Goal: Task Accomplishment & Management: Manage account settings

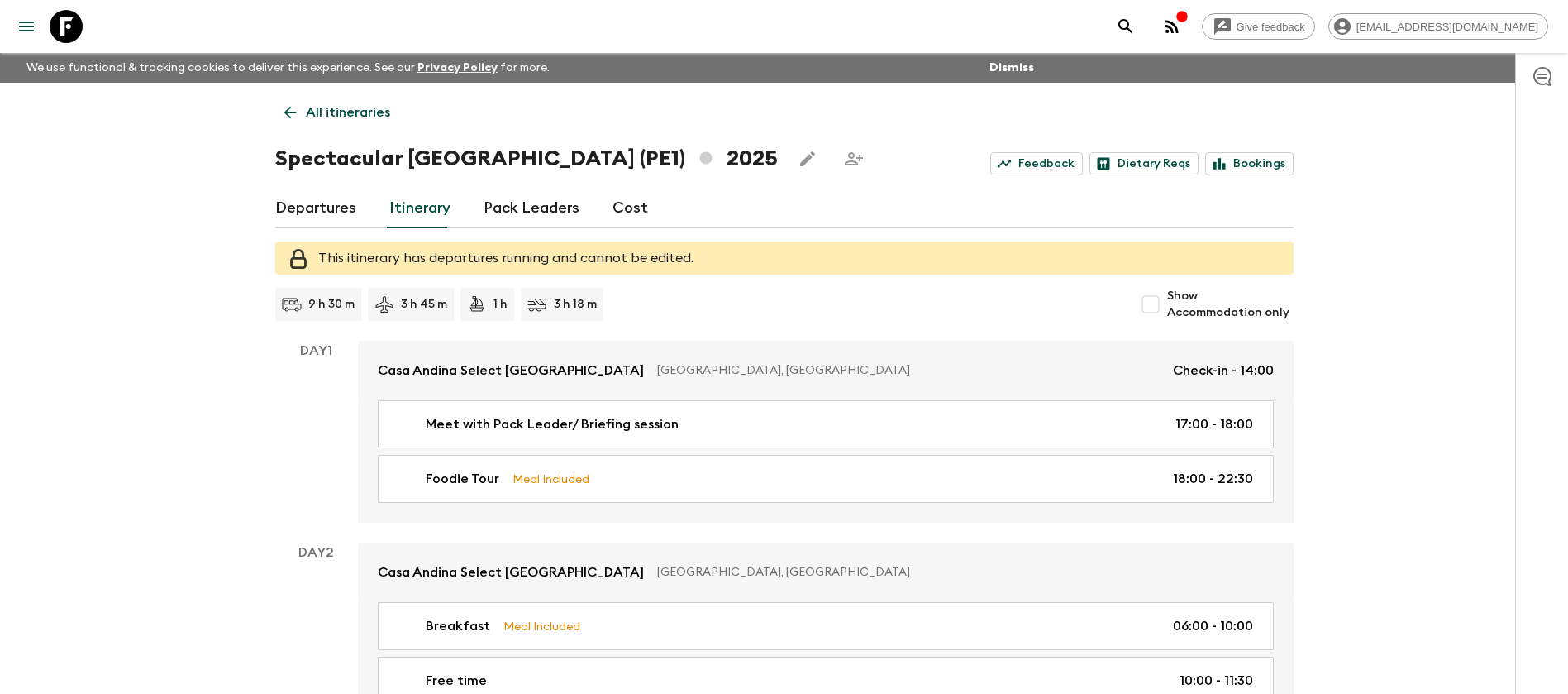
click at [368, 123] on link "All itineraries" at bounding box center [336, 112] width 124 height 33
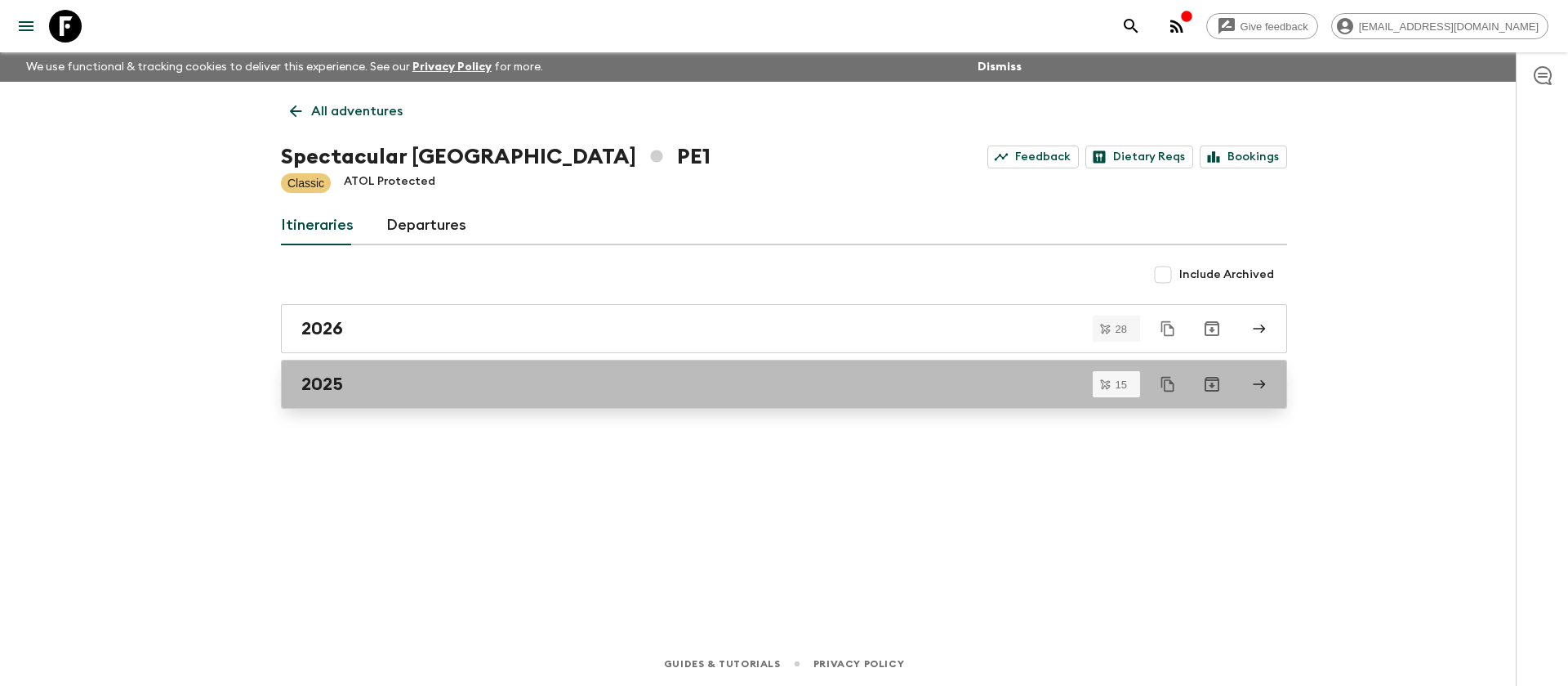
click at [348, 379] on div "2025" at bounding box center [769, 384] width 934 height 21
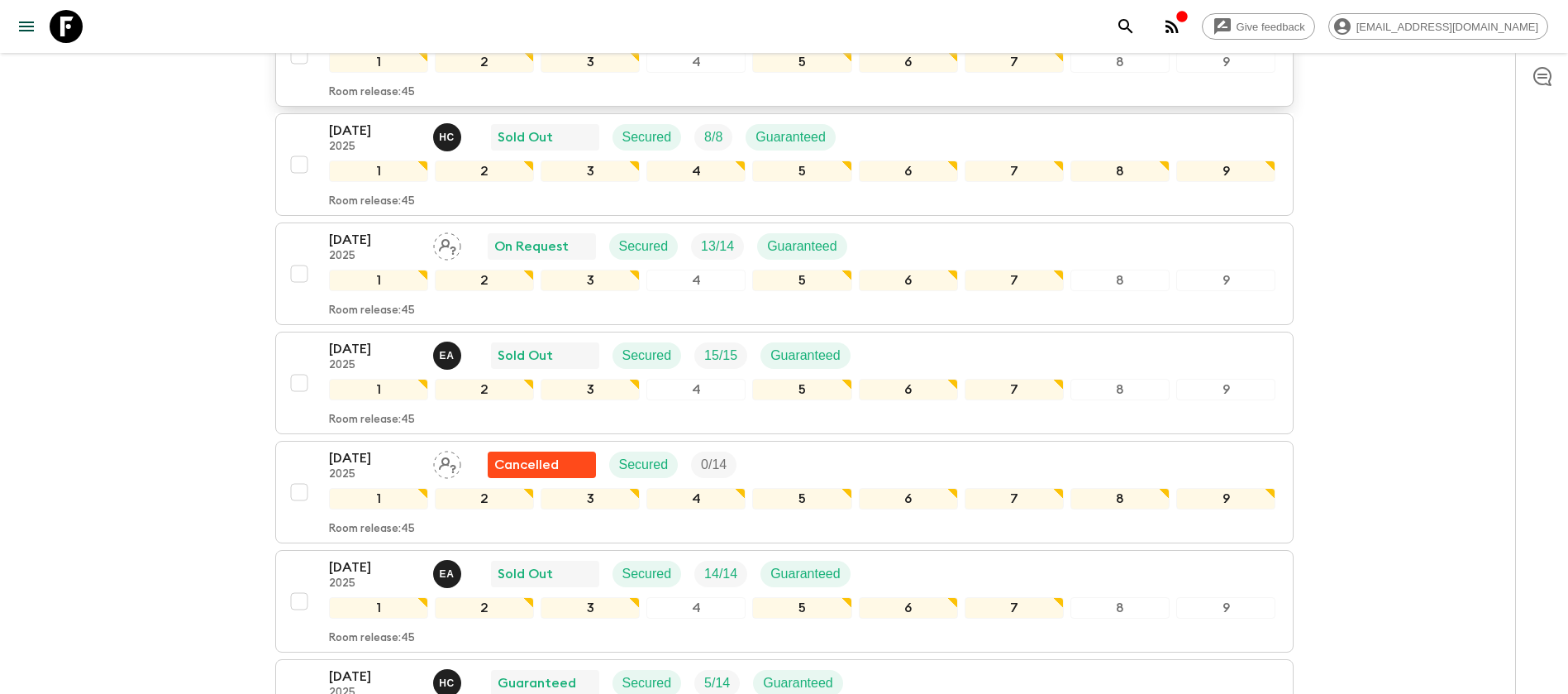
scroll to position [496, 0]
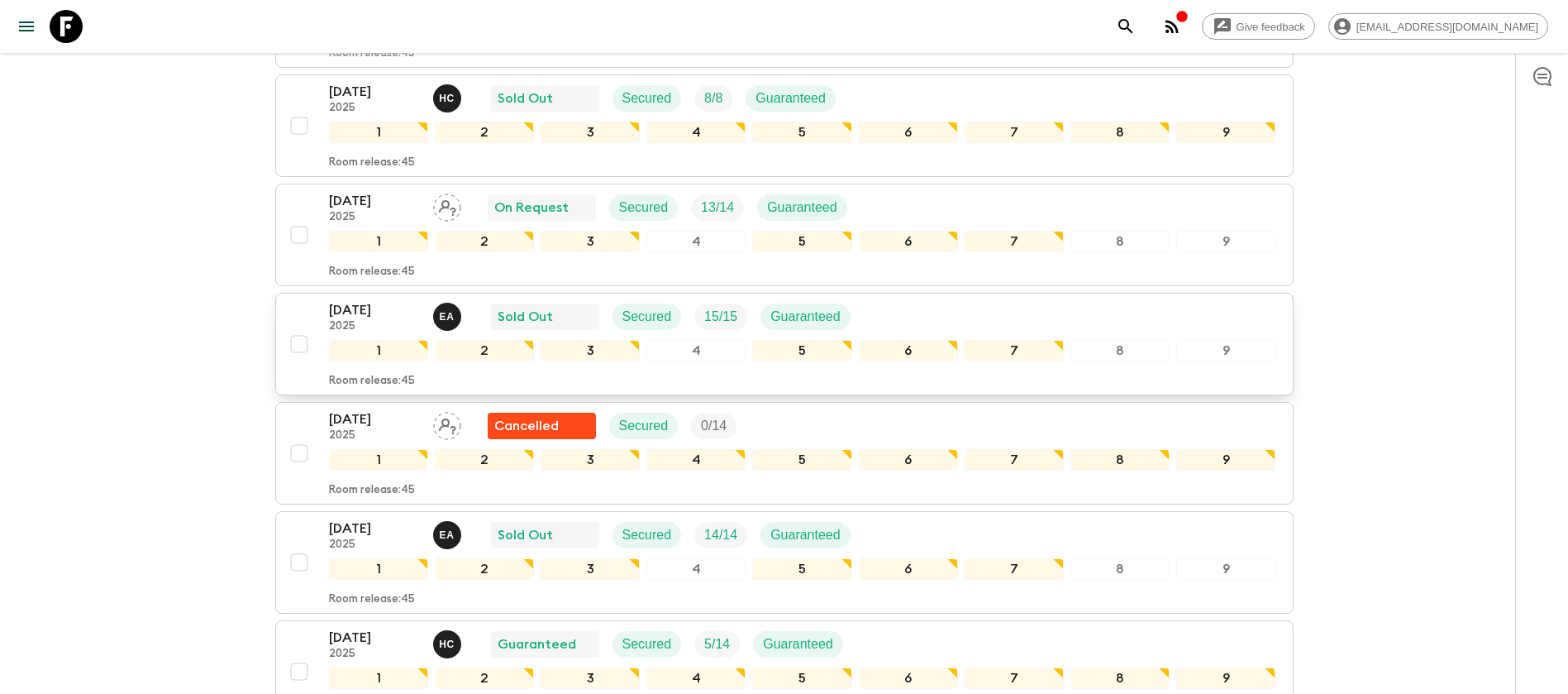
click at [855, 321] on div "[DATE] 2025 E A Sold Out Secured 15 / 15 Guaranteed" at bounding box center [596, 317] width 535 height 33
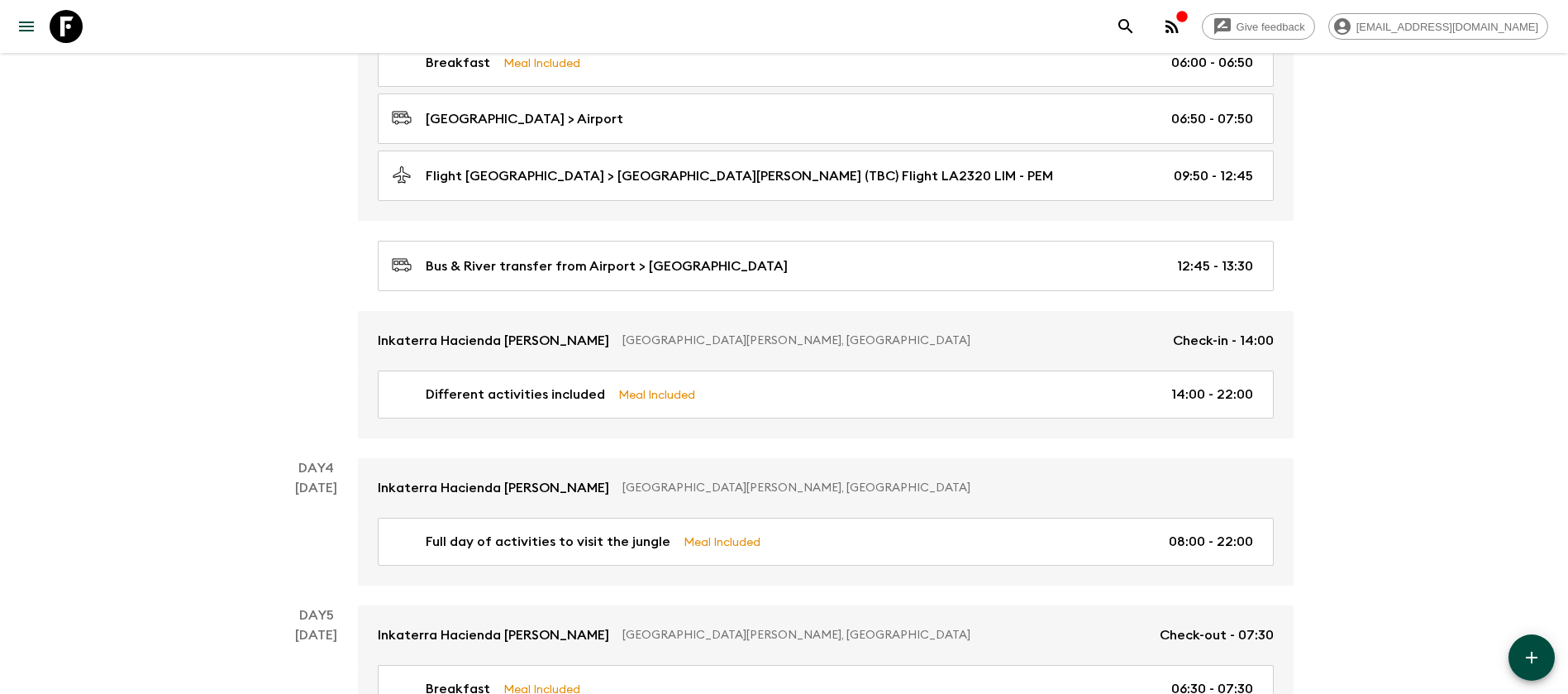
scroll to position [992, 0]
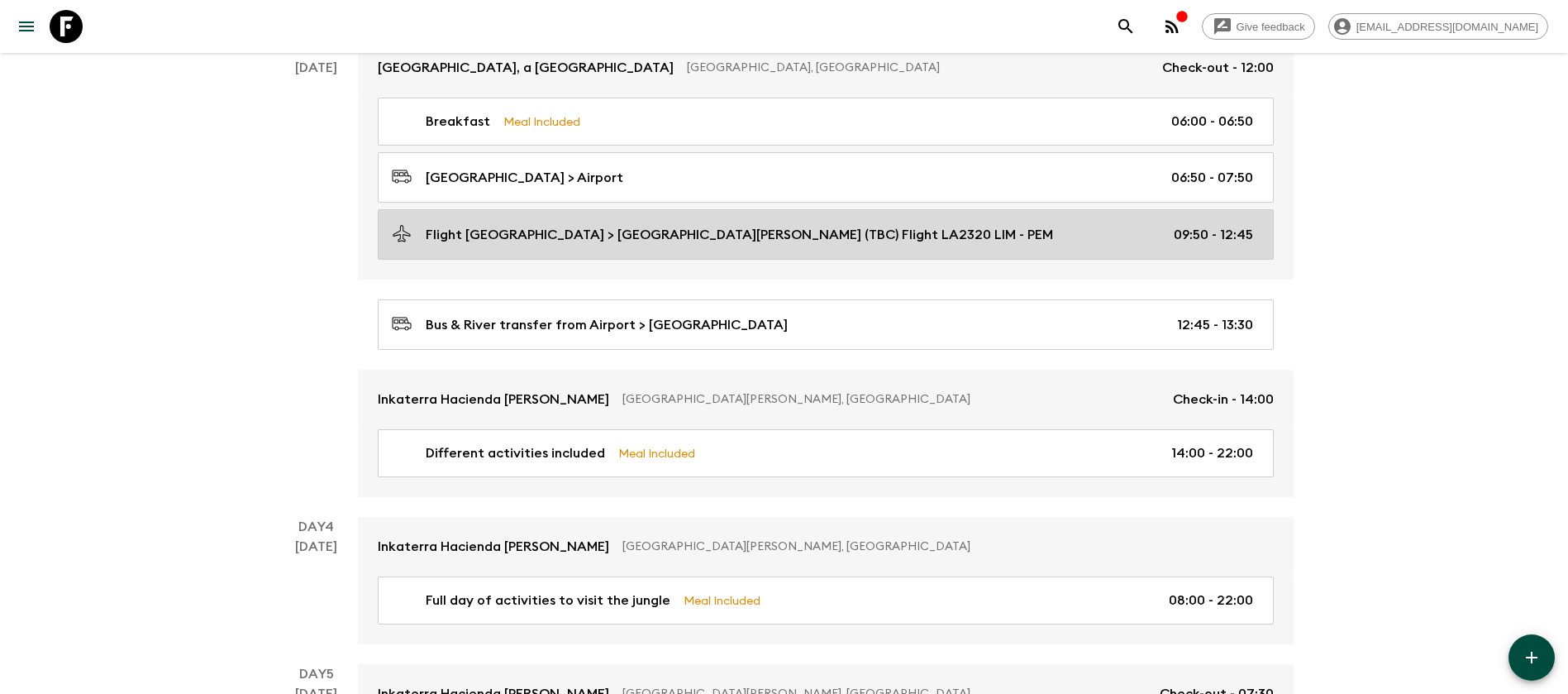
click at [921, 226] on div "Flight [GEOGRAPHIC_DATA] > [GEOGRAPHIC_DATA][PERSON_NAME] (TBC) Flight LA2320 L…" at bounding box center [822, 234] width 861 height 22
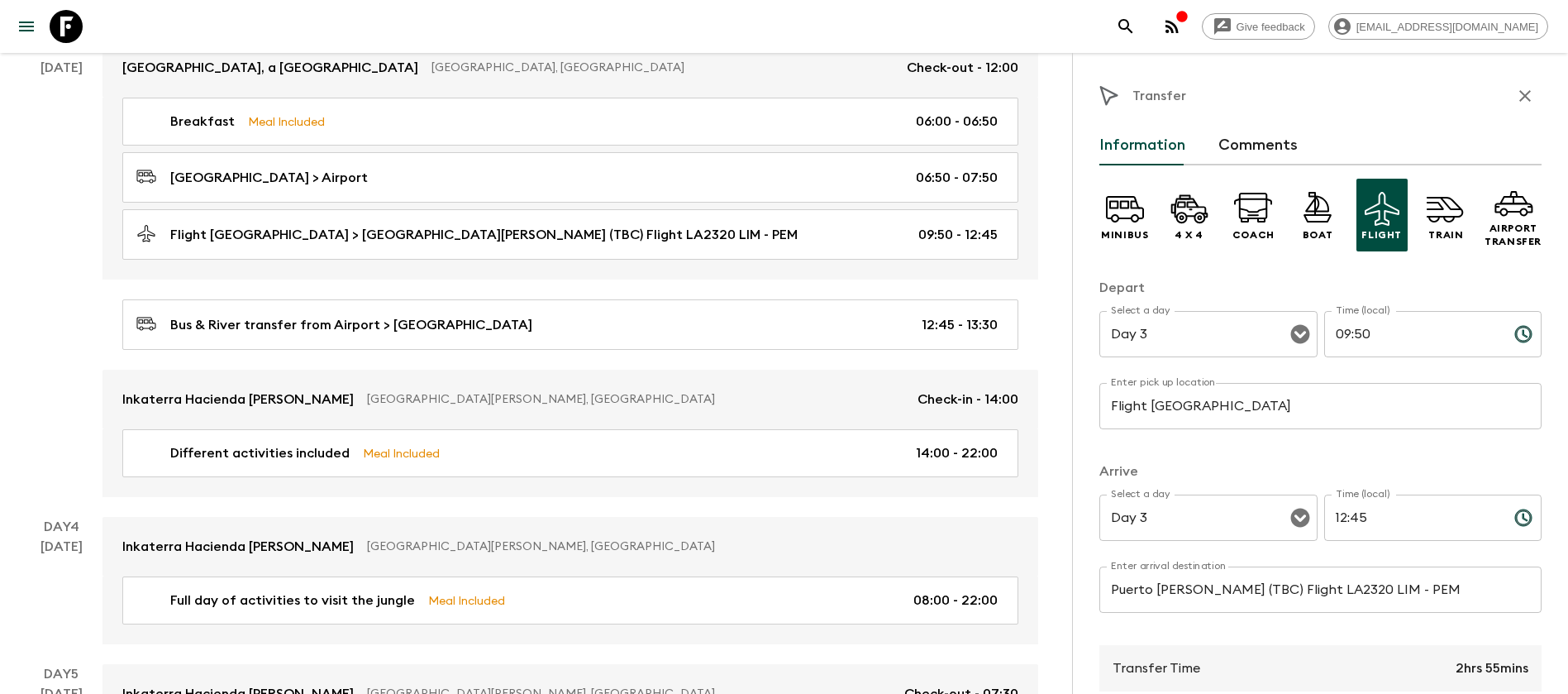
click at [1395, 103] on div "Transfer" at bounding box center [1320, 96] width 442 height 33
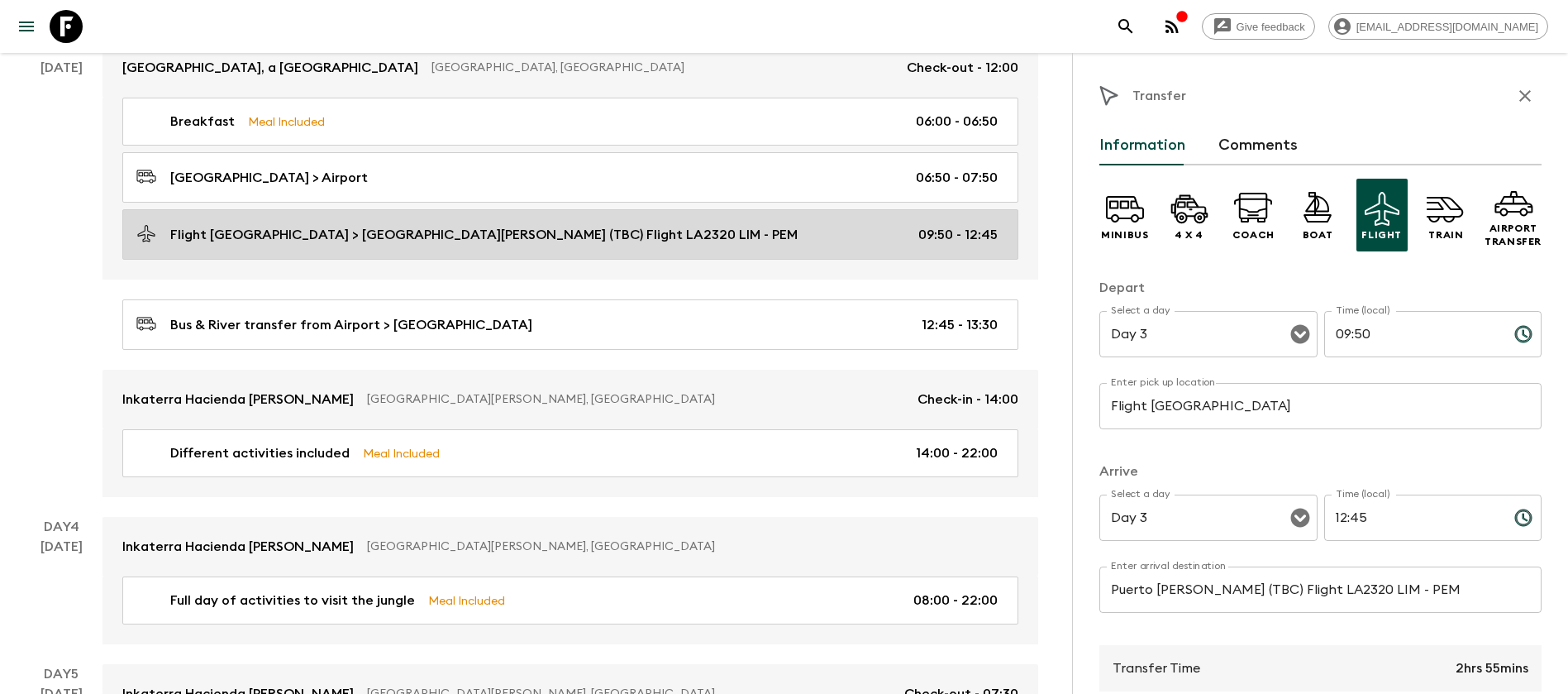
click at [971, 228] on p "09:50 - 12:45" at bounding box center [957, 235] width 79 height 19
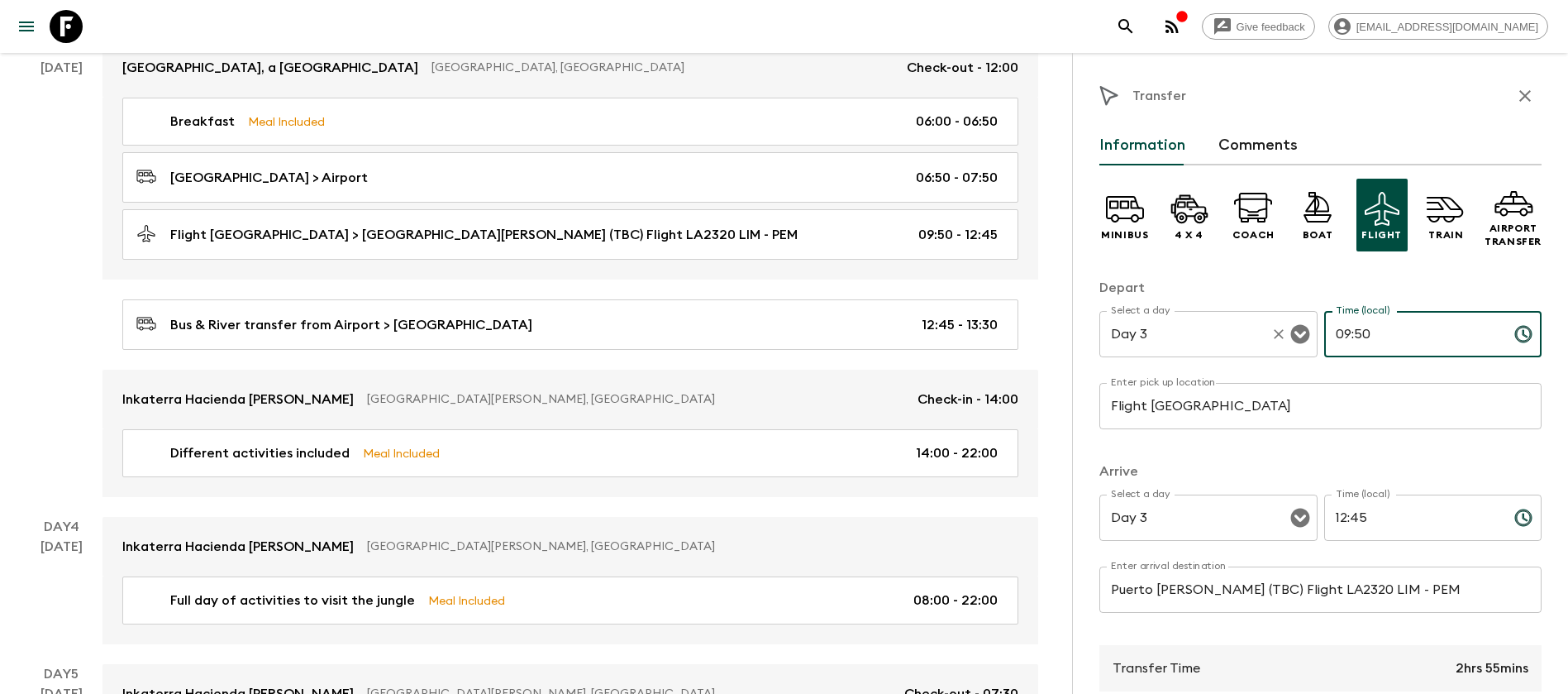
drag, startPoint x: 1385, startPoint y: 334, endPoint x: 1276, endPoint y: 333, distance: 109.0
click at [1276, 333] on div "Select a day Day 3 Select a day ​ Time (local) 09:50 Time (local) ​" at bounding box center [1320, 343] width 442 height 65
type input "10:25"
click at [1379, 515] on input "12:45" at bounding box center [1412, 517] width 176 height 46
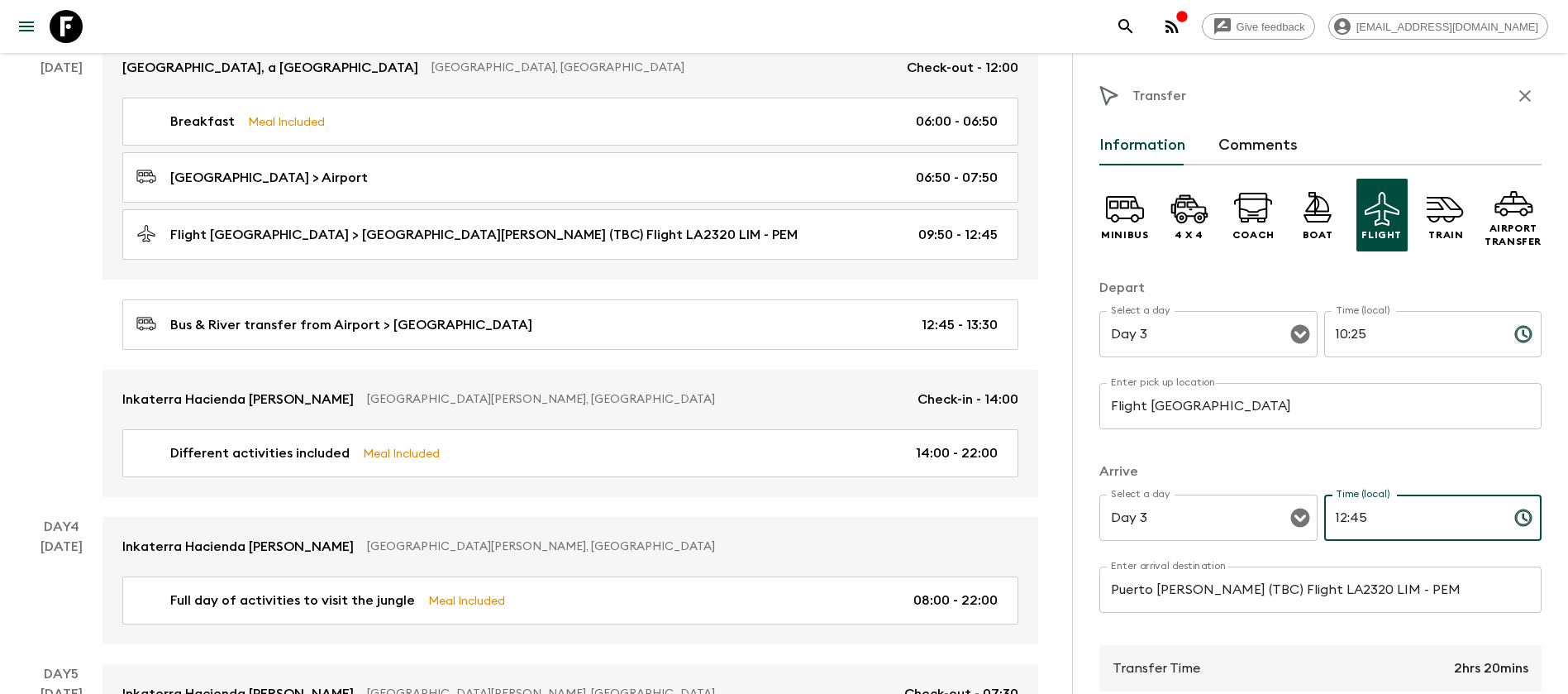
click at [1350, 514] on input "12:45" at bounding box center [1412, 517] width 176 height 46
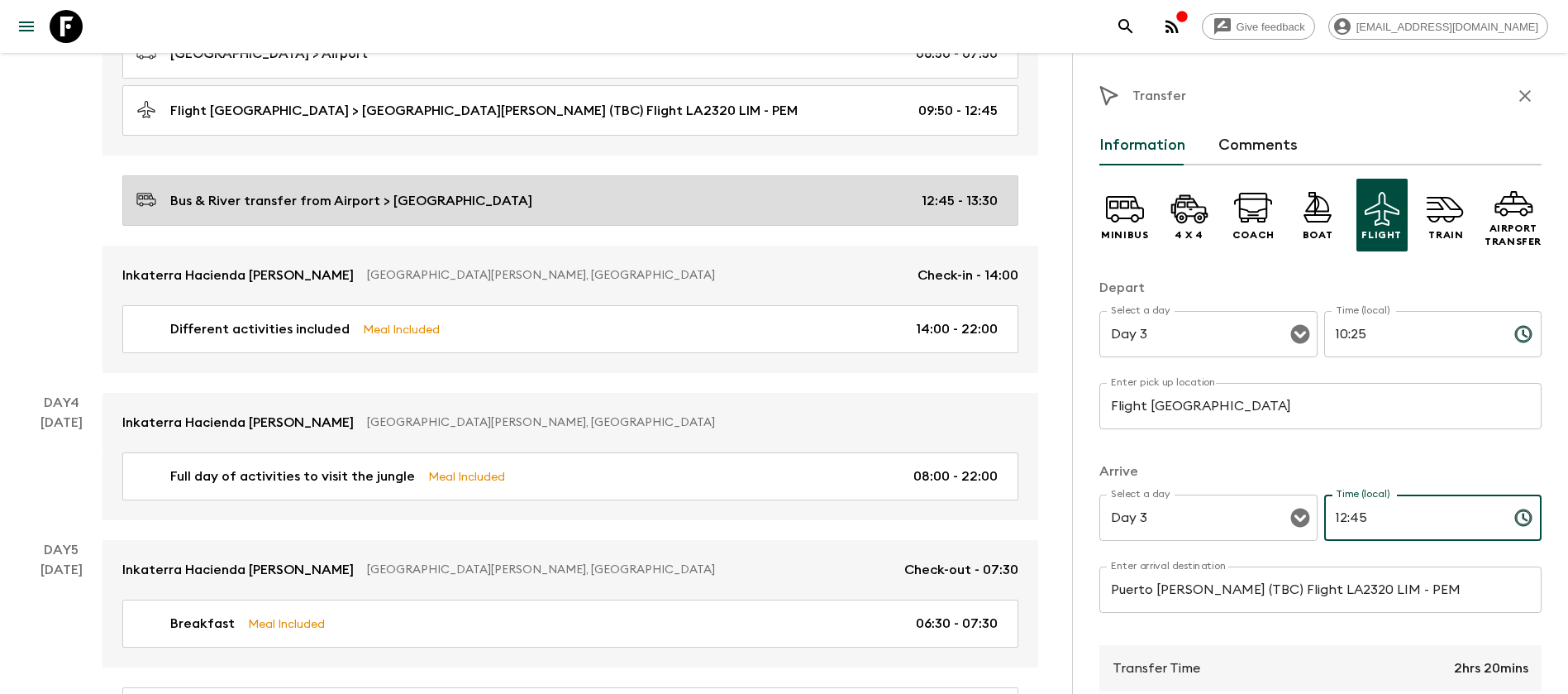
scroll to position [992, 0]
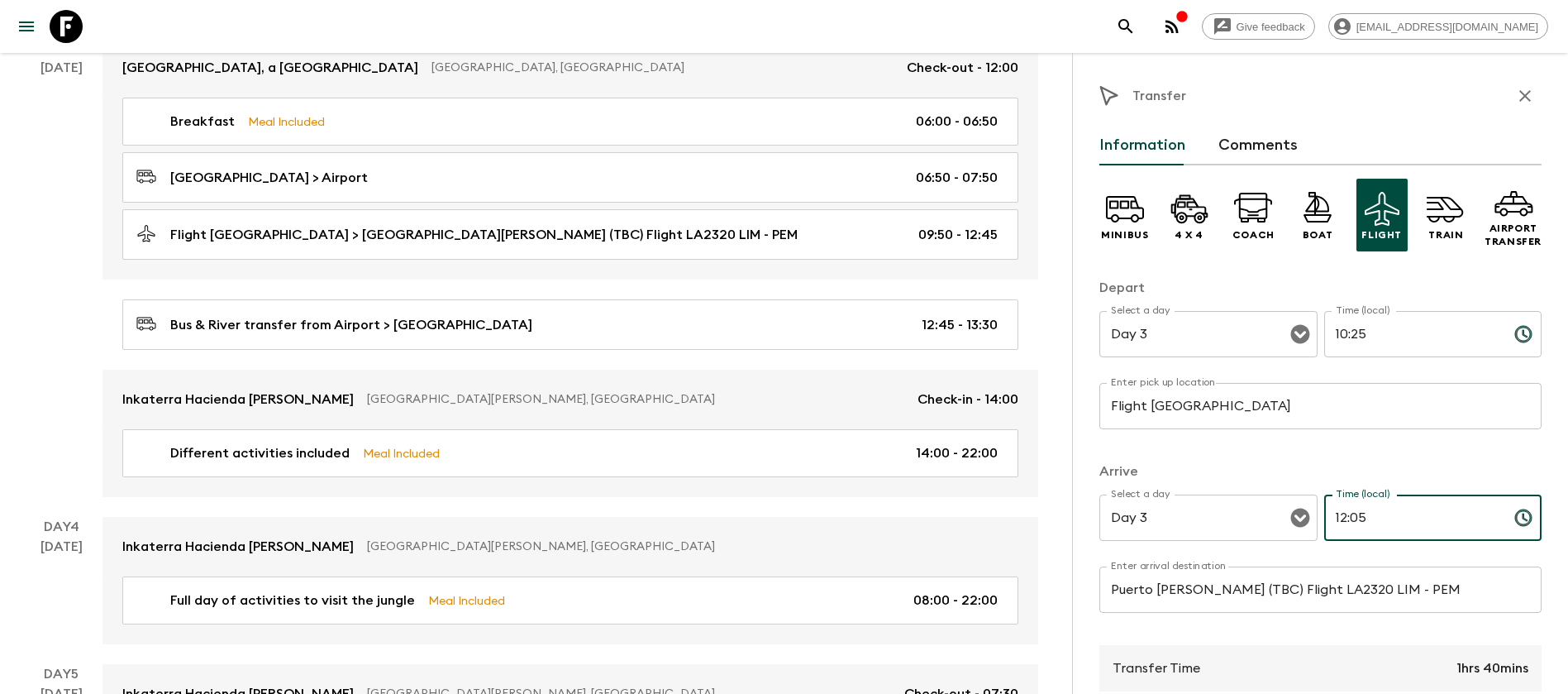
type input "12:05"
click at [1326, 592] on input "Puerto [PERSON_NAME] (TBC) Flight LA2320 LIM - PEM" at bounding box center [1320, 589] width 442 height 46
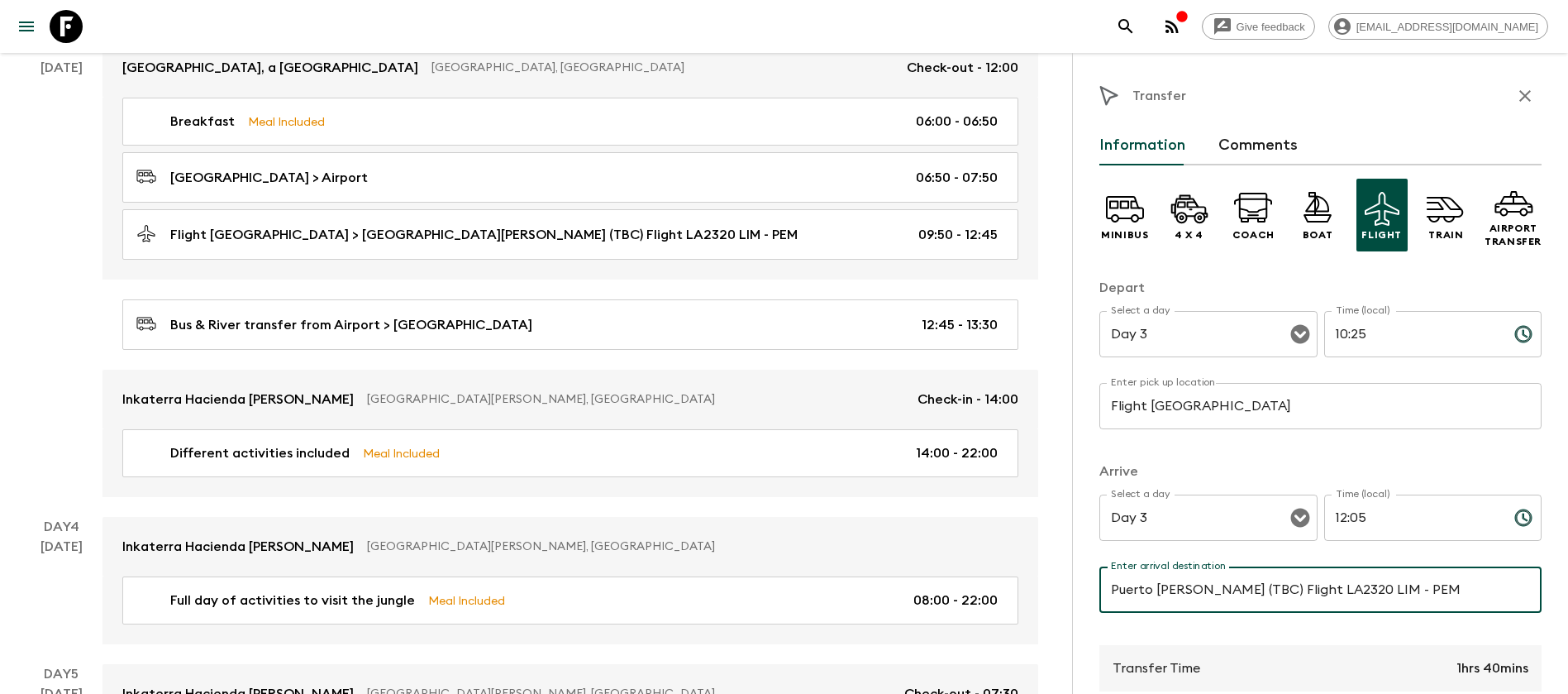
click at [1335, 593] on input "Puerto [PERSON_NAME] (TBC) Flight LA2320 LIM - PEM" at bounding box center [1320, 589] width 442 height 46
type input "Puerto [PERSON_NAME] (TBC) Flight LA2260 LIM - PEM"
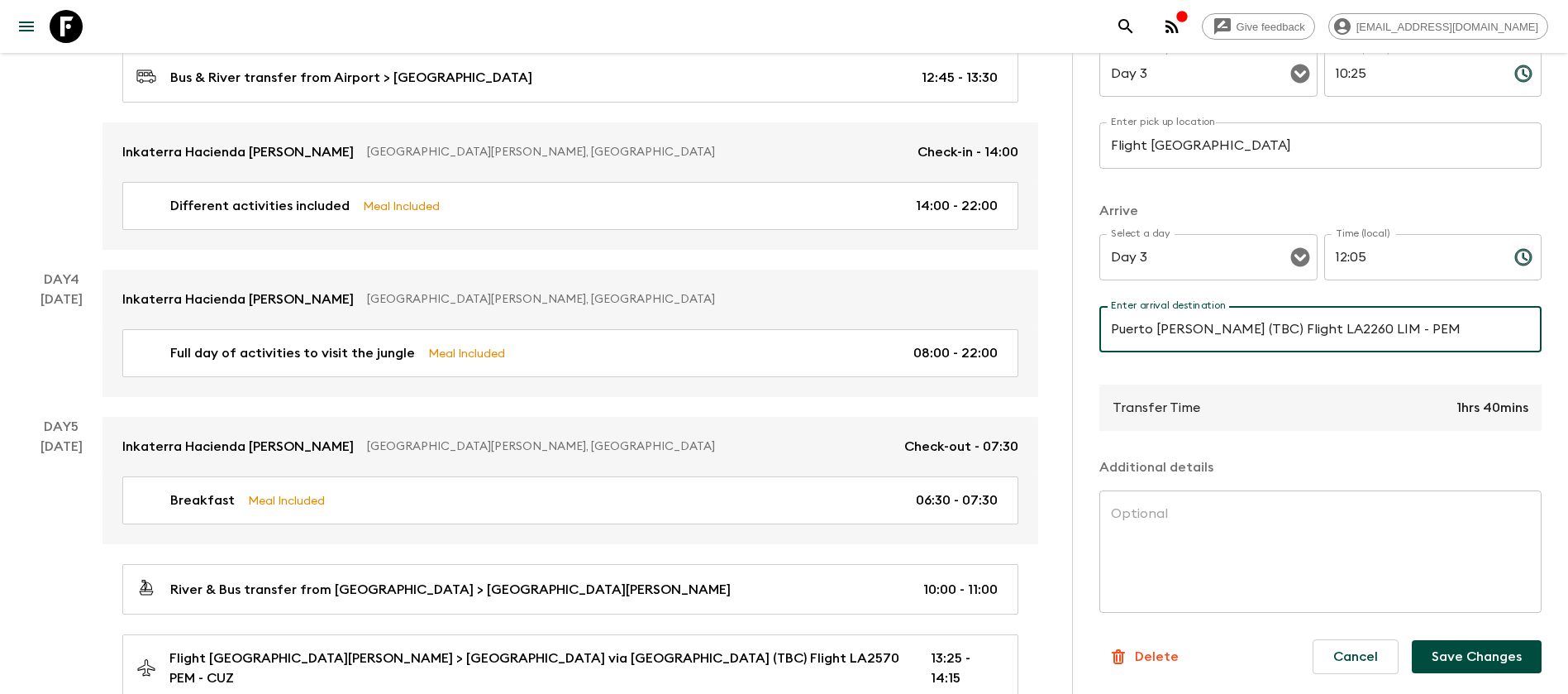
scroll to position [1240, 0]
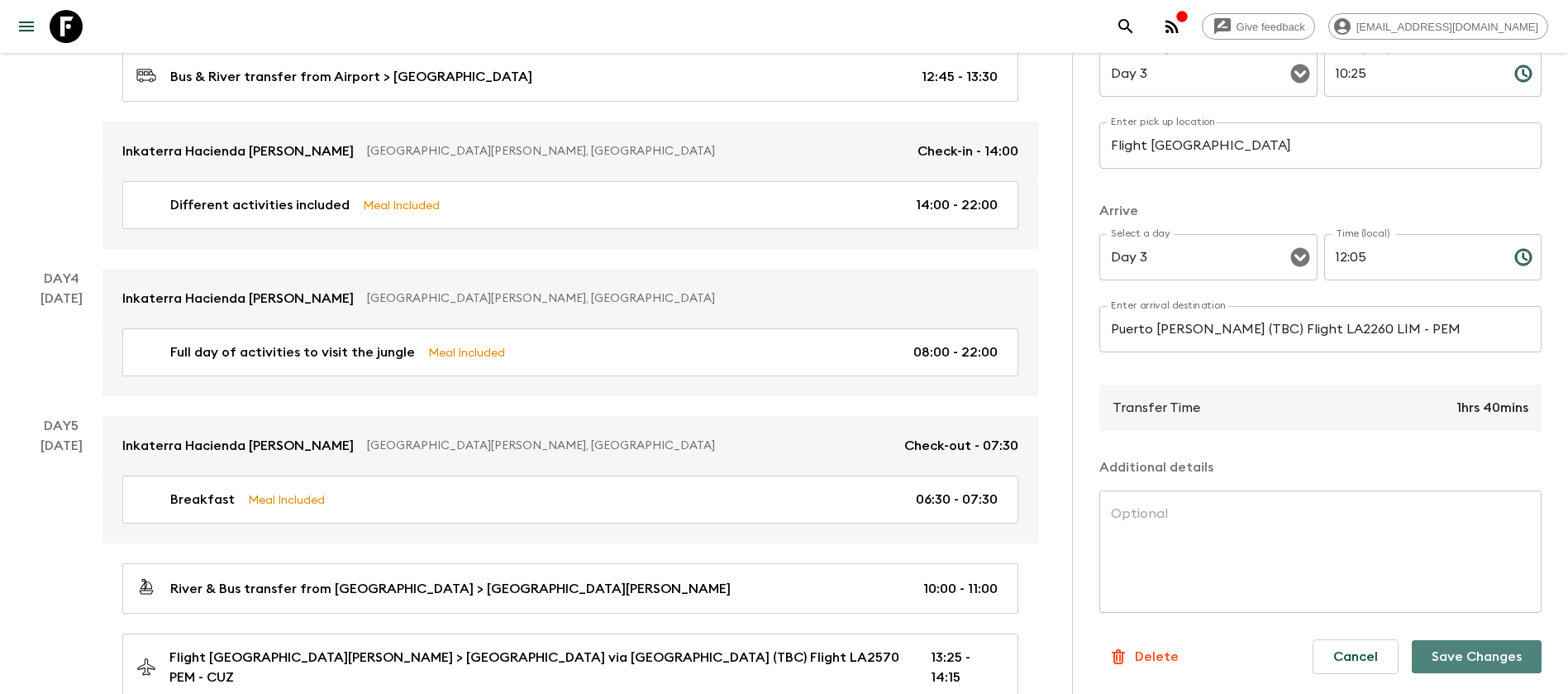
click at [1453, 652] on button "Save Changes" at bounding box center [1475, 656] width 130 height 33
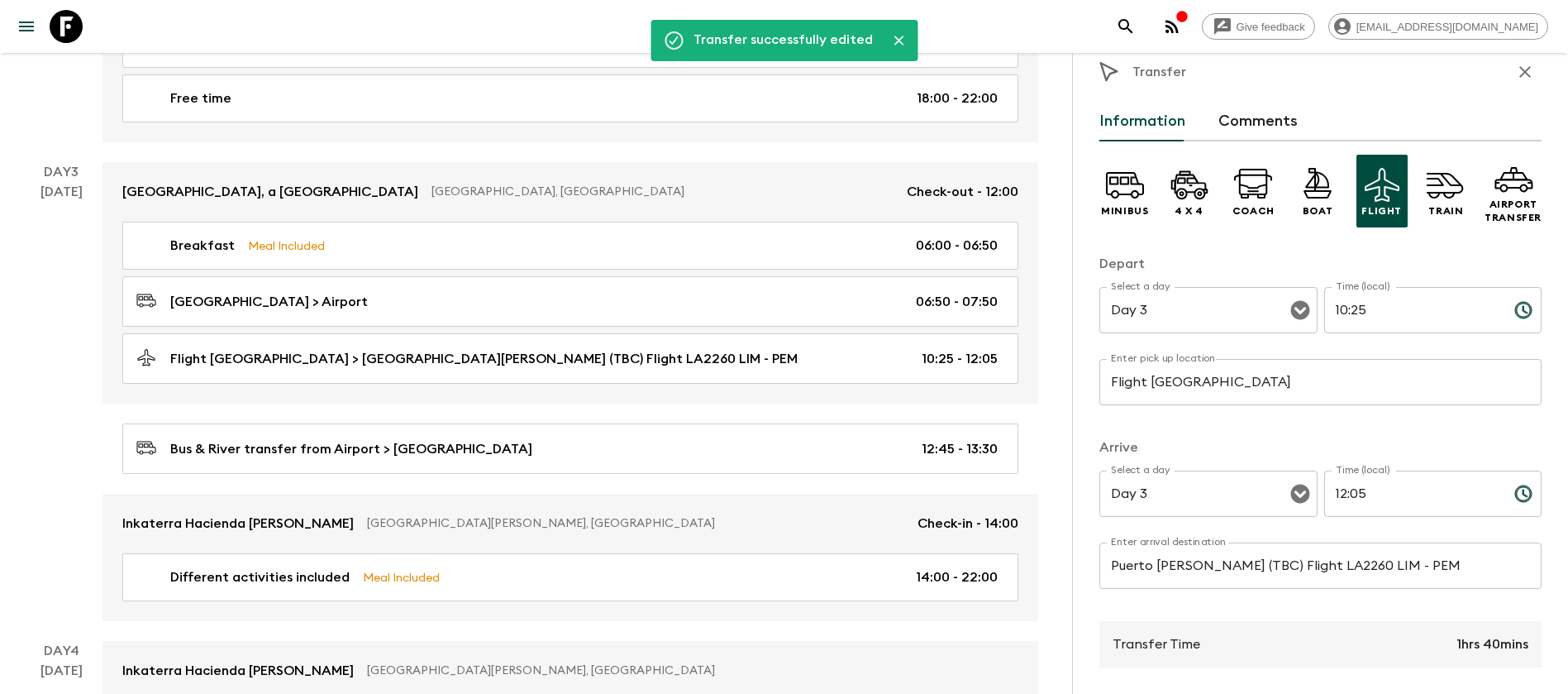
scroll to position [13, 0]
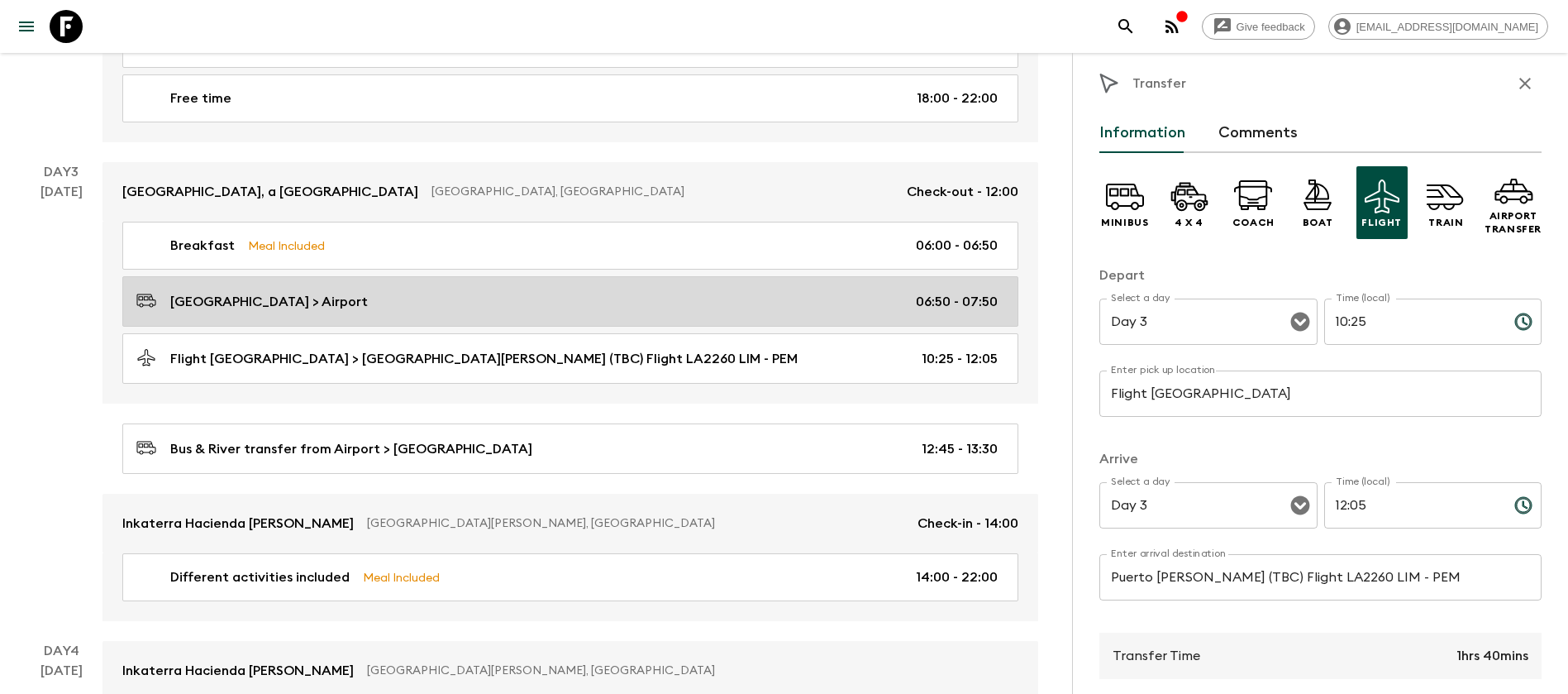
click at [902, 306] on div "[GEOGRAPHIC_DATA] > Airport 06:50 - 07:50" at bounding box center [567, 301] width 861 height 22
type input "[GEOGRAPHIC_DATA]"
type input "Airport"
type input "06:50"
type input "07:50"
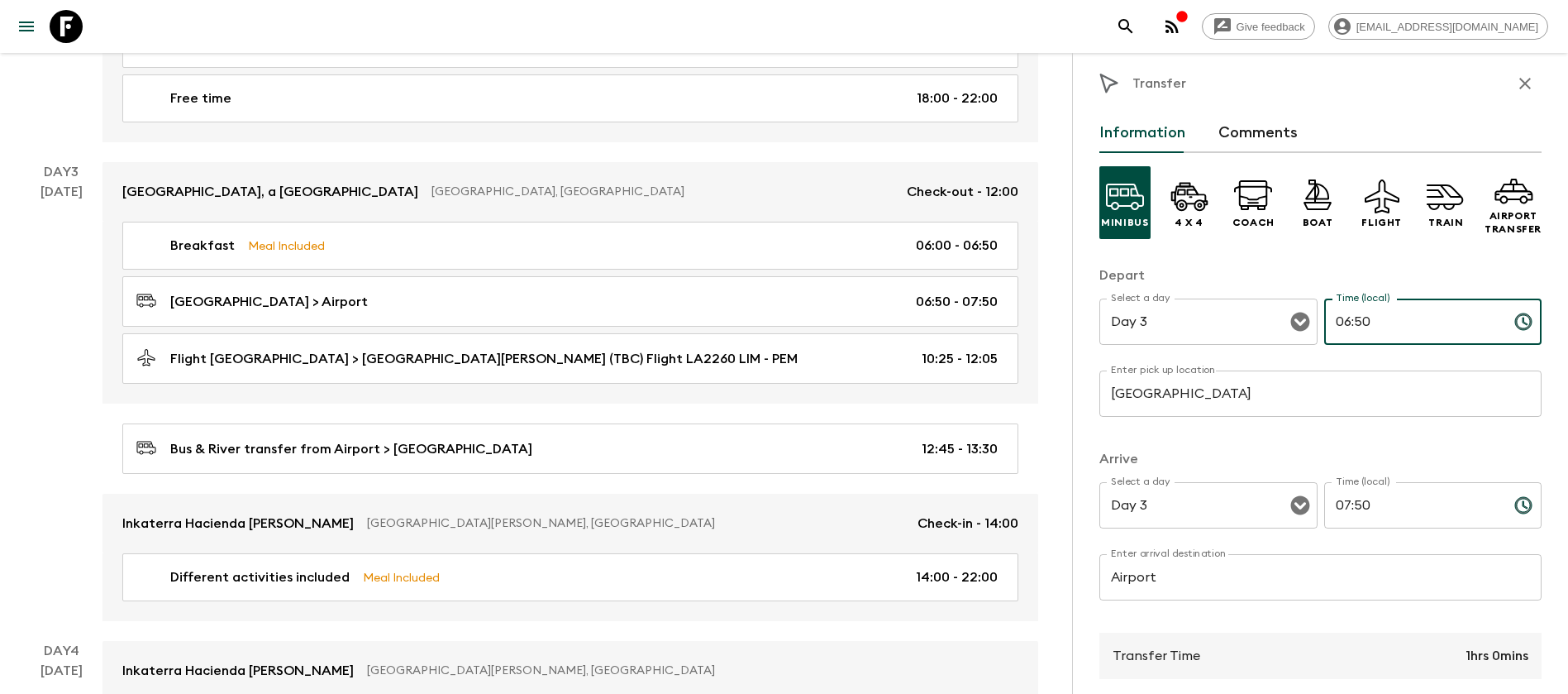
click at [1335, 325] on input "06:50" at bounding box center [1412, 321] width 176 height 46
type input "07:50"
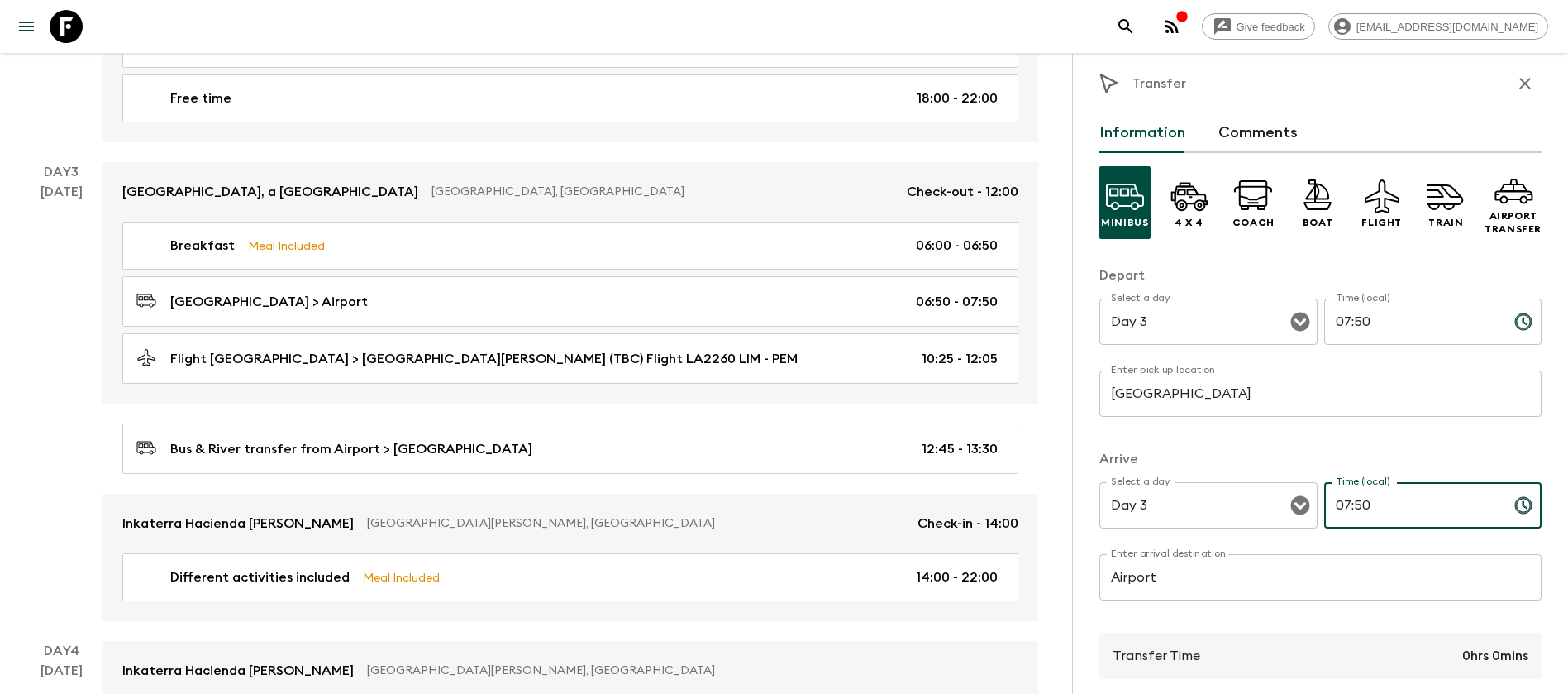
click at [1338, 506] on input "07:50" at bounding box center [1412, 504] width 176 height 46
type input "08:50"
click at [1457, 442] on div "Minibus 4 x 4 Coach Boat Flight Train Airport Transfer Depart Select a day Day …" at bounding box center [1320, 560] width 442 height 815
click at [1263, 269] on p "Depart" at bounding box center [1320, 275] width 442 height 19
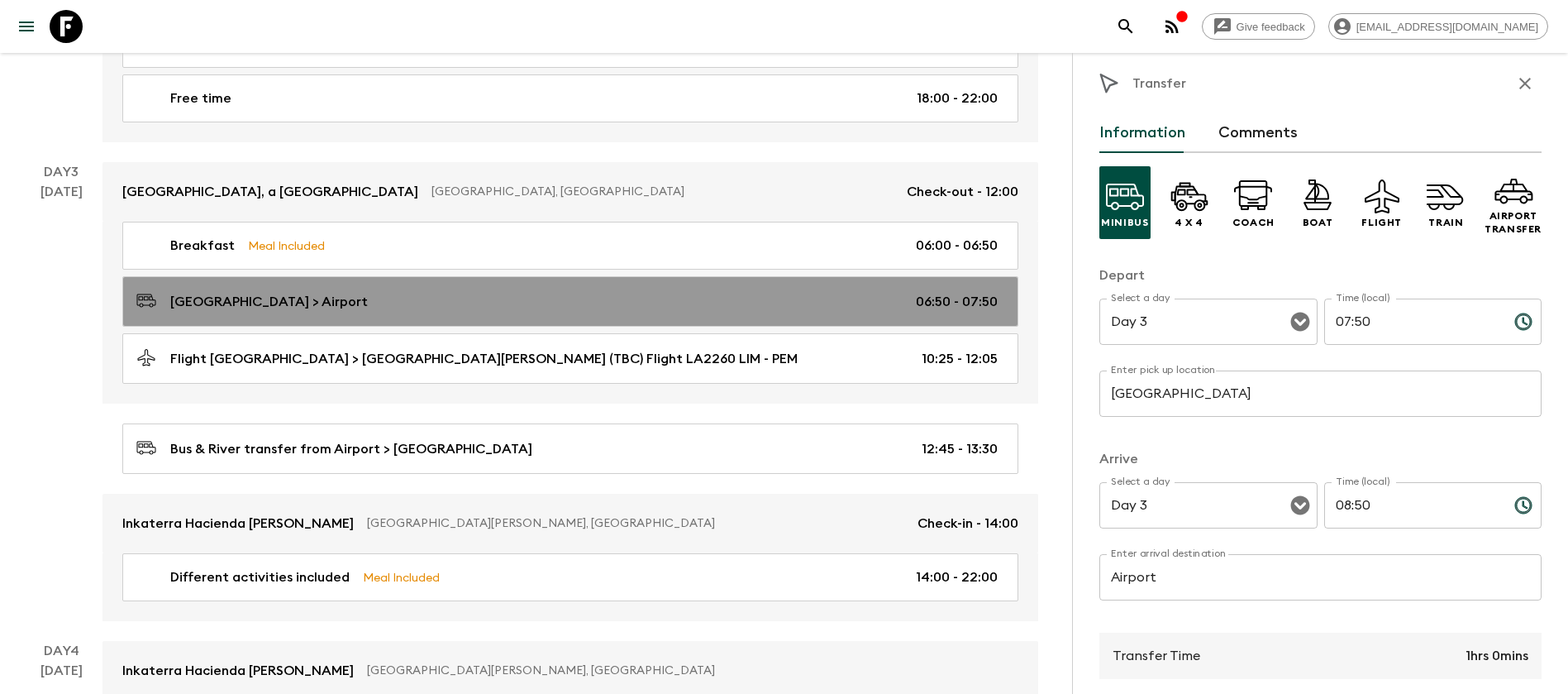
click at [835, 298] on div "[GEOGRAPHIC_DATA] > Airport 06:50 - 07:50" at bounding box center [567, 301] width 861 height 22
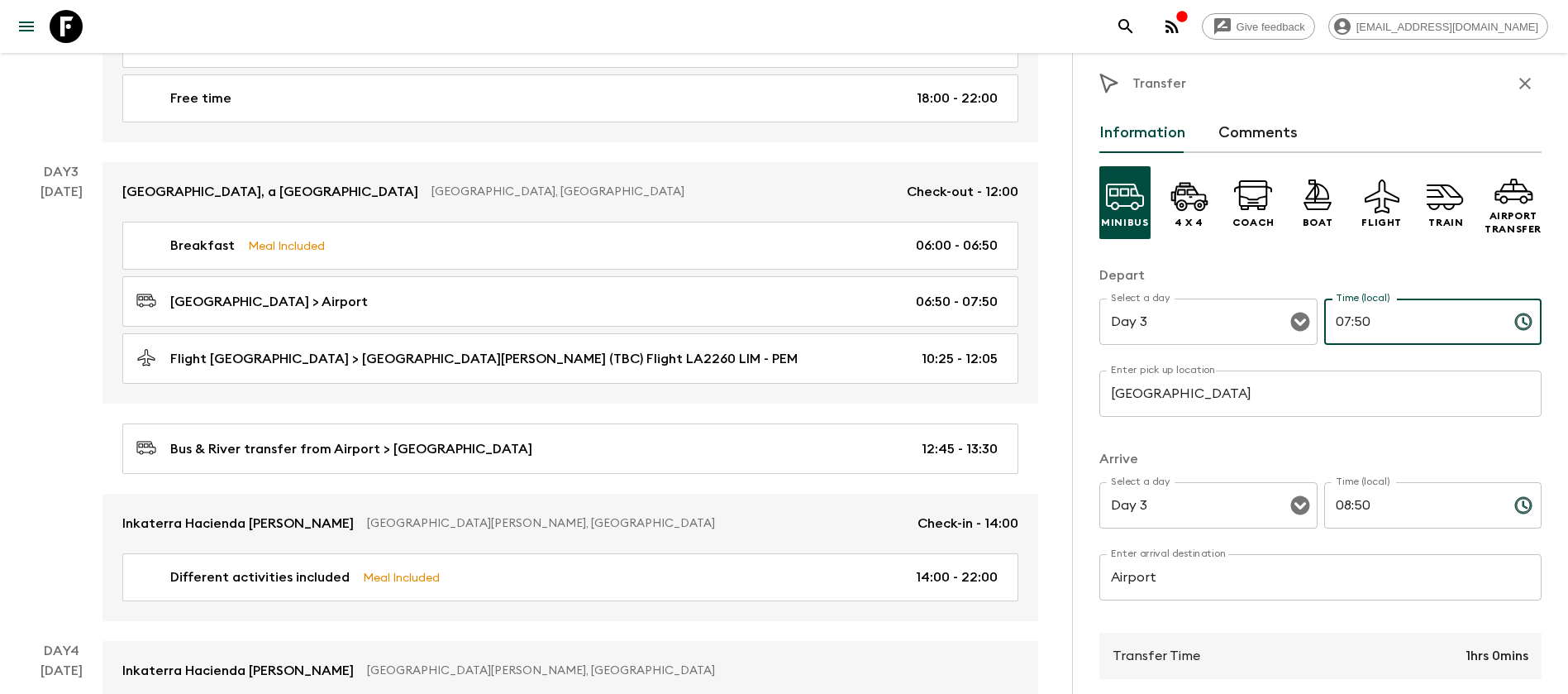
click at [1355, 325] on input "07:50" at bounding box center [1412, 321] width 176 height 46
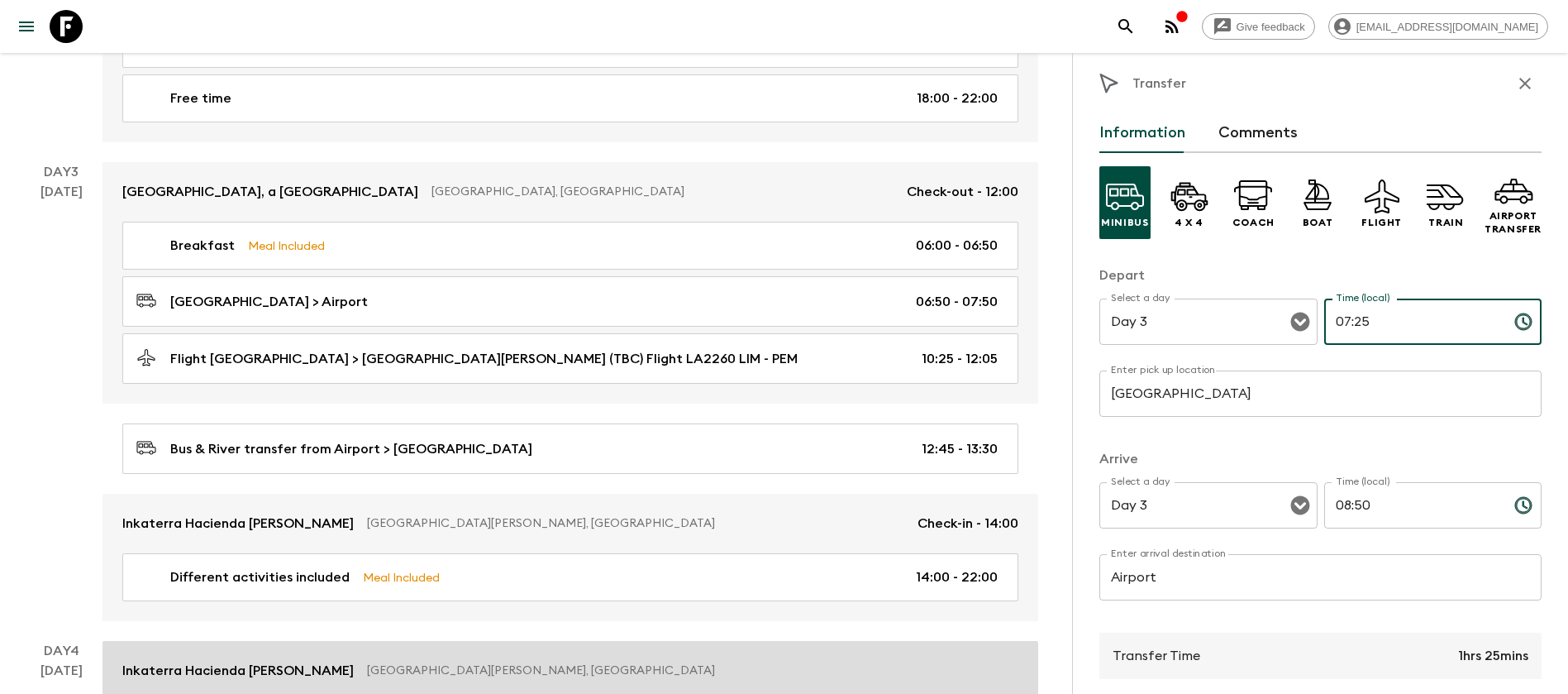
type input "07:25"
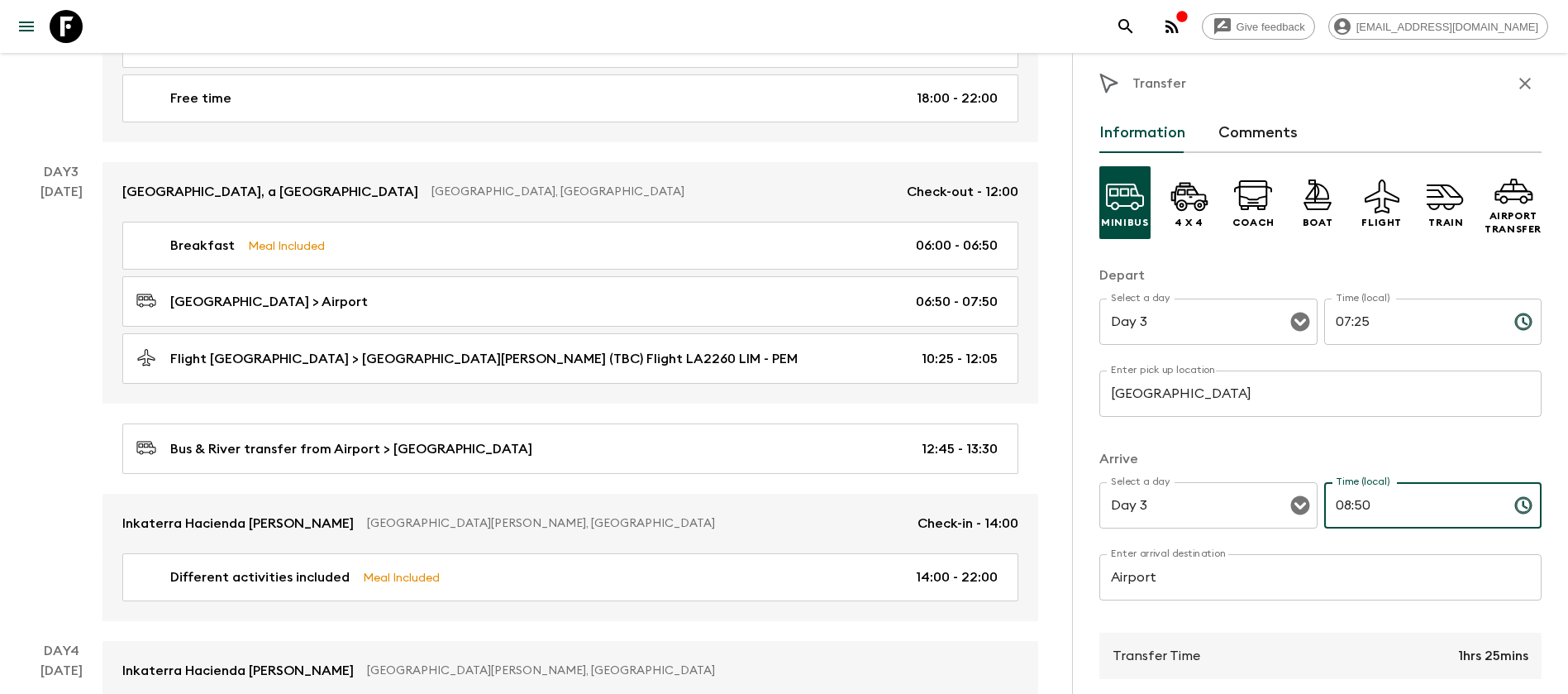
click at [1380, 504] on input "08:50" at bounding box center [1412, 504] width 176 height 46
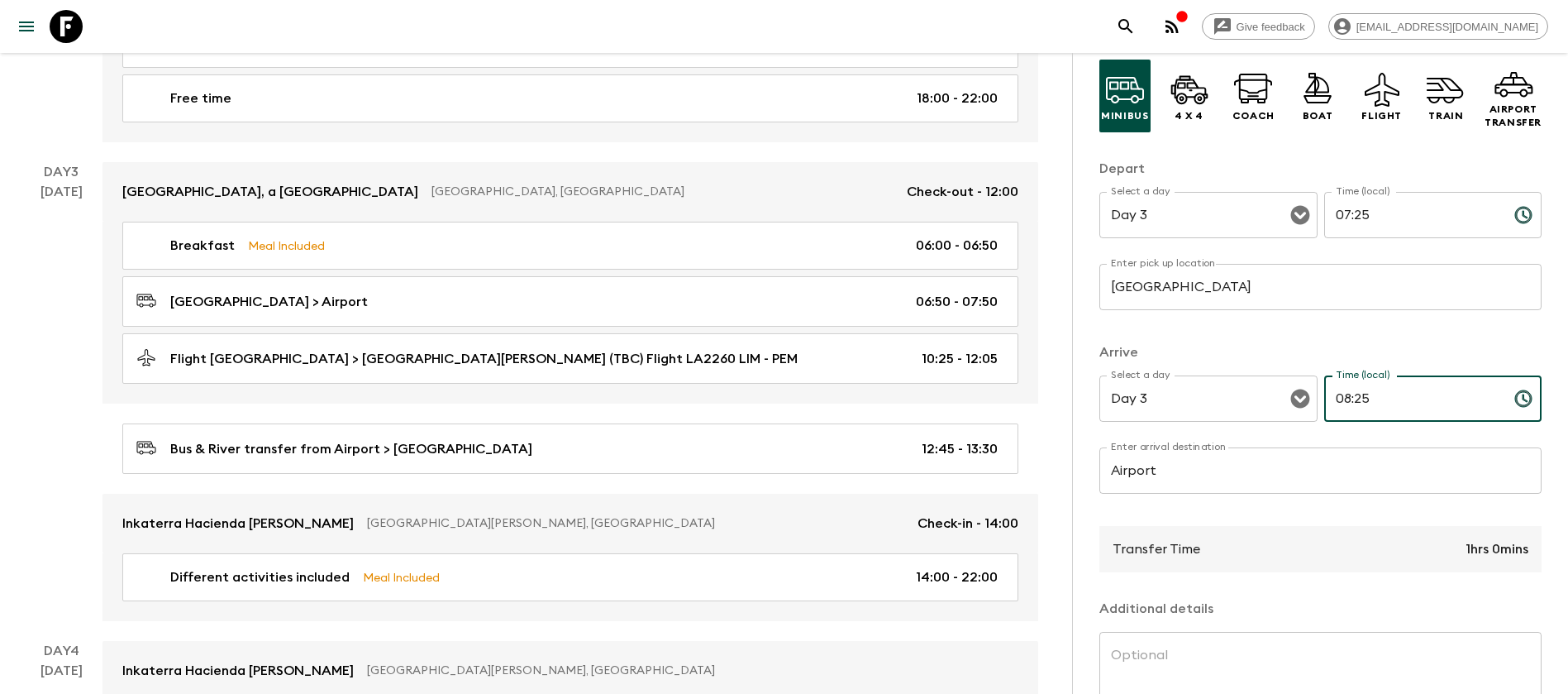
scroll to position [260, 0]
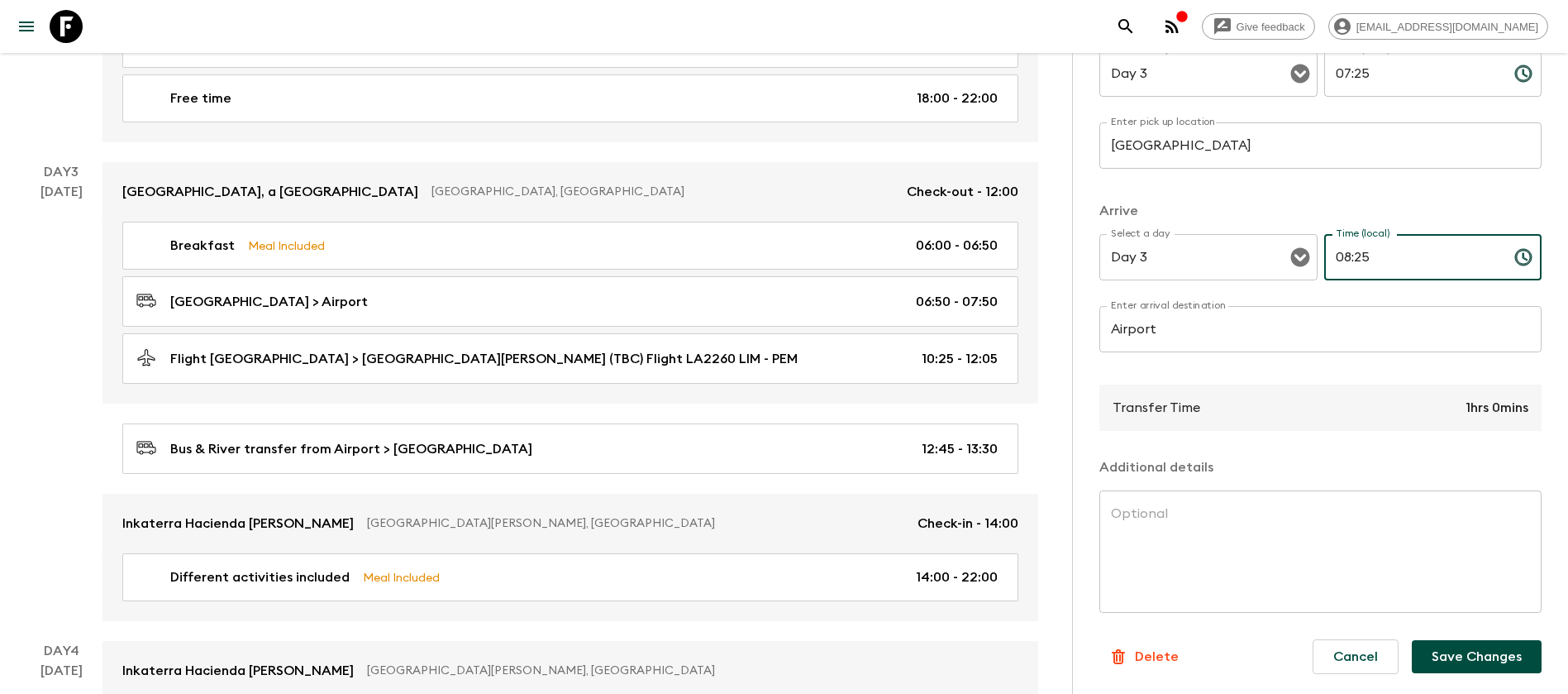
type input "08:25"
click at [1435, 650] on button "Save Changes" at bounding box center [1475, 656] width 130 height 33
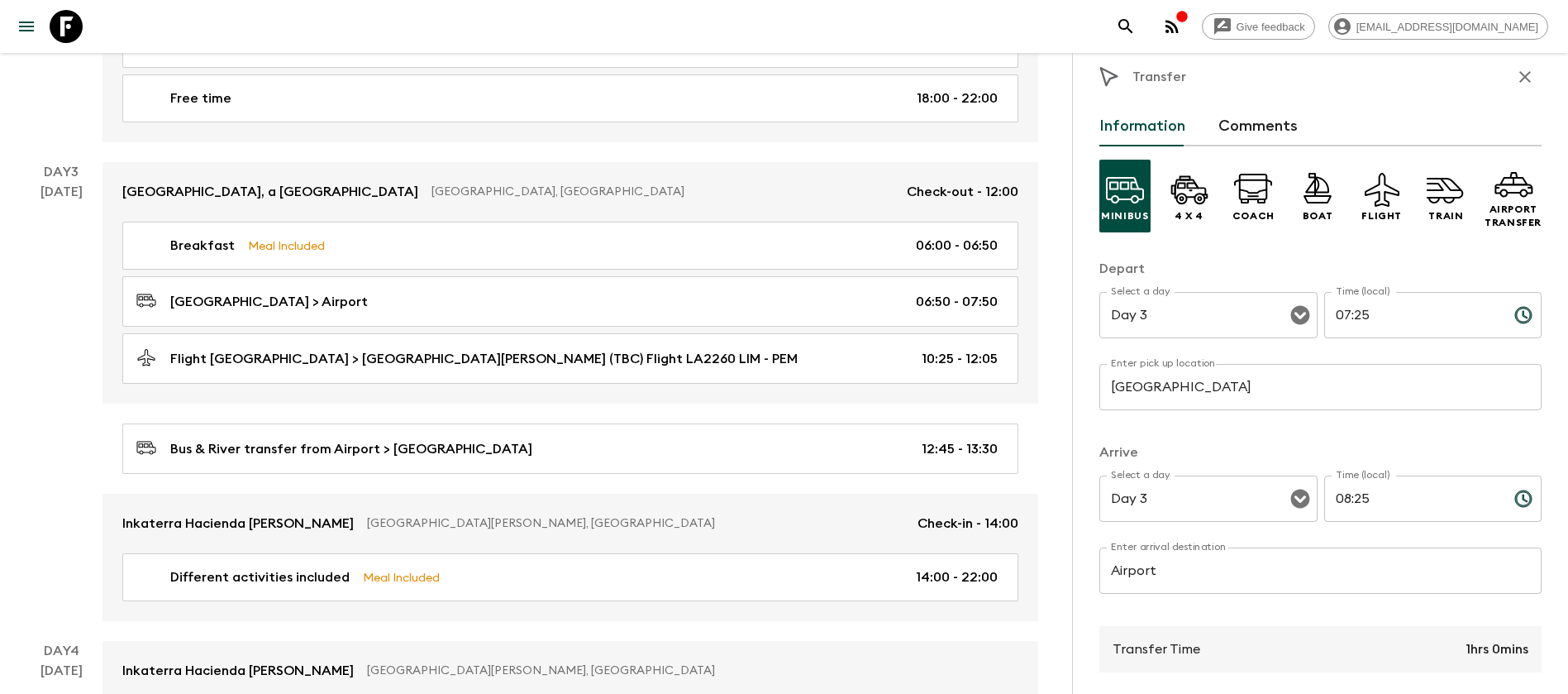
scroll to position [0, 0]
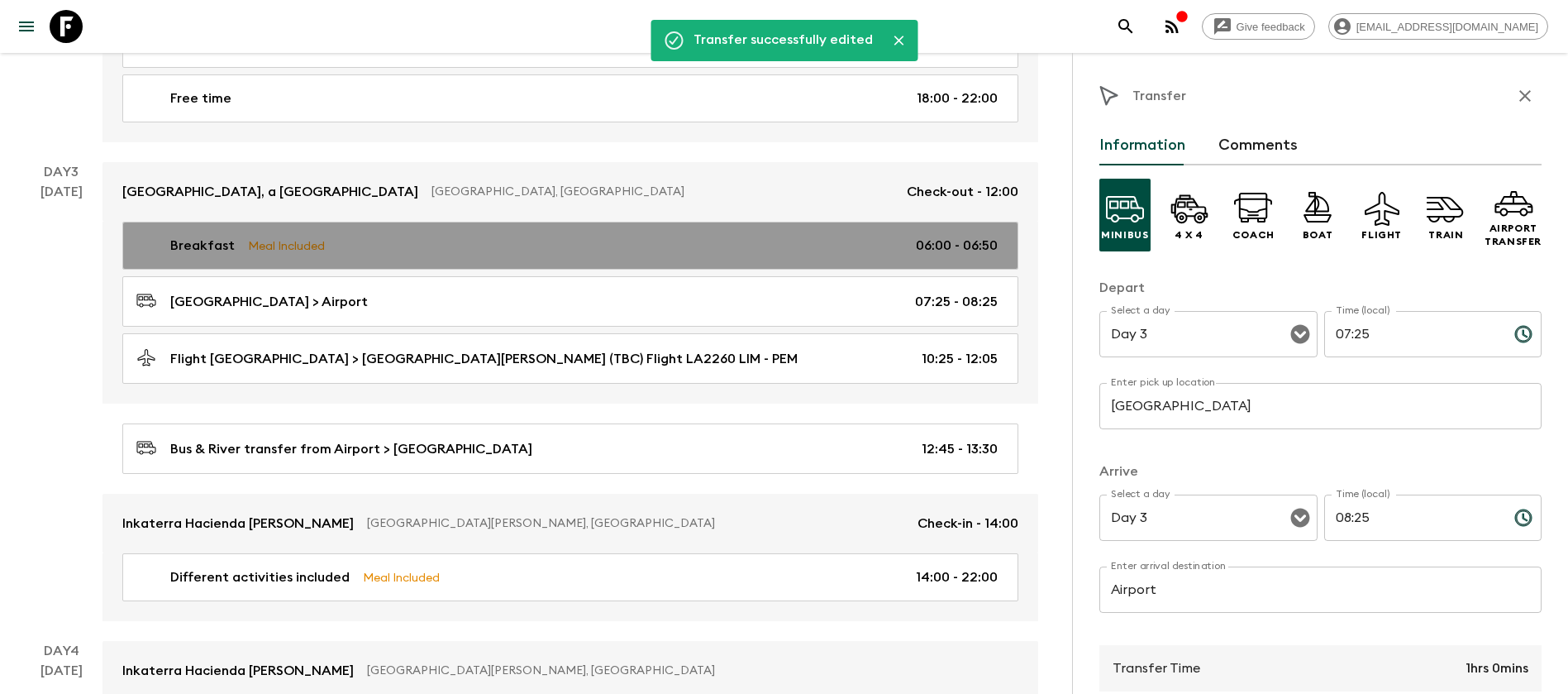
click at [845, 251] on div "Breakfast Meal Included 06:00 - 06:50" at bounding box center [567, 246] width 861 height 19
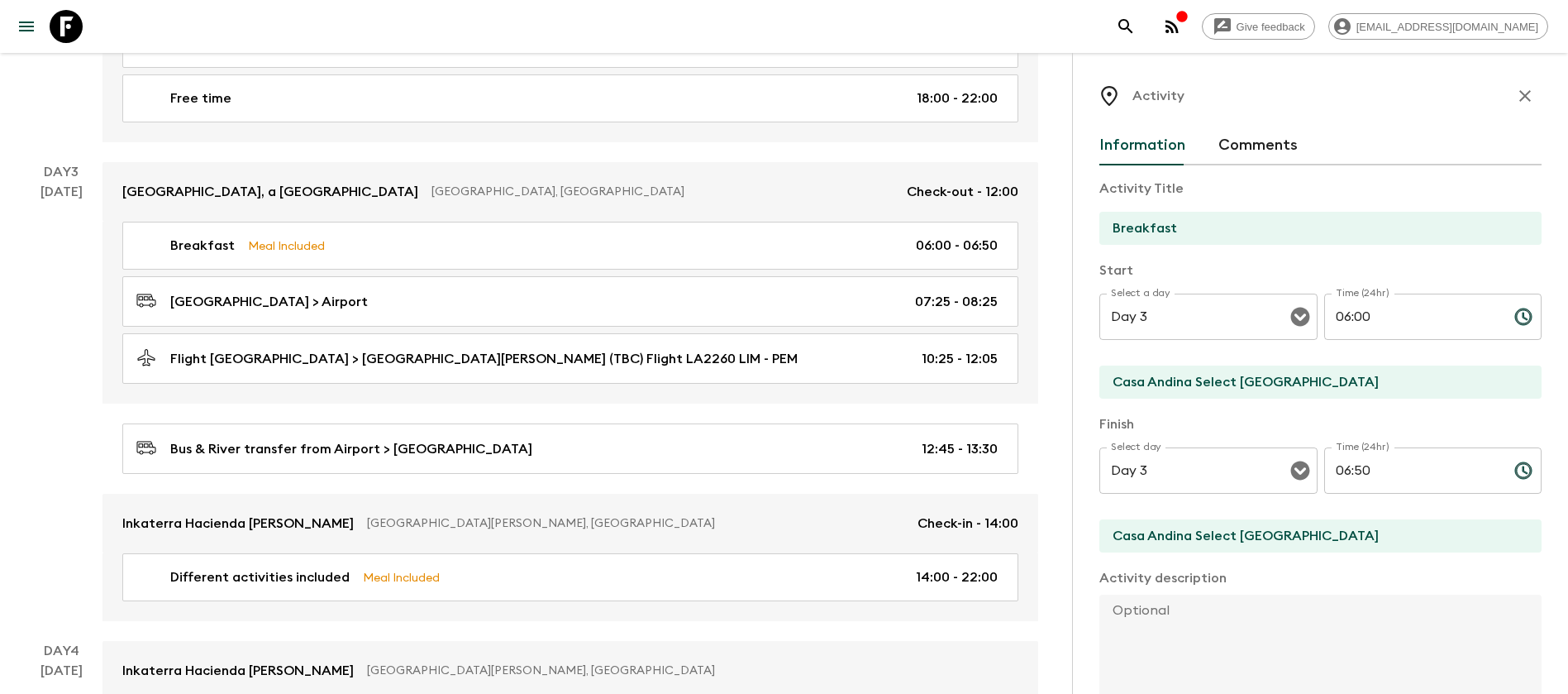
click at [1338, 472] on input "06:50" at bounding box center [1412, 470] width 176 height 46
type input "07:25"
drag, startPoint x: 1322, startPoint y: 386, endPoint x: 800, endPoint y: 400, distance: 522.2
type input "[GEOGRAPHIC_DATA]"
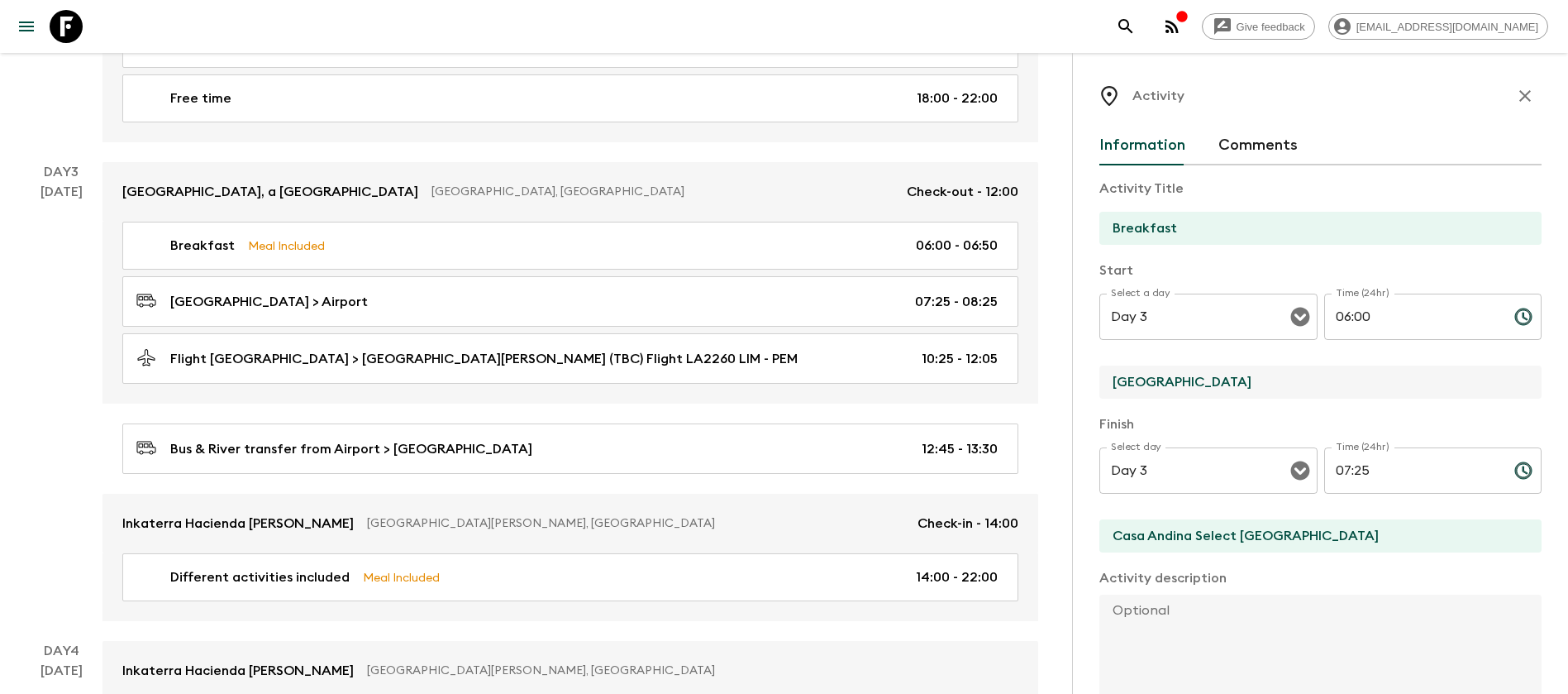
drag, startPoint x: 1314, startPoint y: 386, endPoint x: 943, endPoint y: 396, distance: 371.1
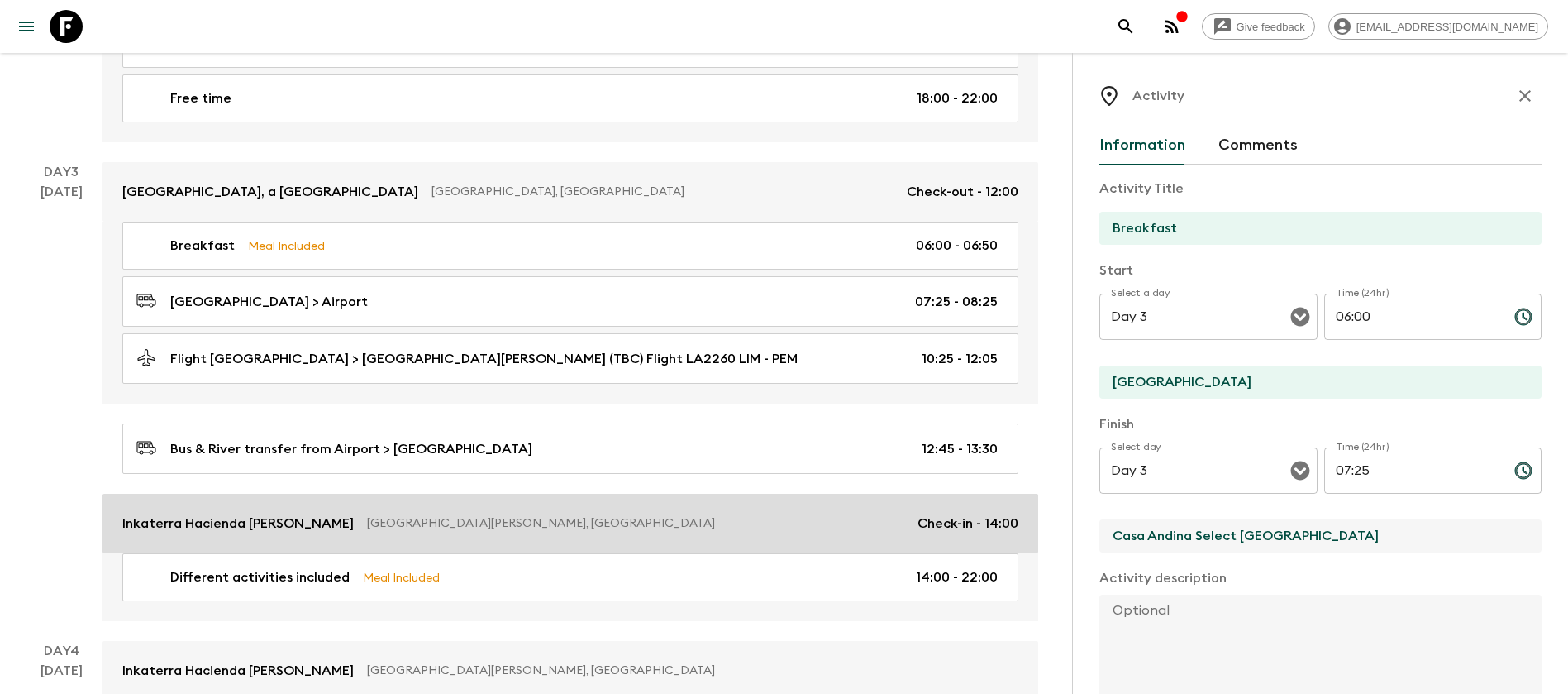
drag, startPoint x: 1331, startPoint y: 542, endPoint x: 968, endPoint y: 535, distance: 363.1
paste input "[GEOGRAPHIC_DATA]"
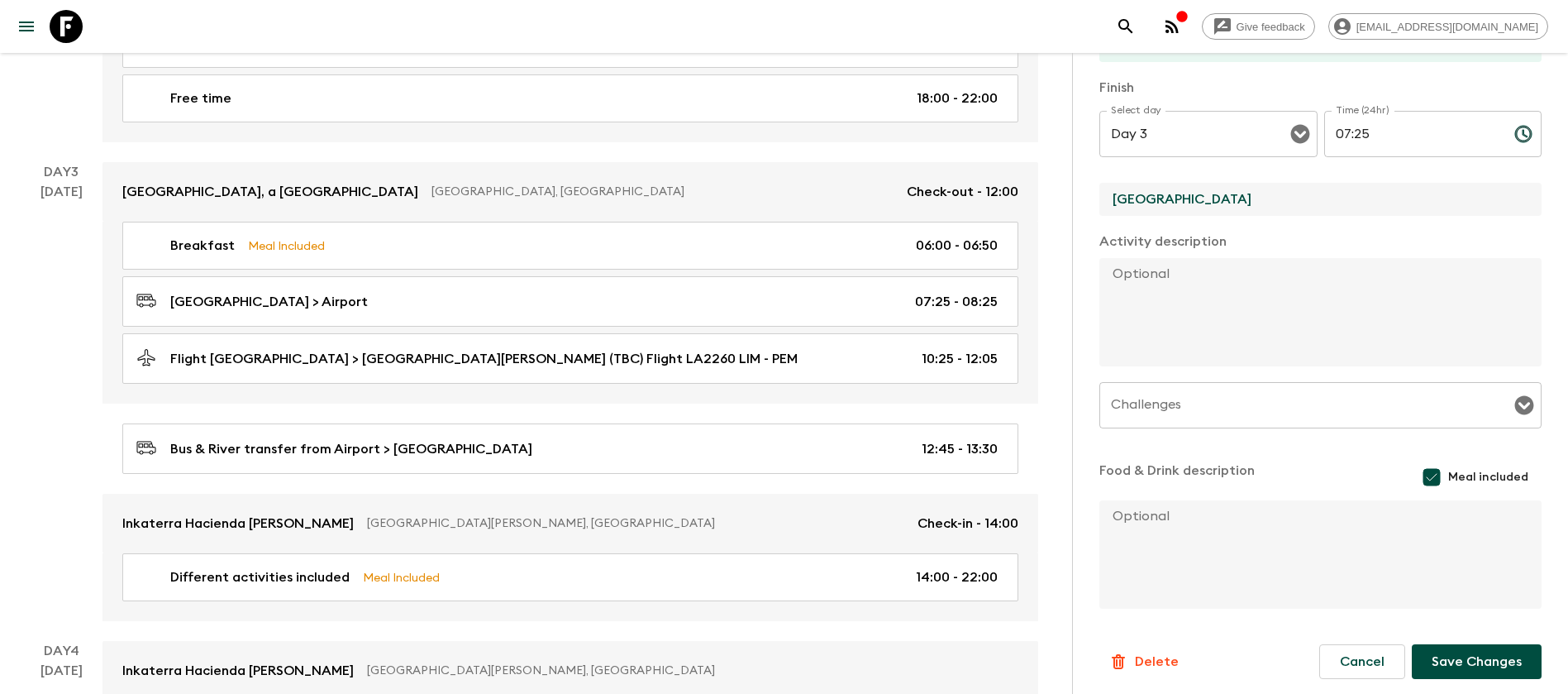
scroll to position [341, 0]
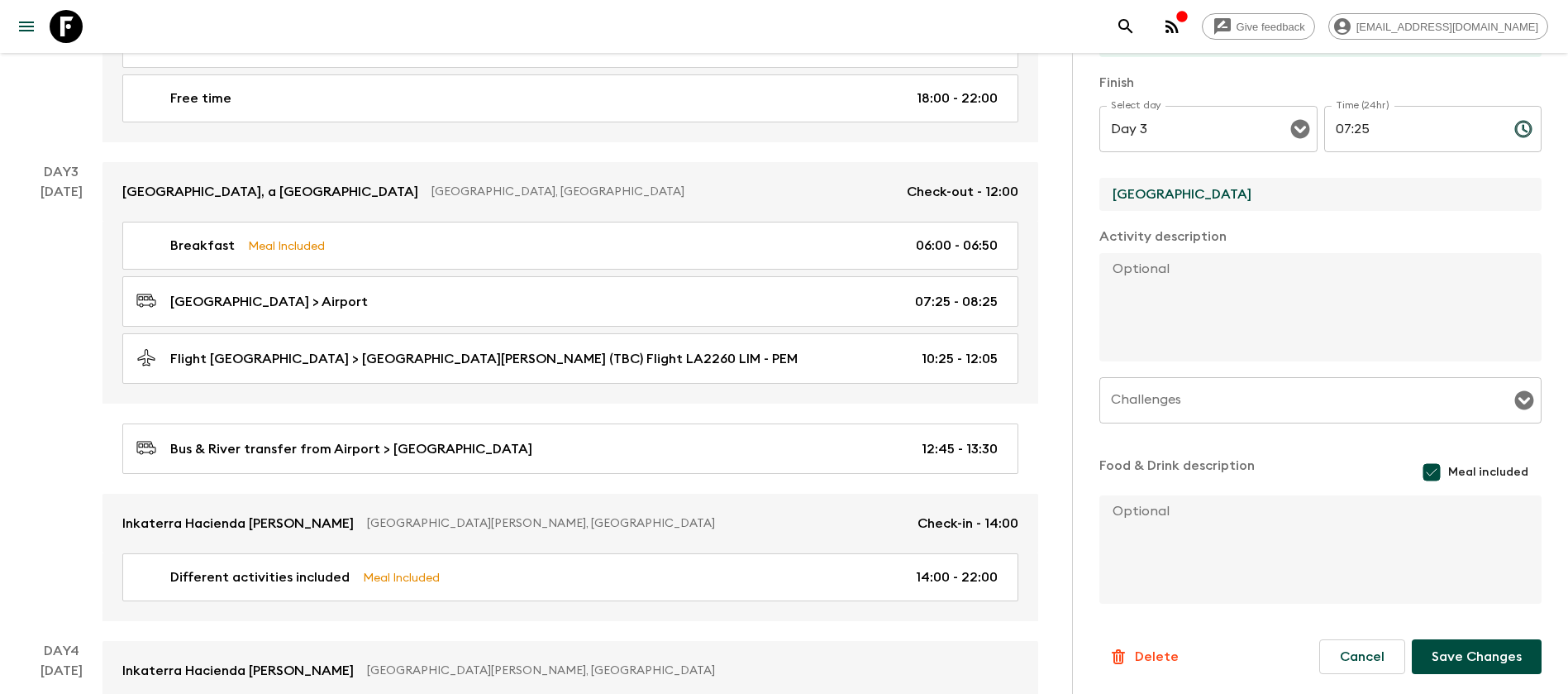
type input "[GEOGRAPHIC_DATA]"
click at [1457, 658] on button "Save Changes" at bounding box center [1475, 657] width 130 height 35
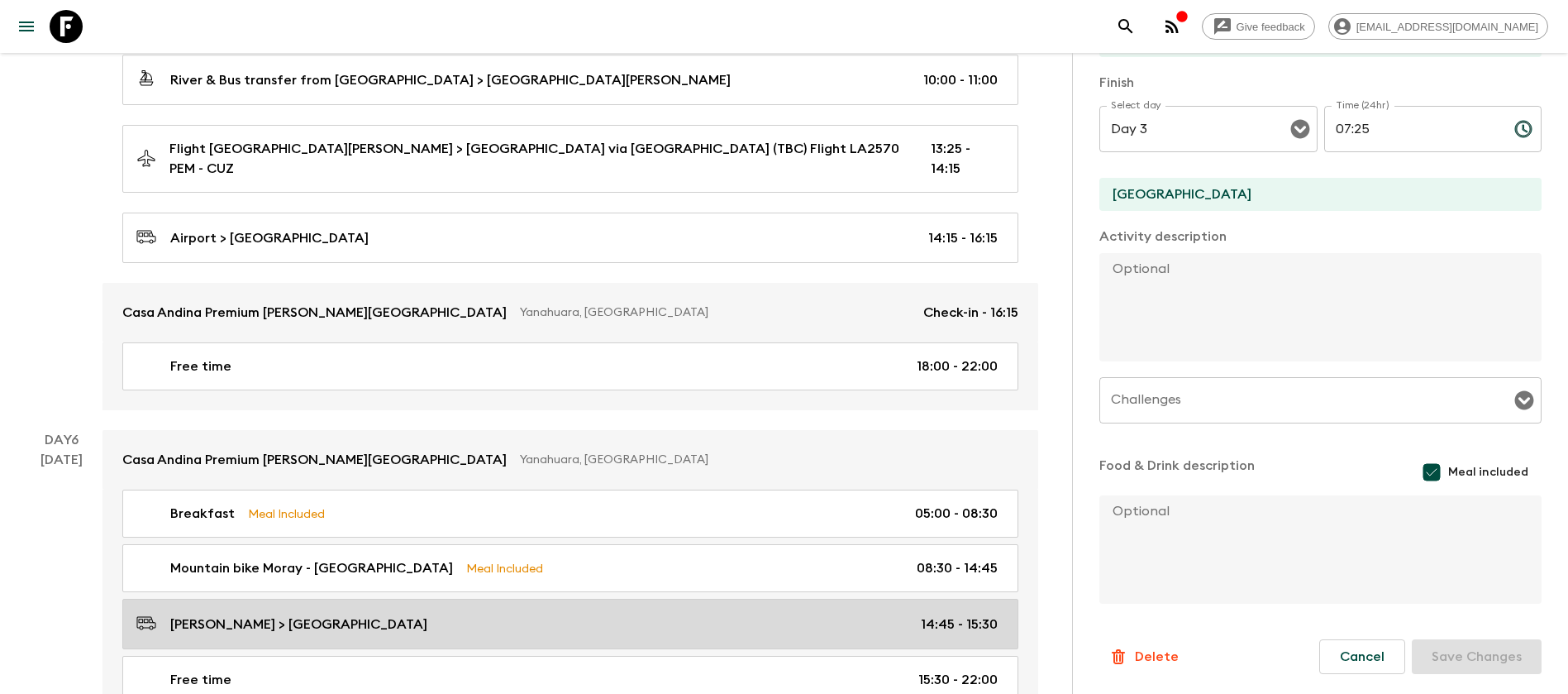
scroll to position [1612, 0]
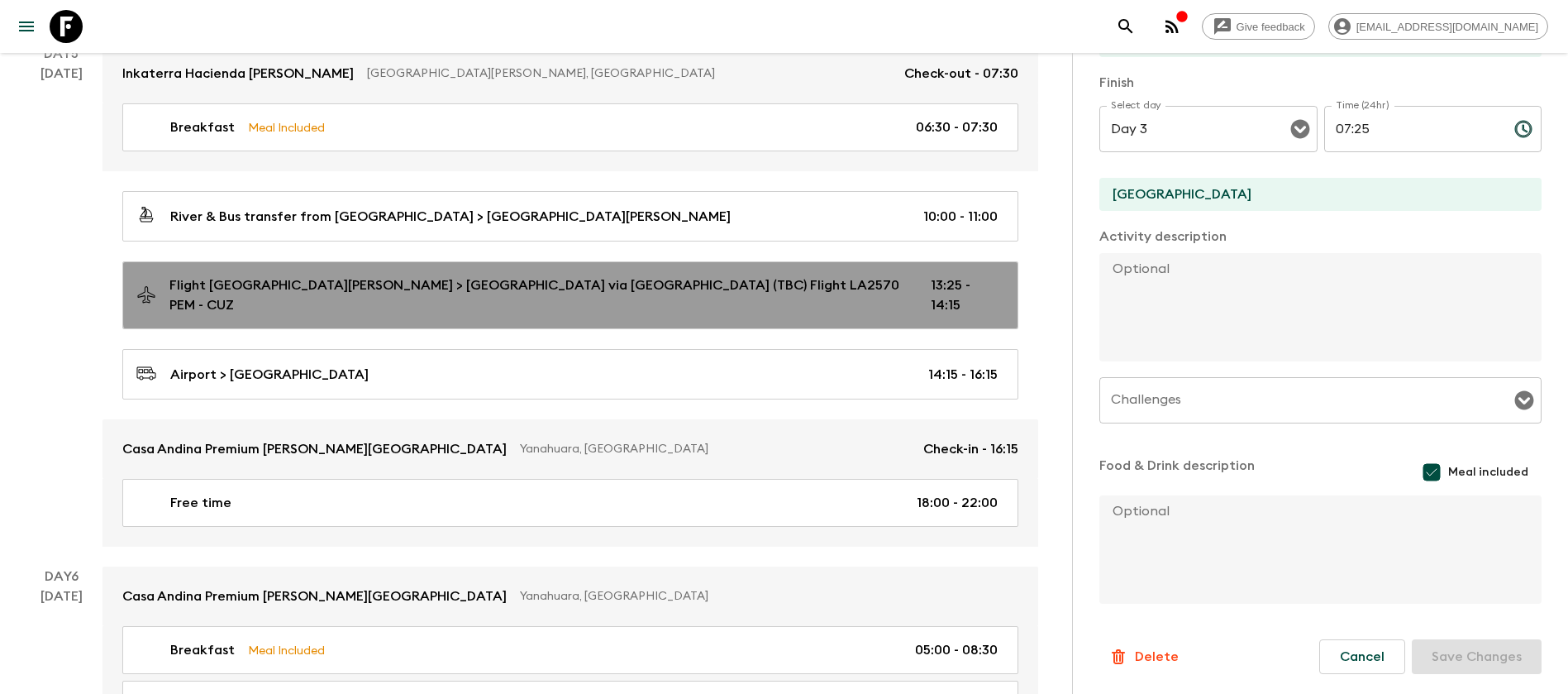
click at [679, 271] on link "Flight [GEOGRAPHIC_DATA][PERSON_NAME] > [GEOGRAPHIC_DATA] via [GEOGRAPHIC_DATA]…" at bounding box center [570, 295] width 896 height 68
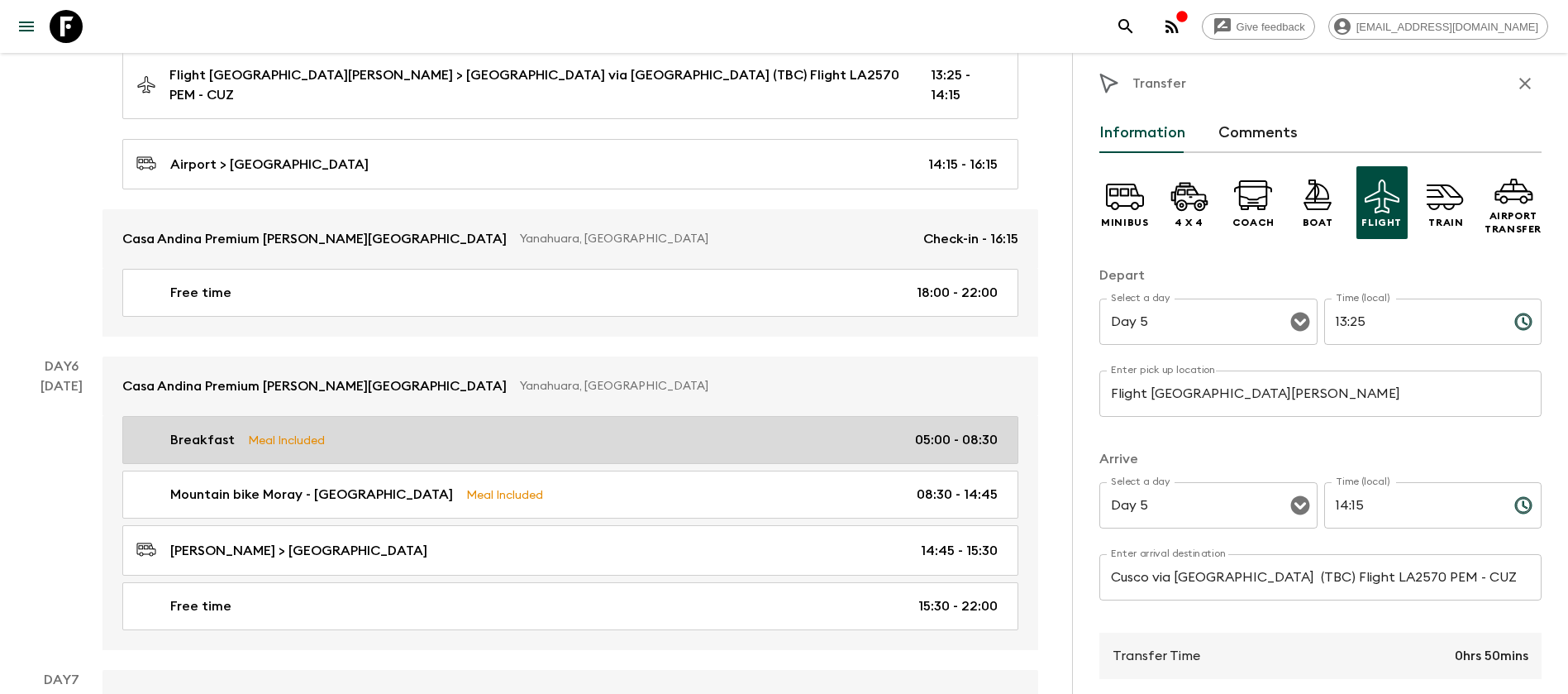
scroll to position [1860, 0]
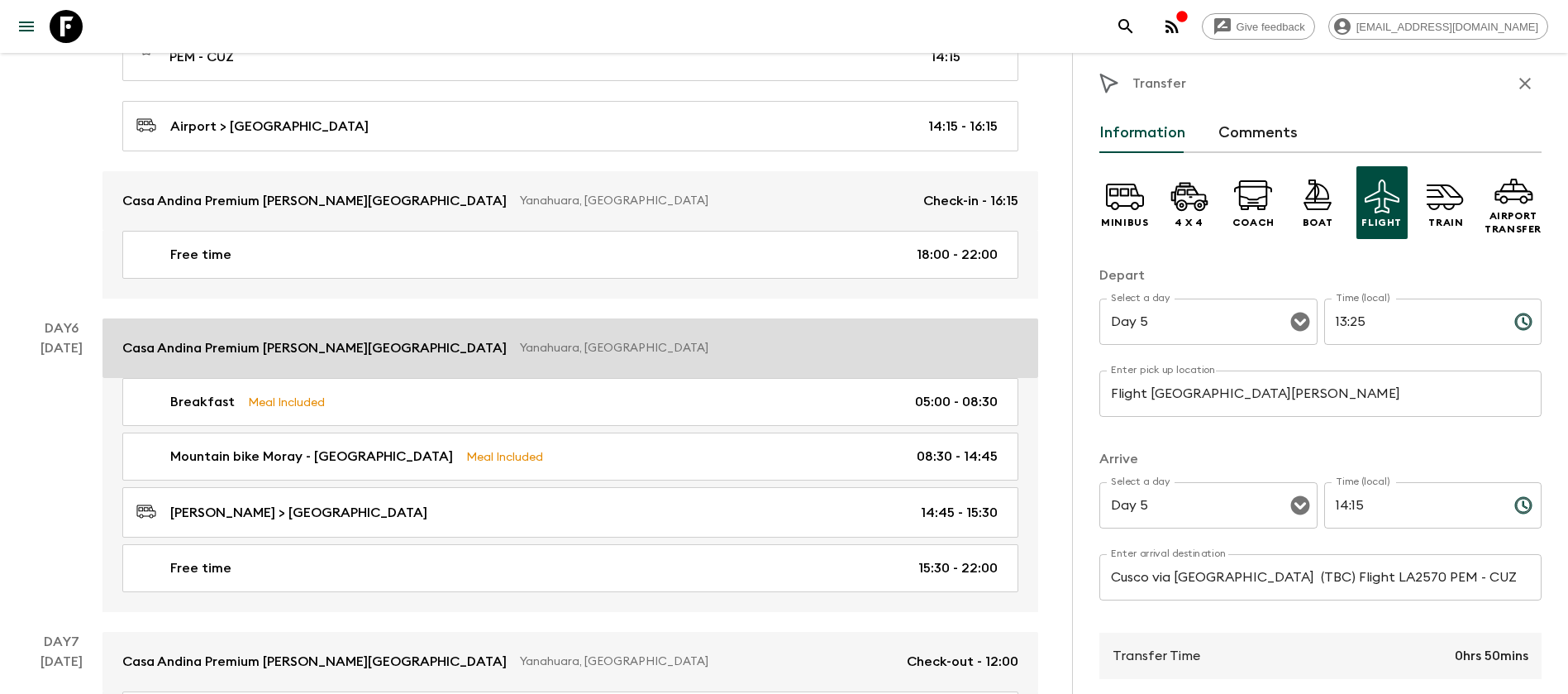
click at [811, 340] on p "Yanahuara, [GEOGRAPHIC_DATA]" at bounding box center [762, 348] width 485 height 17
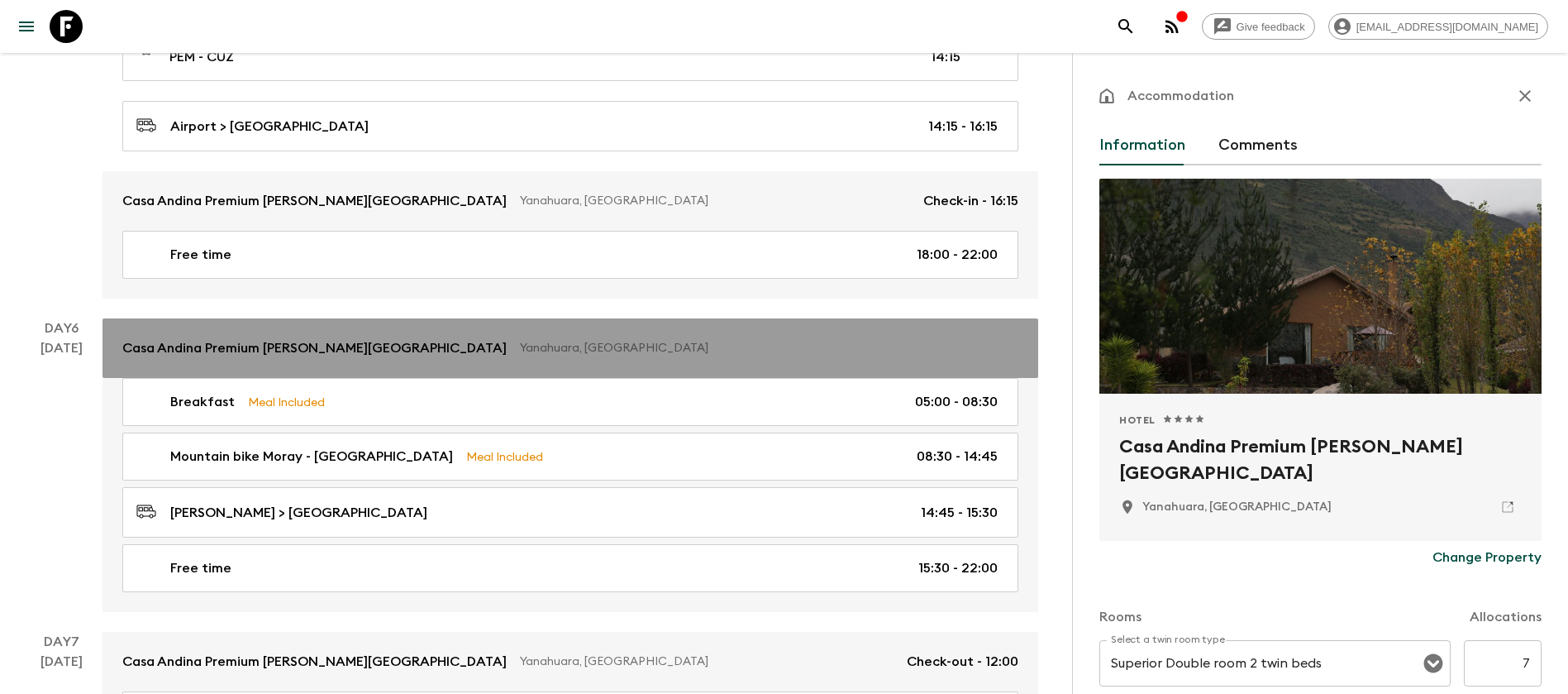
click at [516, 319] on link "Casa Andina Premium [PERSON_NAME][GEOGRAPHIC_DATA], [GEOGRAPHIC_DATA]" at bounding box center [570, 348] width 936 height 59
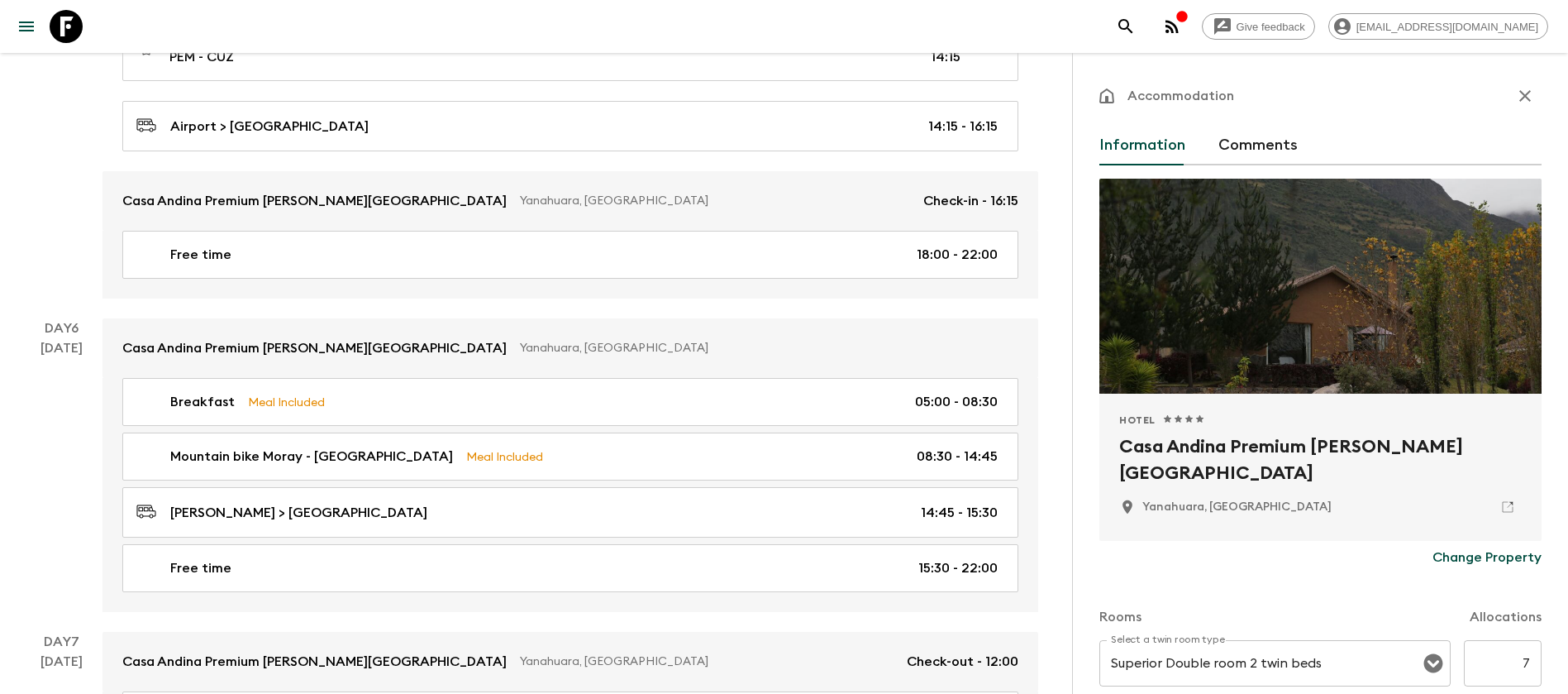
click at [1488, 552] on p "Change Property" at bounding box center [1487, 557] width 109 height 19
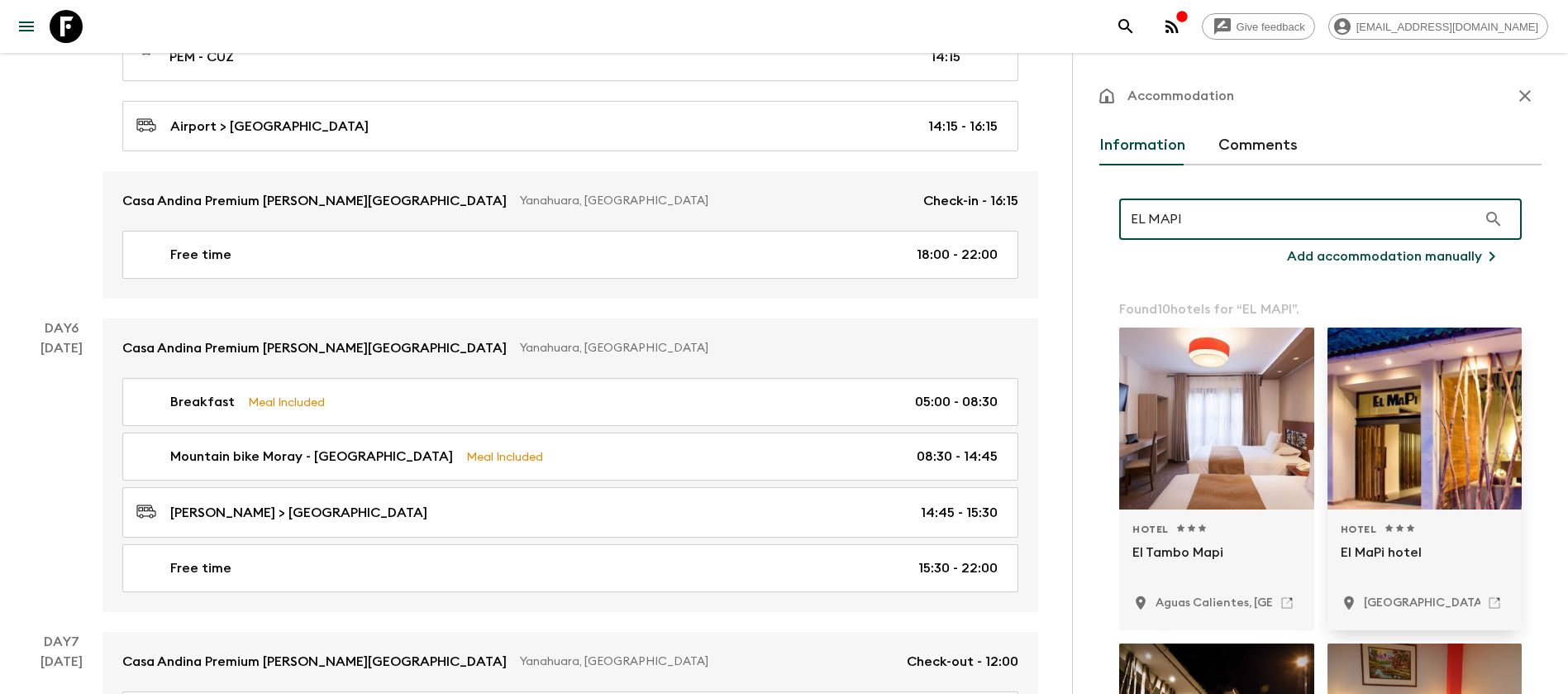
type input "EL MAPI"
click at [1413, 425] on div at bounding box center [1425, 418] width 195 height 182
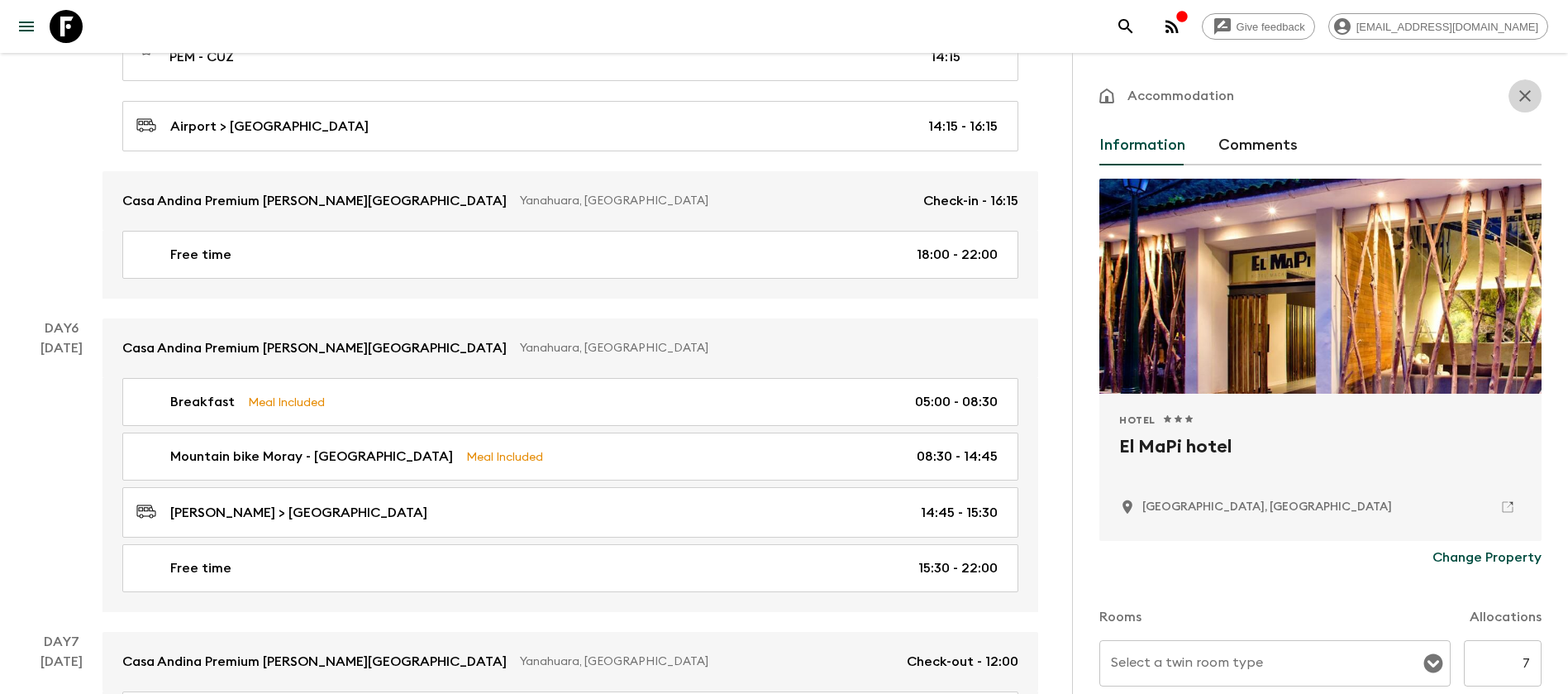
click at [1514, 85] on button "button" at bounding box center [1525, 96] width 33 height 33
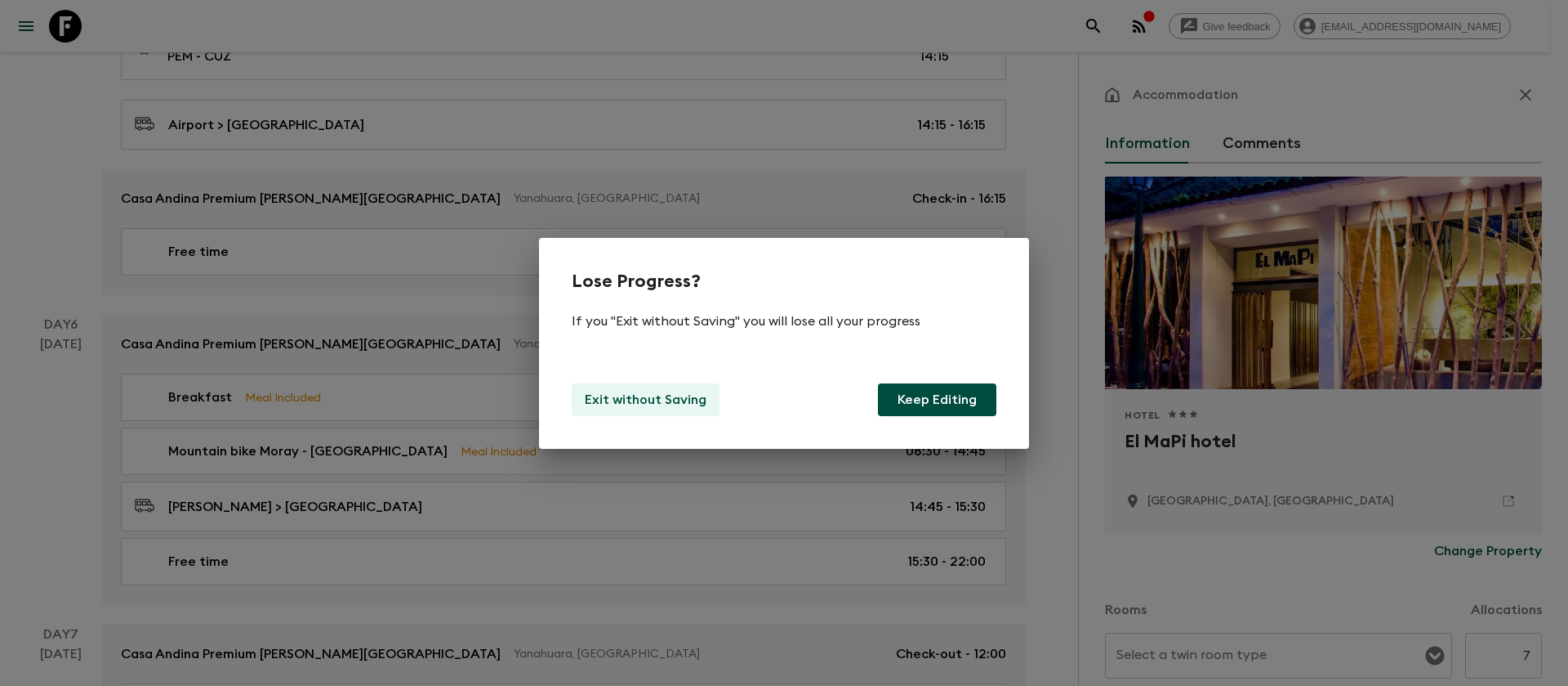
click at [655, 385] on button "Exit without Saving" at bounding box center [645, 400] width 147 height 33
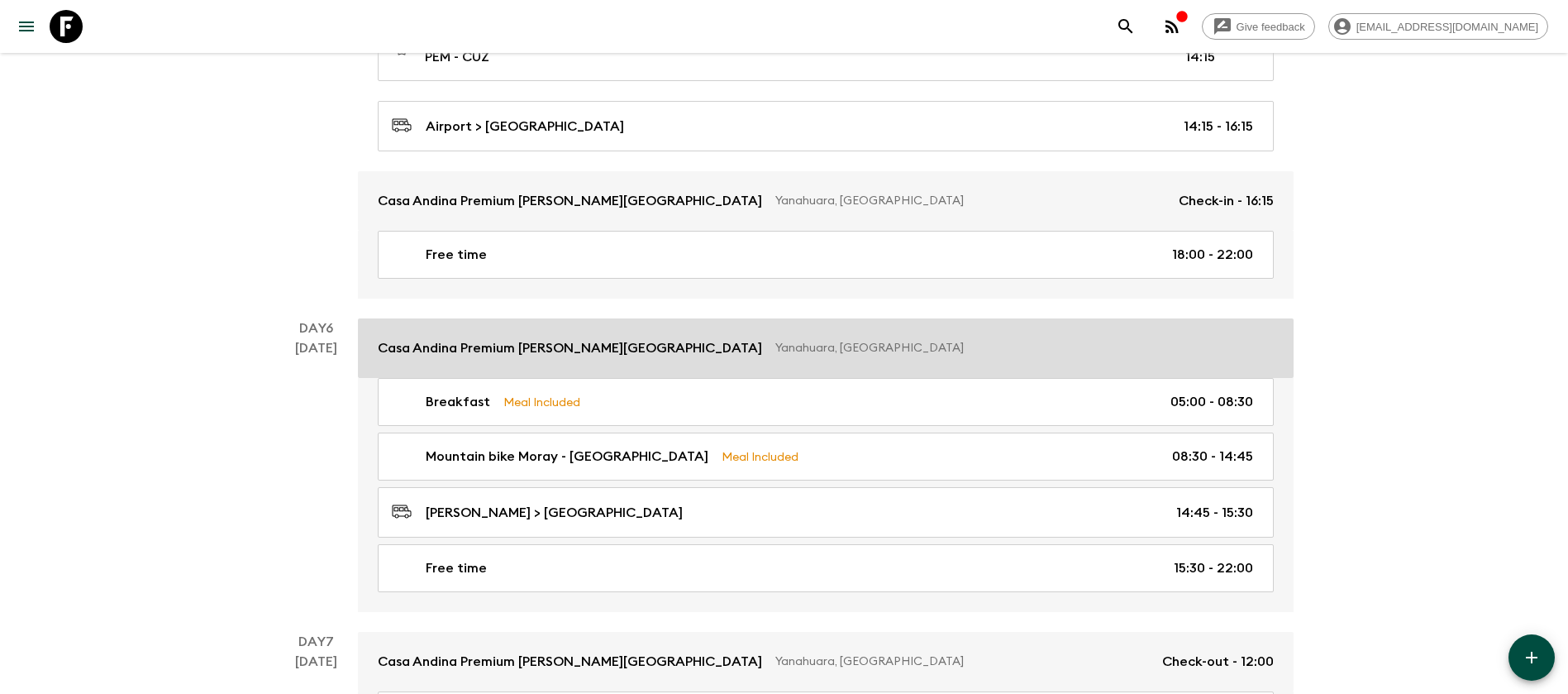
click at [1004, 340] on p "Yanahuara, [GEOGRAPHIC_DATA]" at bounding box center [1017, 348] width 485 height 17
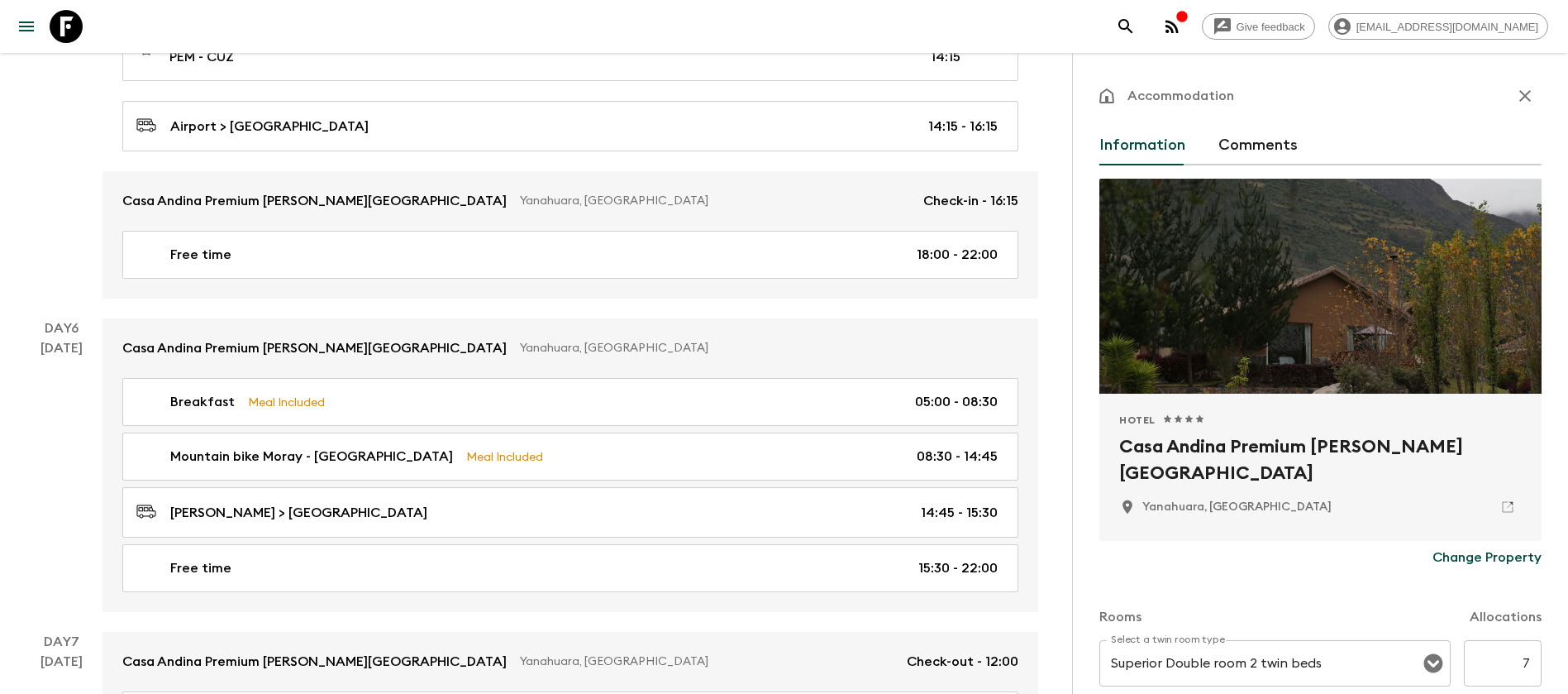
scroll to position [248, 0]
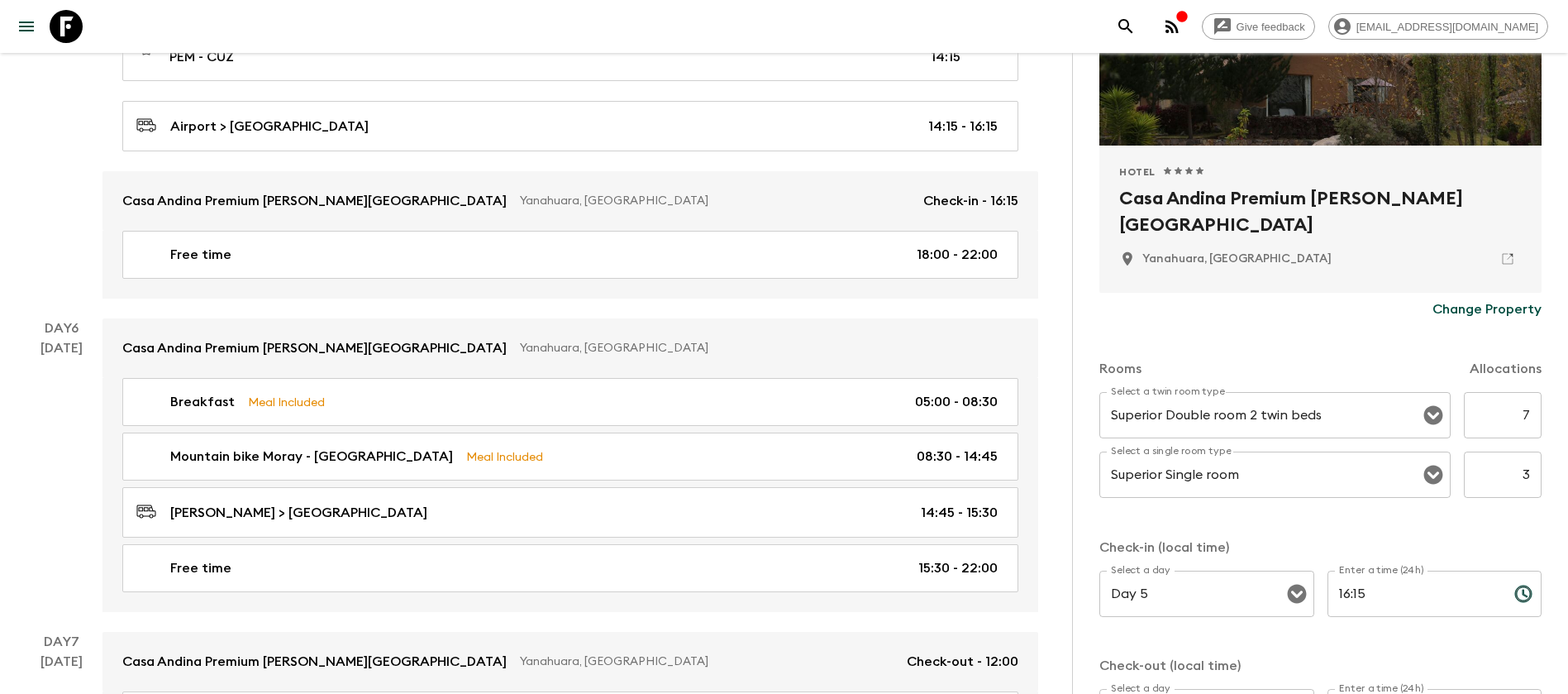
click at [1478, 310] on p "Change Property" at bounding box center [1487, 309] width 109 height 19
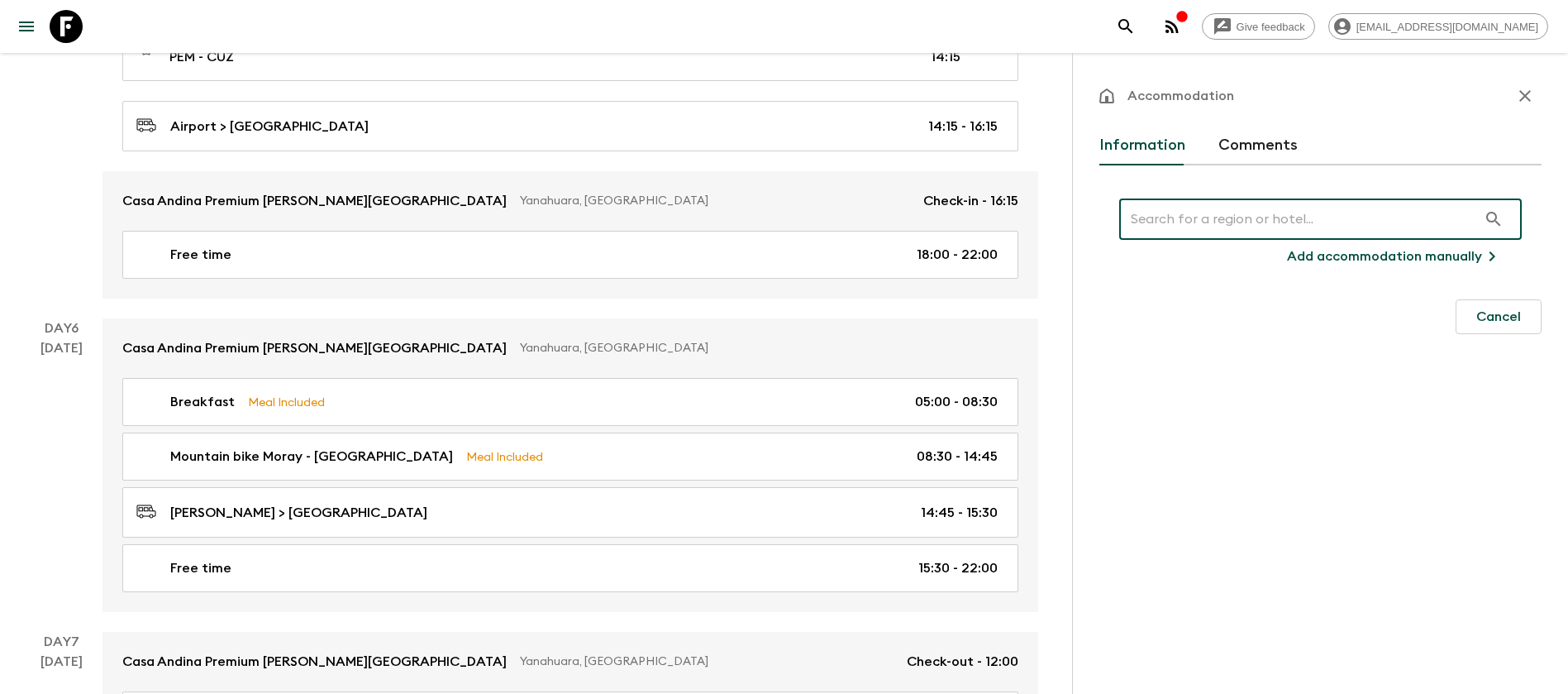
scroll to position [0, 0]
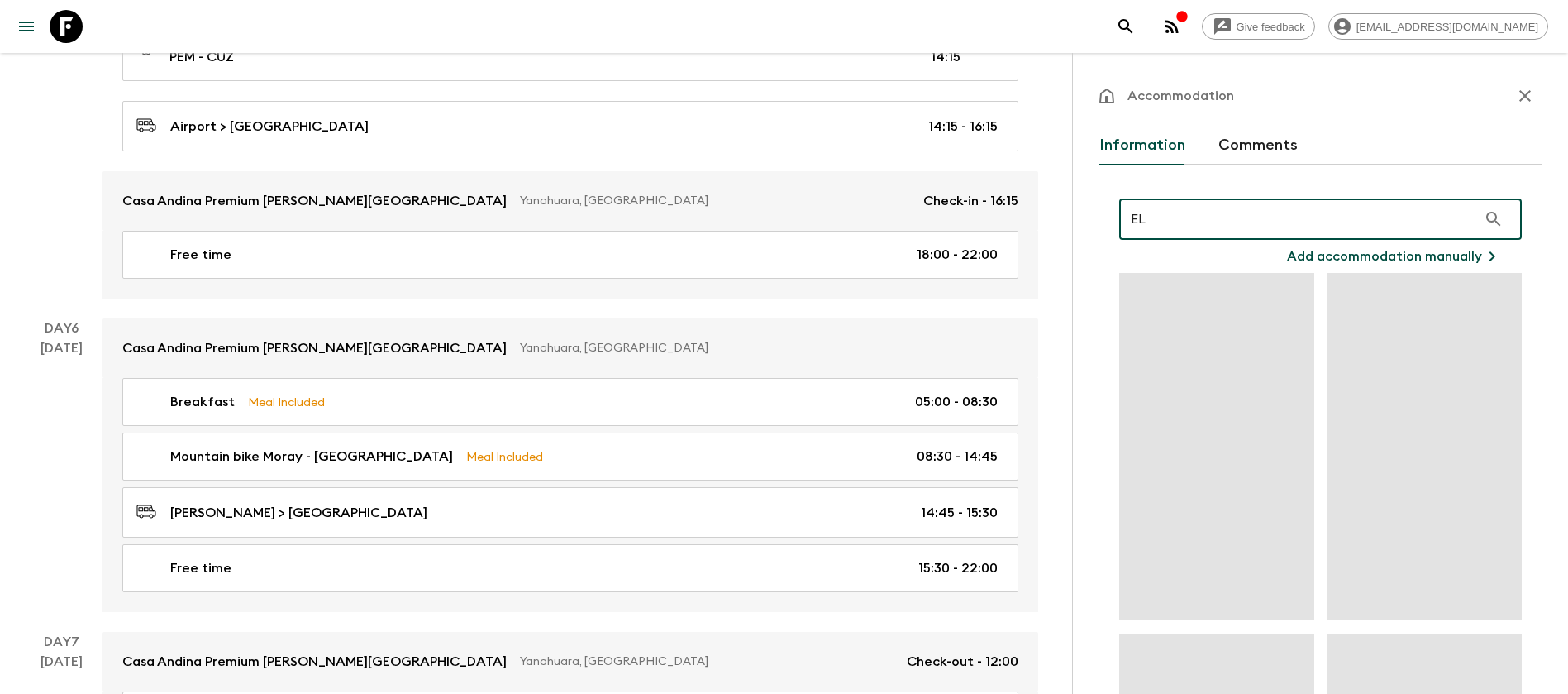
type input "E"
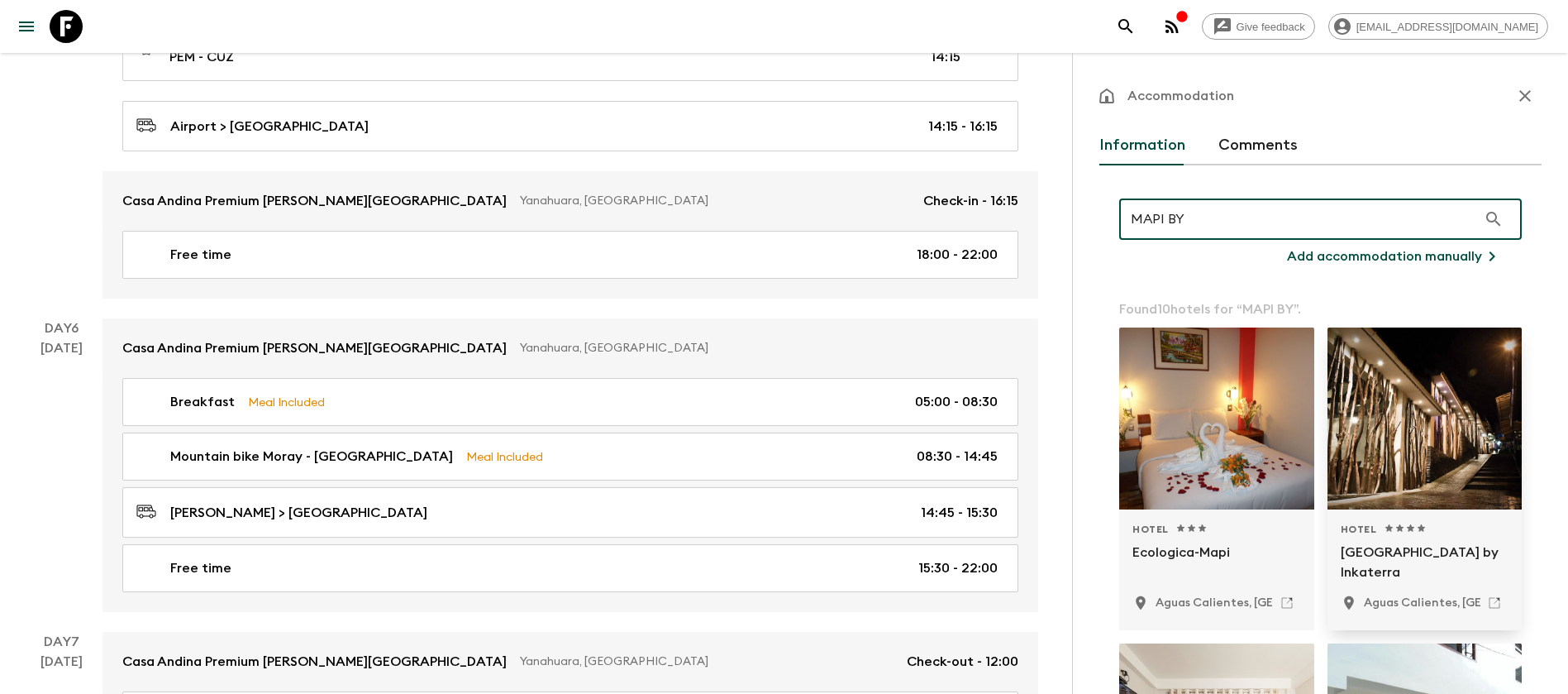
type input "MAPI BY"
click at [1391, 443] on div at bounding box center [1425, 418] width 195 height 182
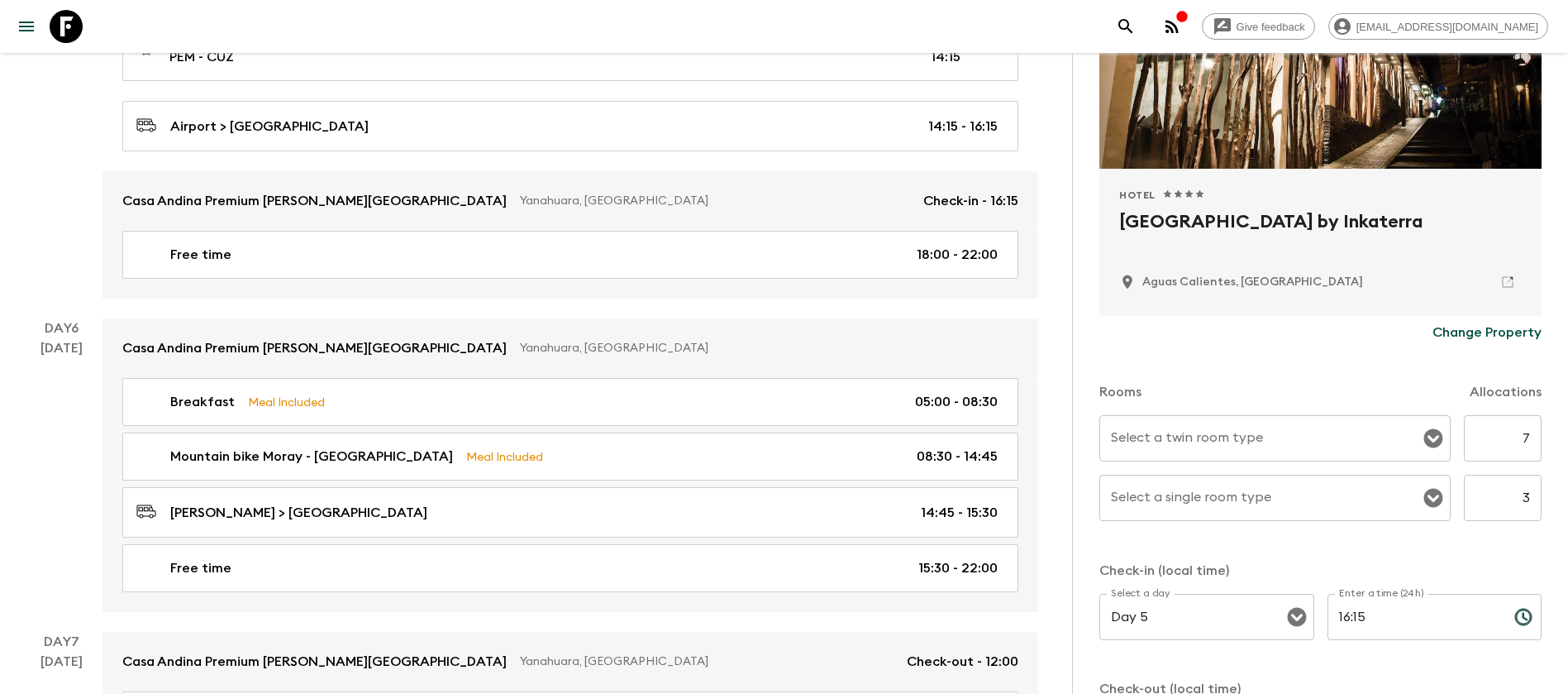
scroll to position [248, 0]
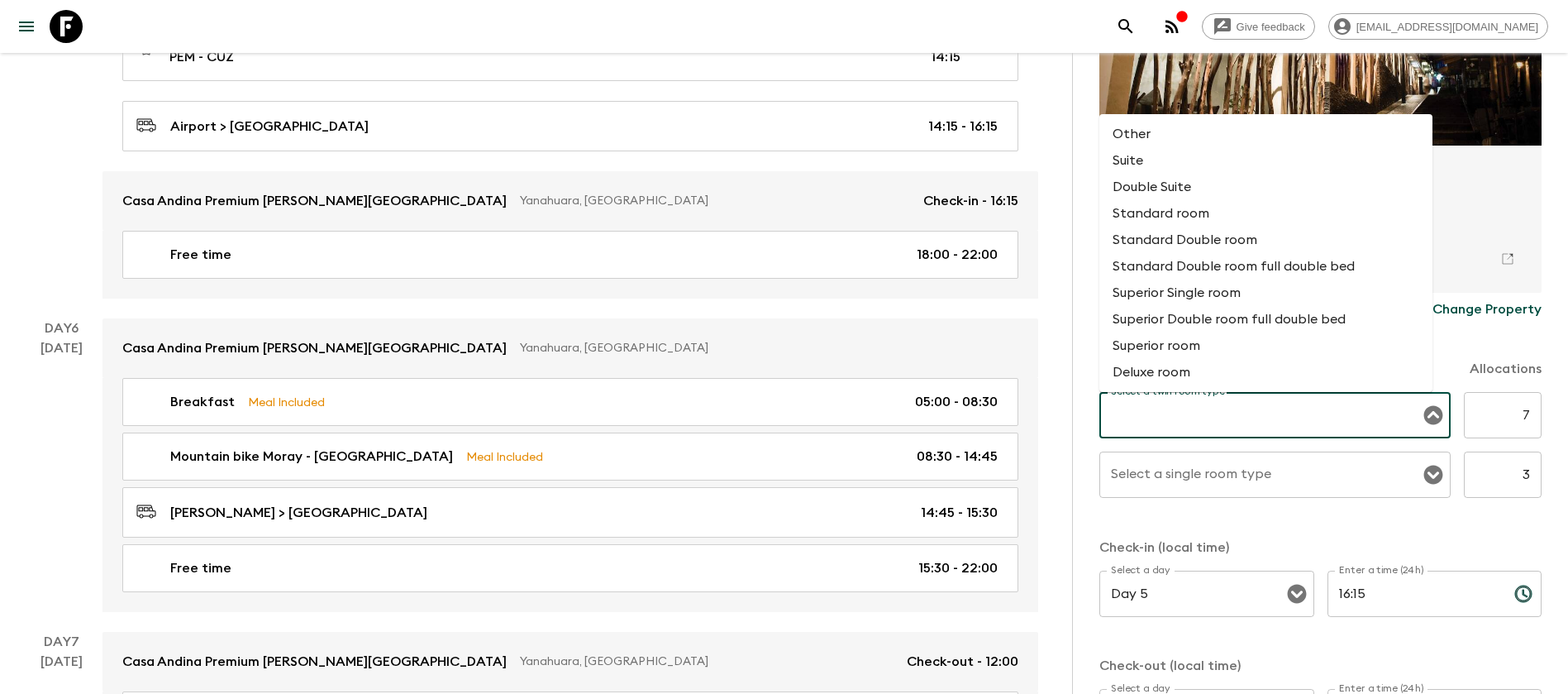
click at [1376, 429] on input "Select a twin room type" at bounding box center [1263, 415] width 312 height 31
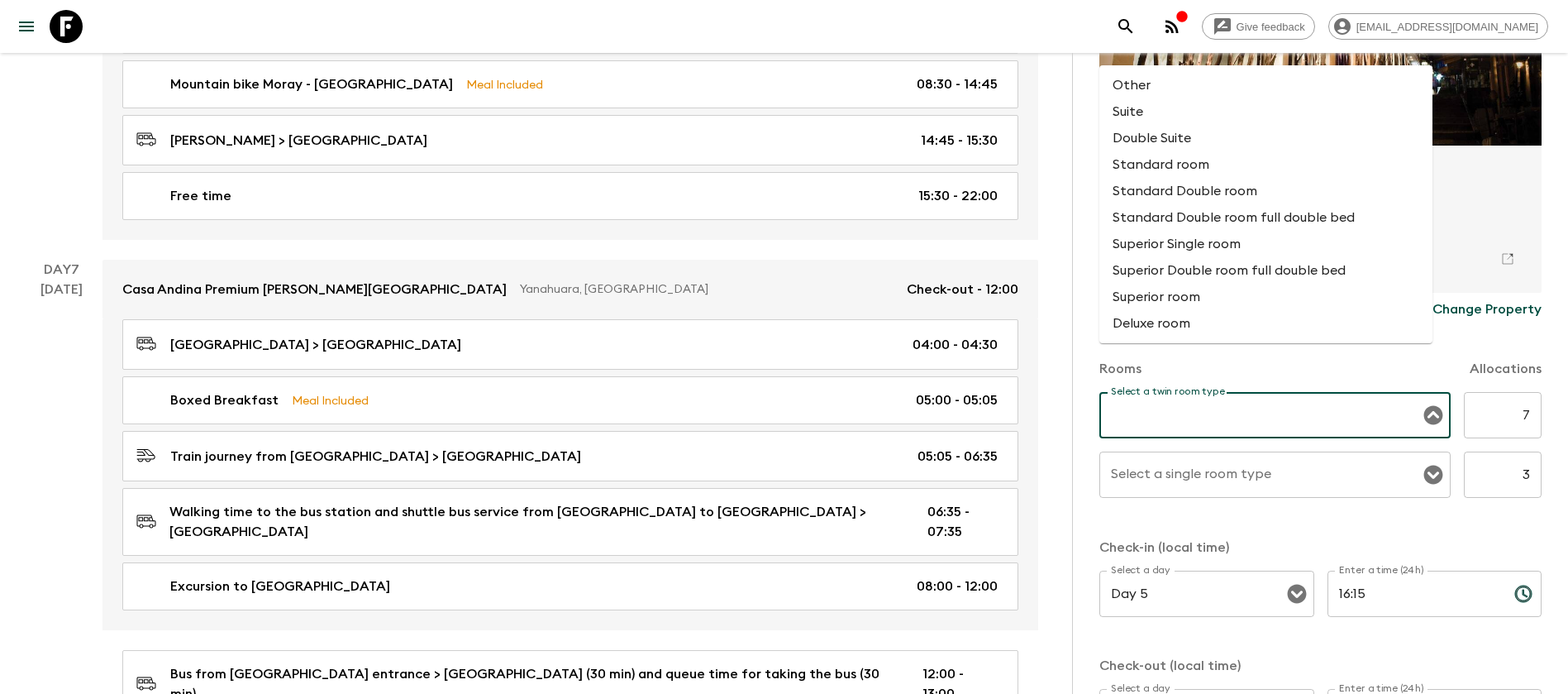
scroll to position [2108, 0]
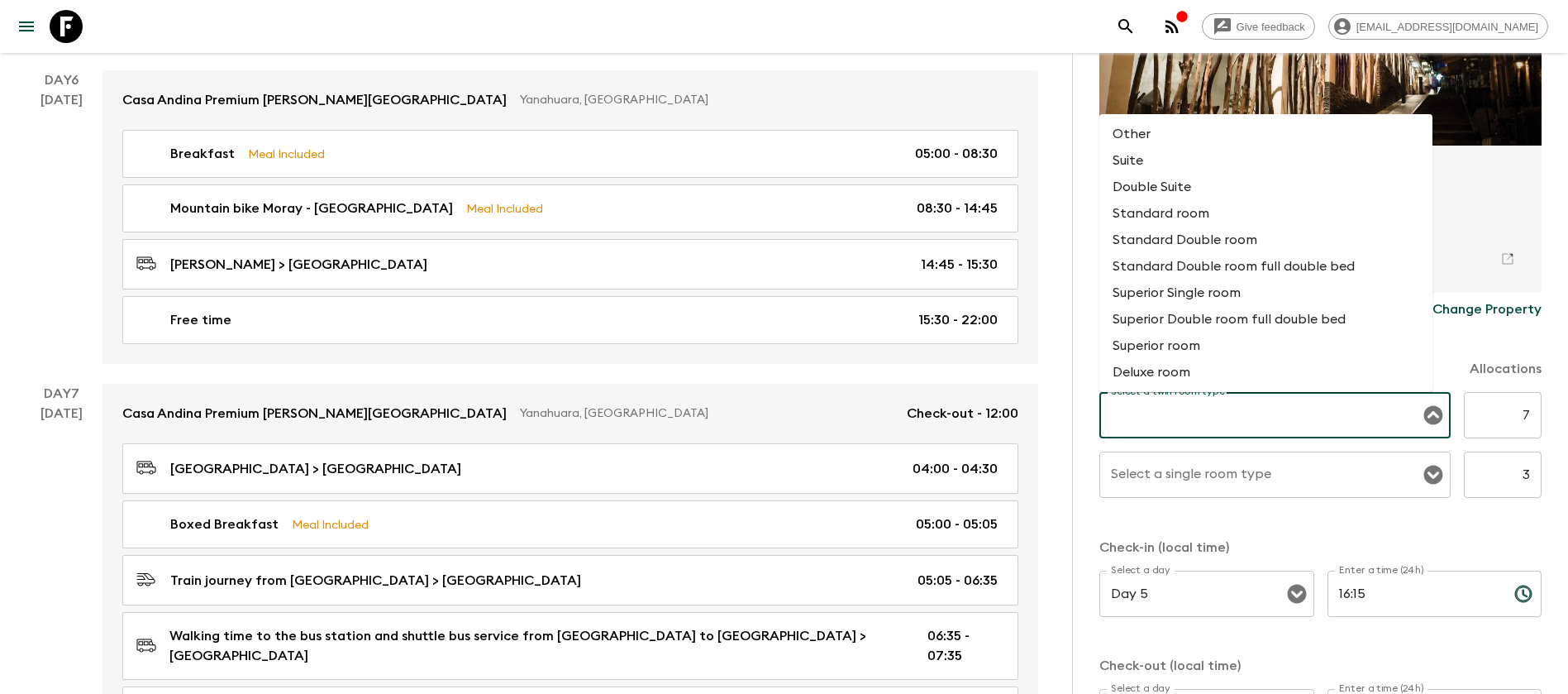
click at [1258, 245] on li "Standard Double room" at bounding box center [1266, 239] width 333 height 26
type input "Standard Double room"
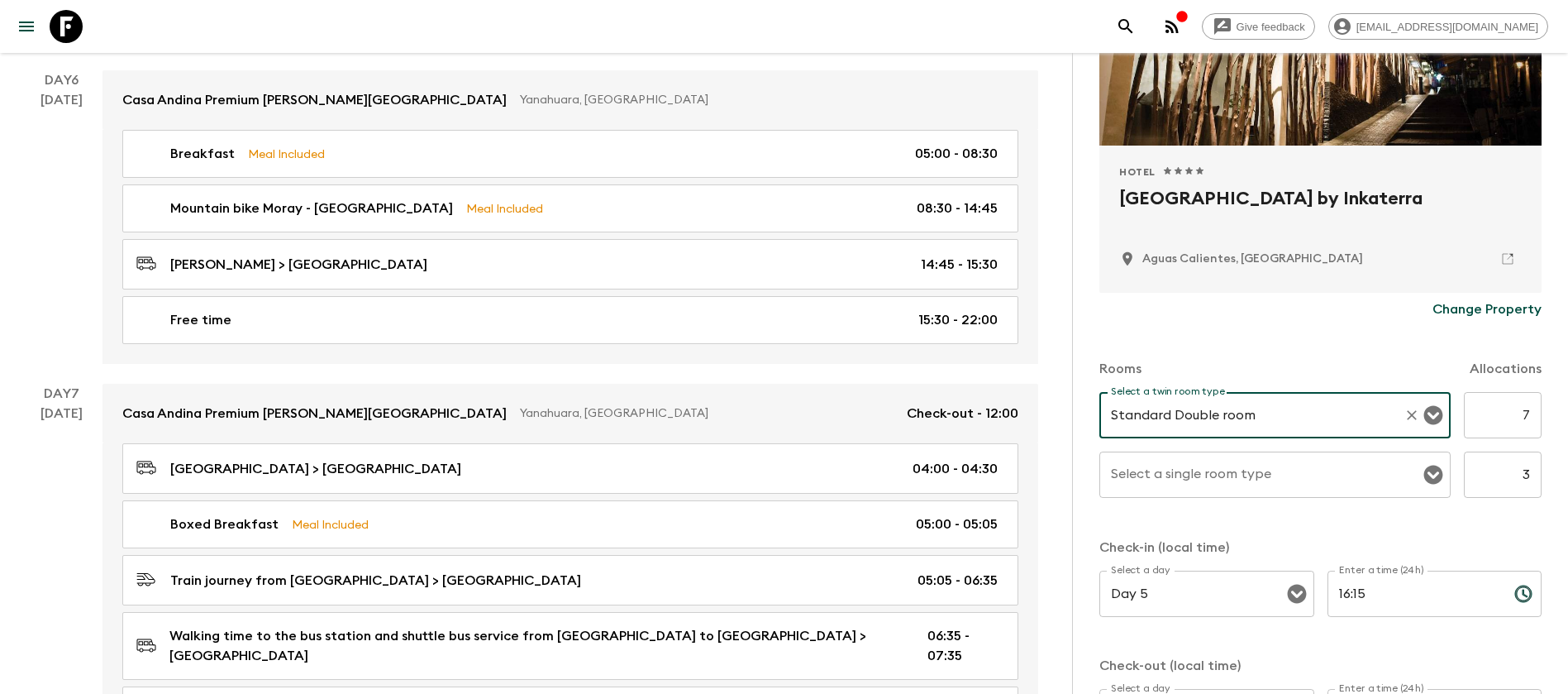
click at [1341, 465] on input "Select a single room type" at bounding box center [1263, 475] width 312 height 31
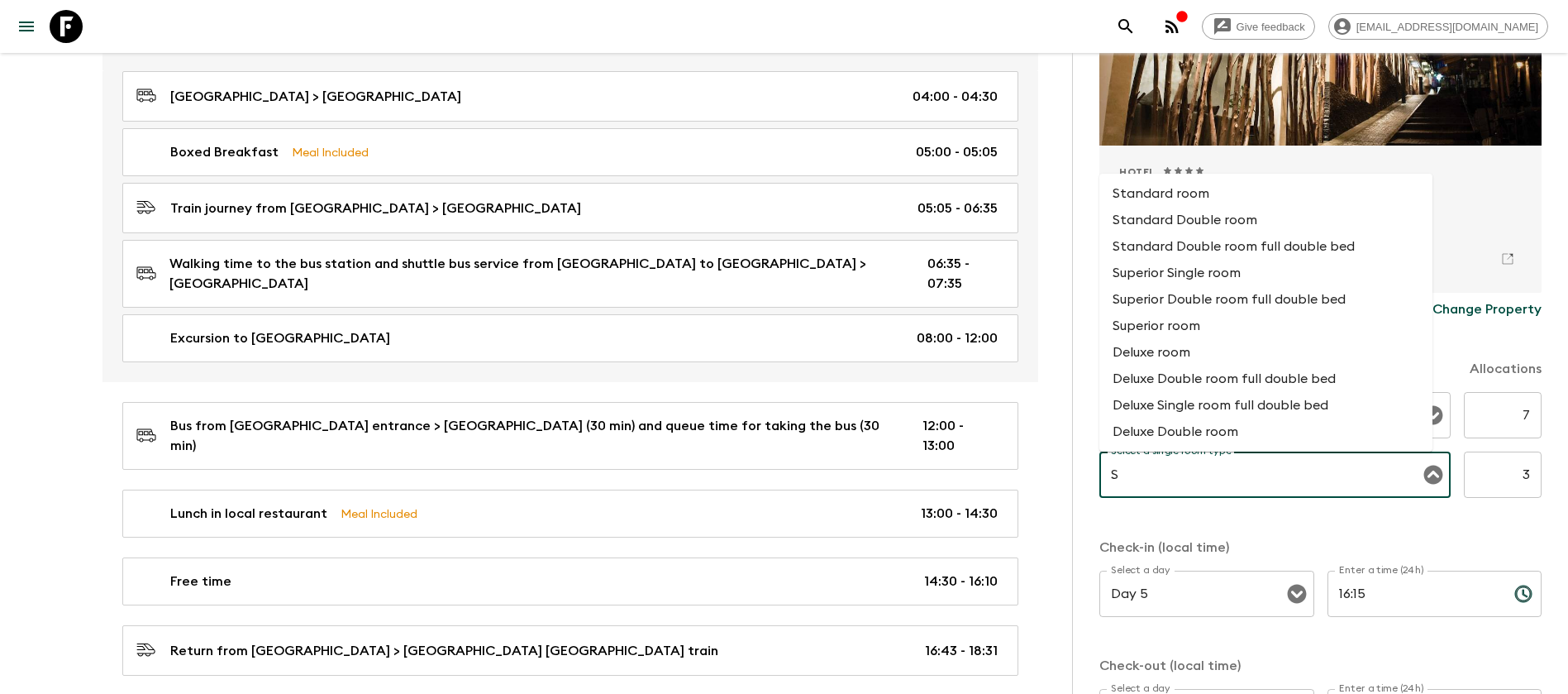
scroll to position [0, 0]
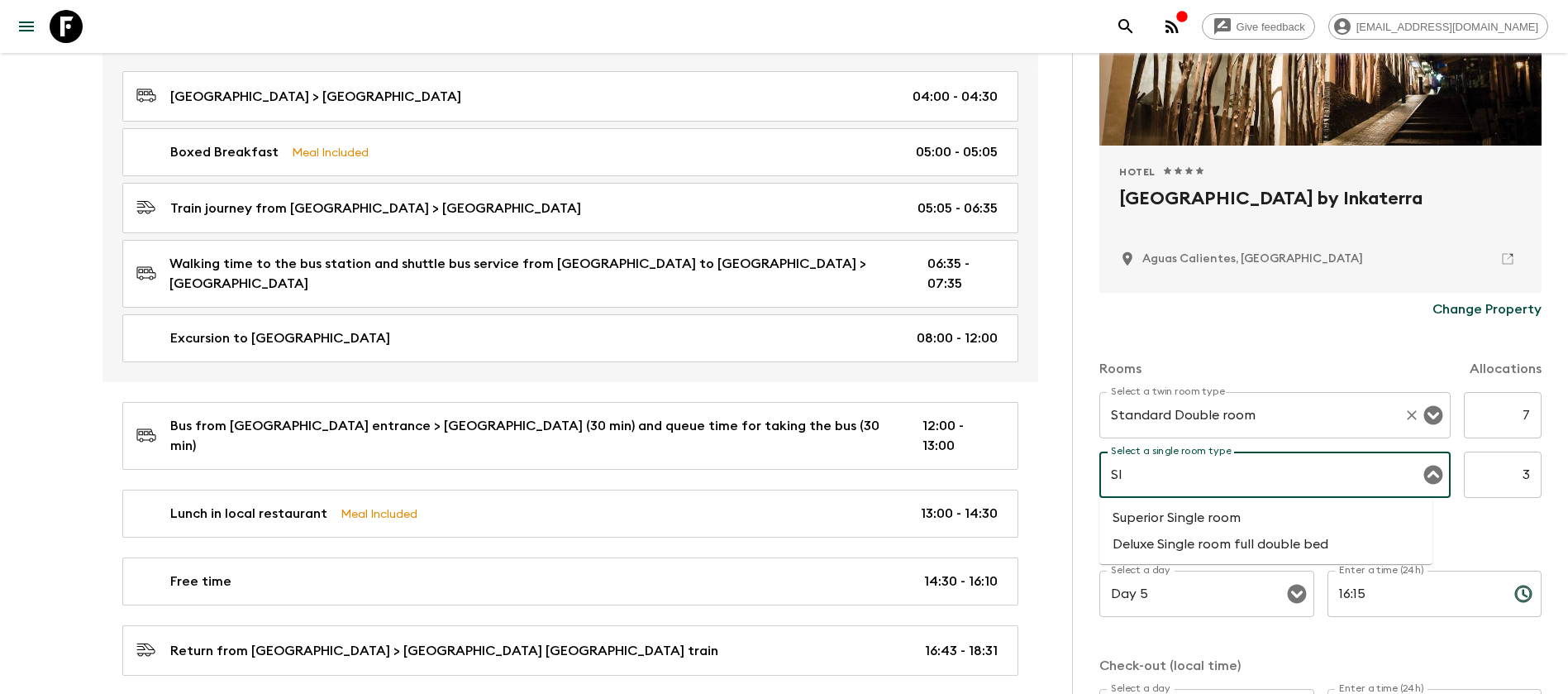
type input "S"
click at [1298, 515] on li "Standard room" at bounding box center [1266, 517] width 333 height 26
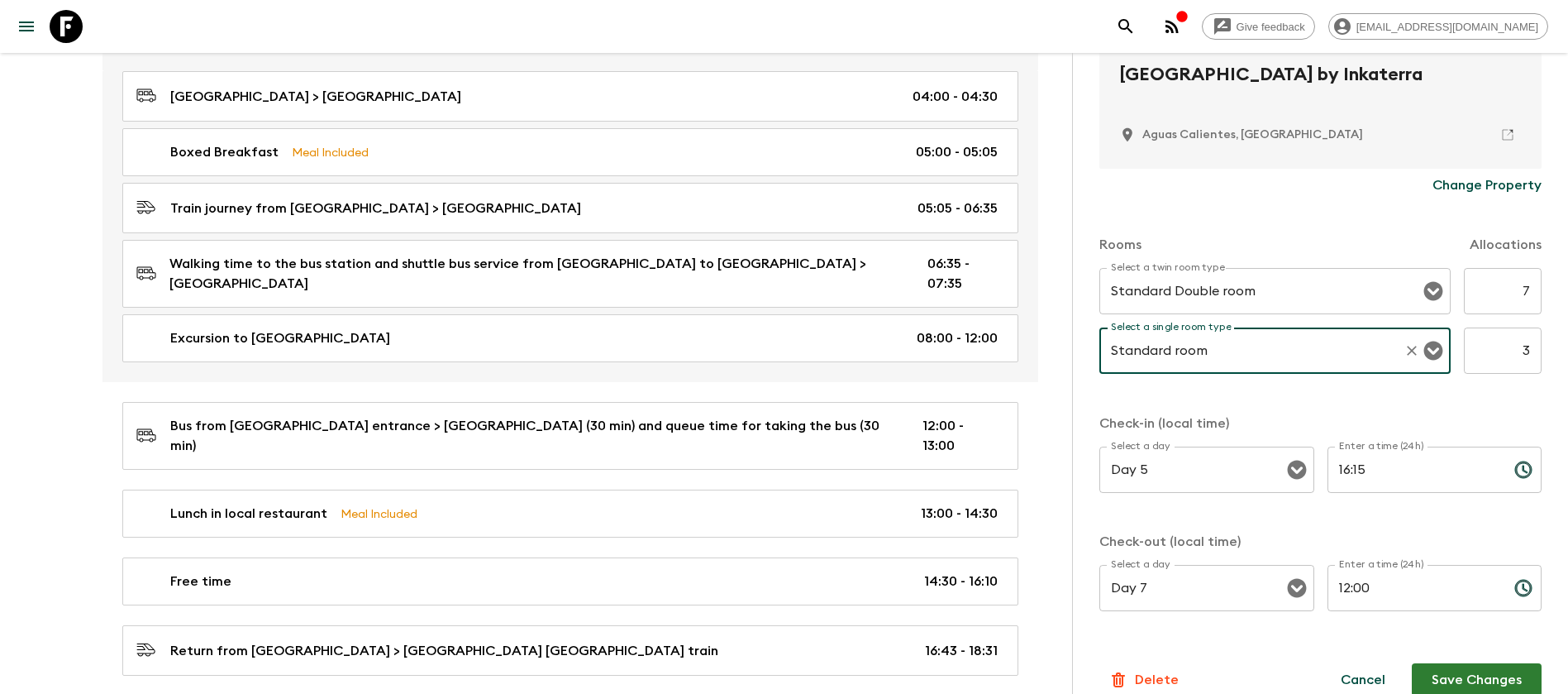
scroll to position [395, 0]
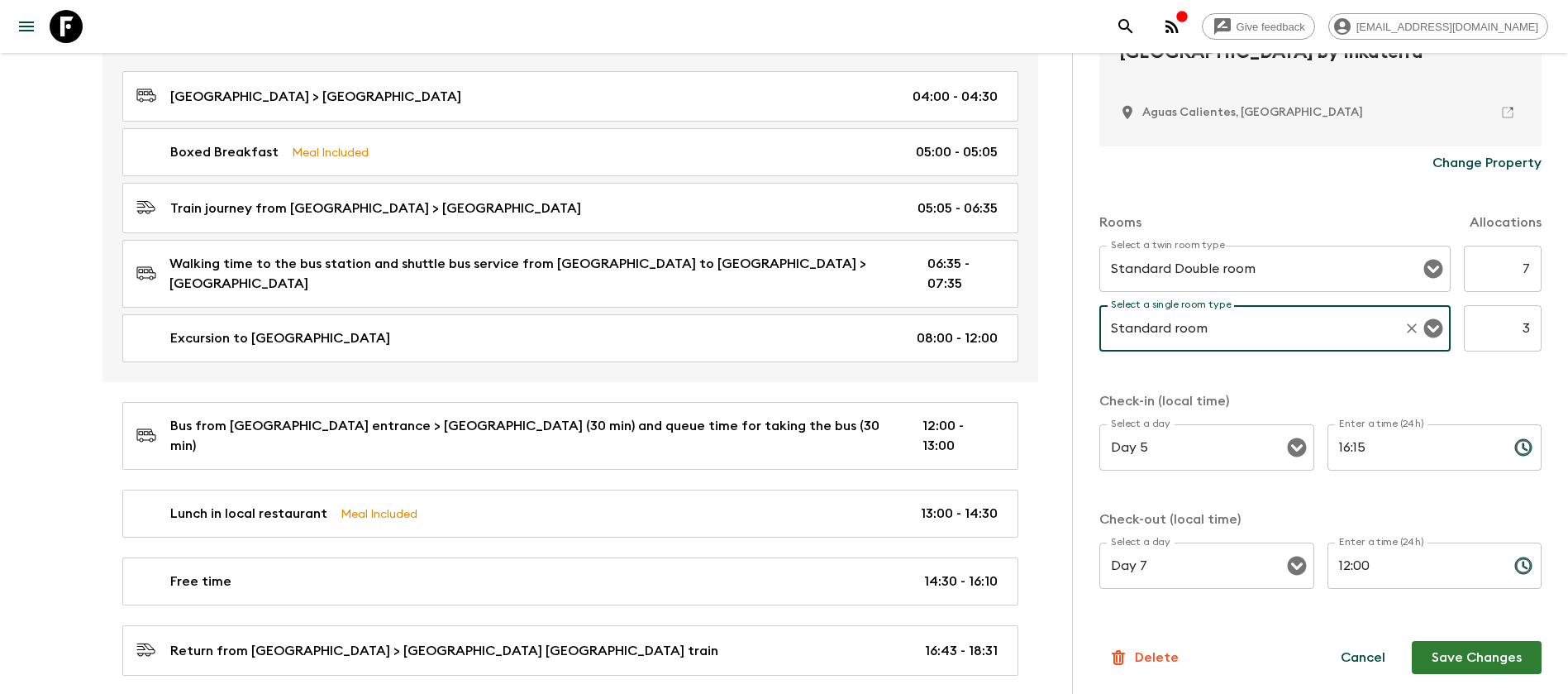
type input "Standard room"
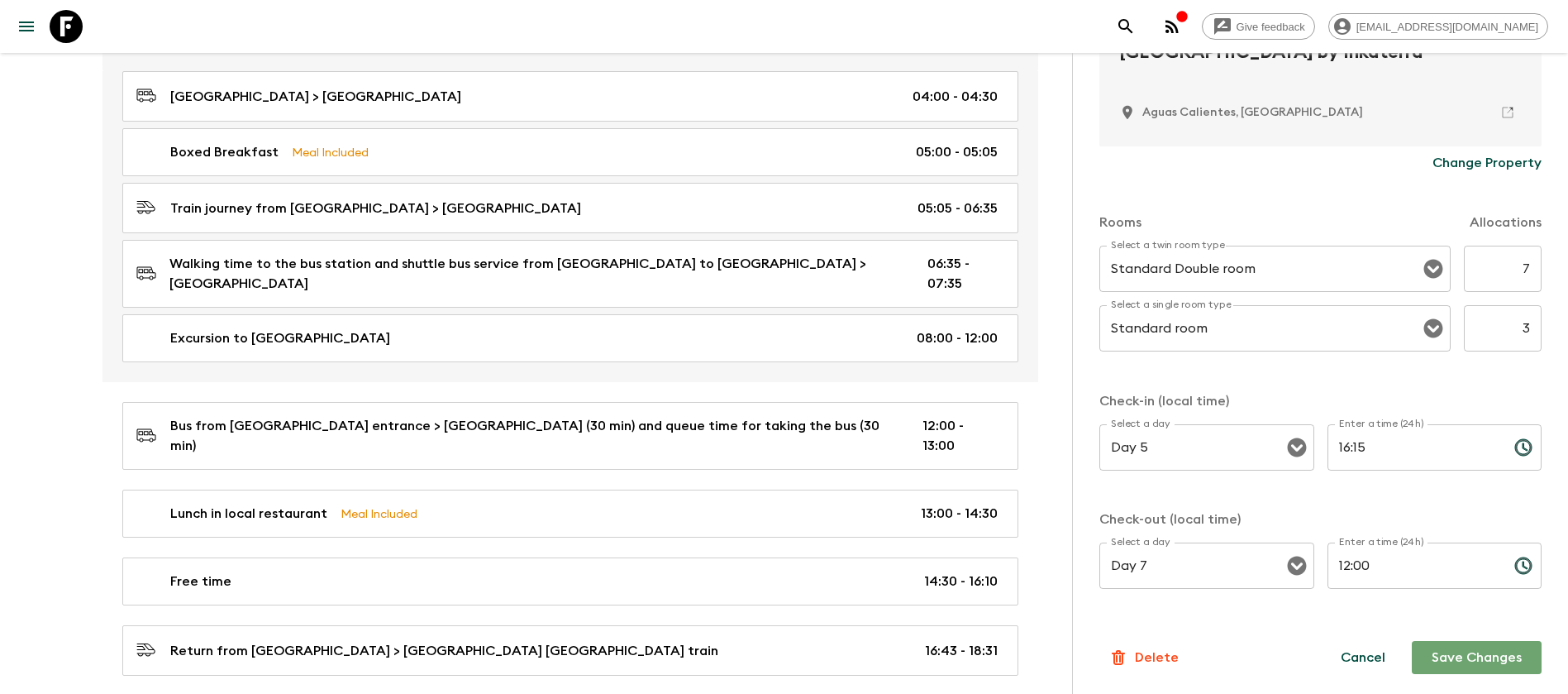
click at [1422, 653] on button "Save Changes" at bounding box center [1475, 657] width 130 height 33
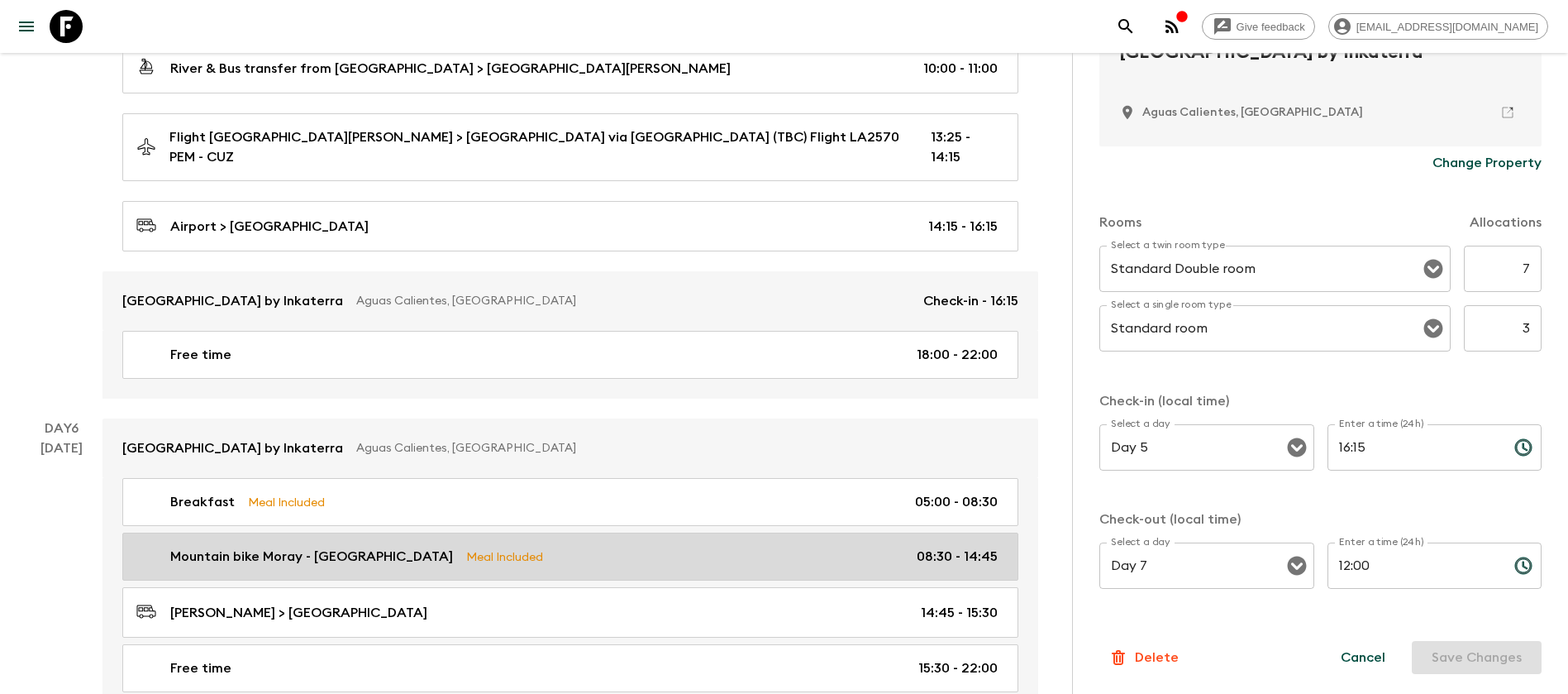
scroll to position [1736, 0]
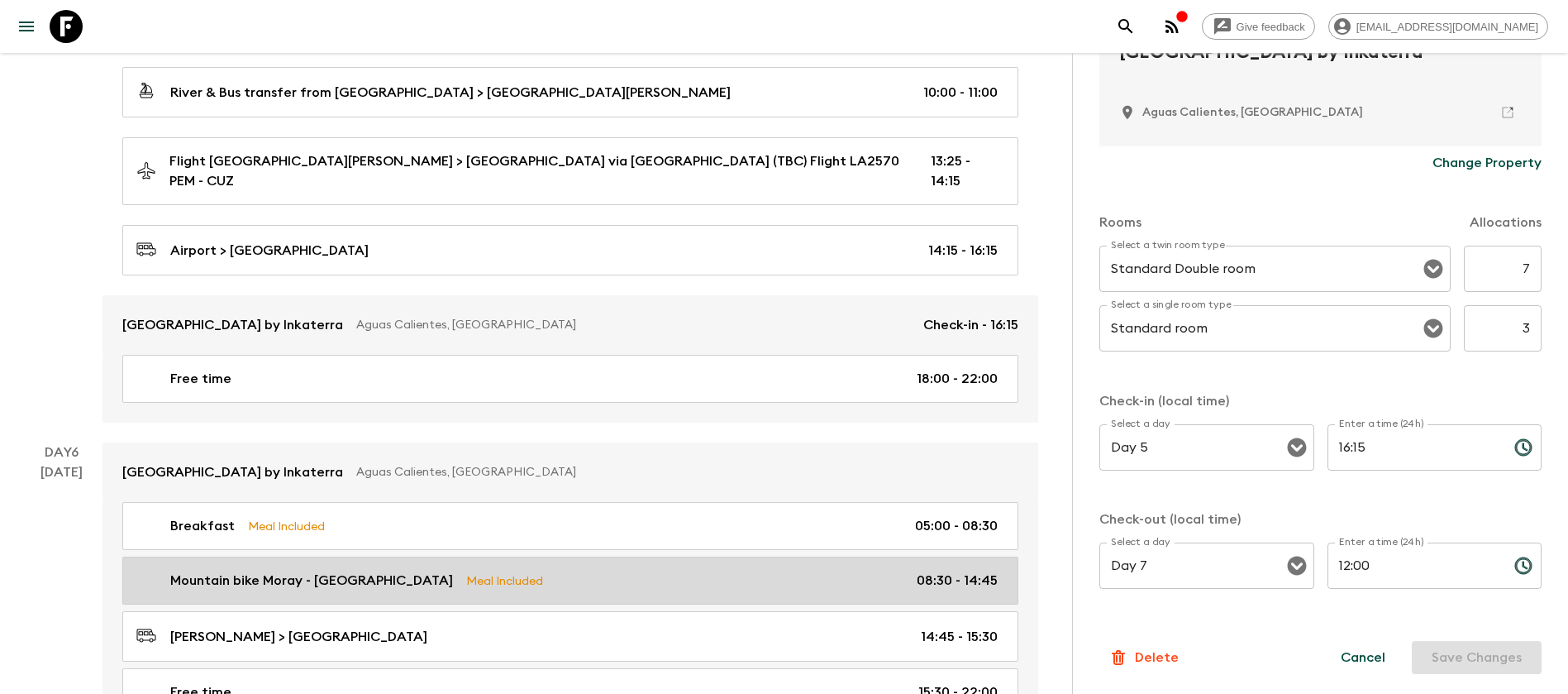
click at [501, 317] on p "Aguas Calientes, [GEOGRAPHIC_DATA]" at bounding box center [633, 325] width 554 height 17
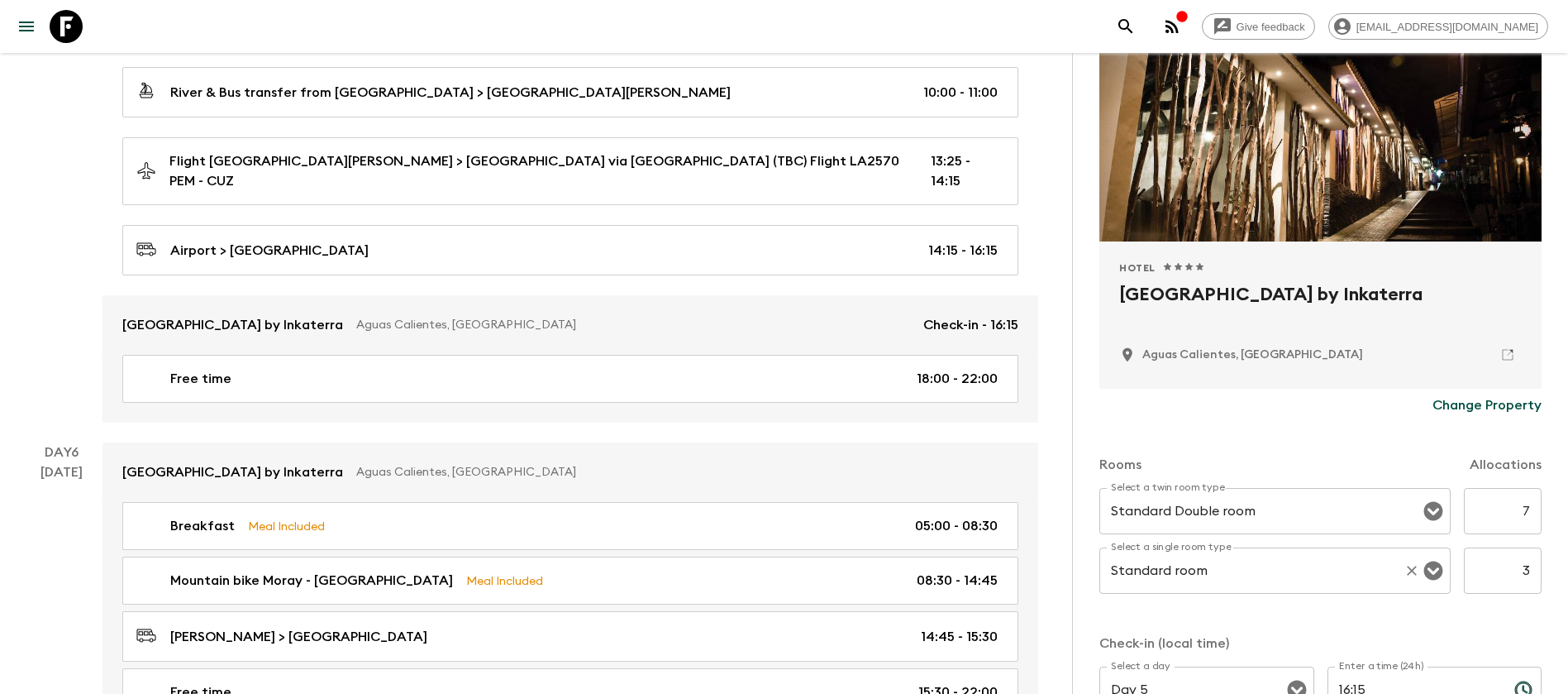
scroll to position [146, 0]
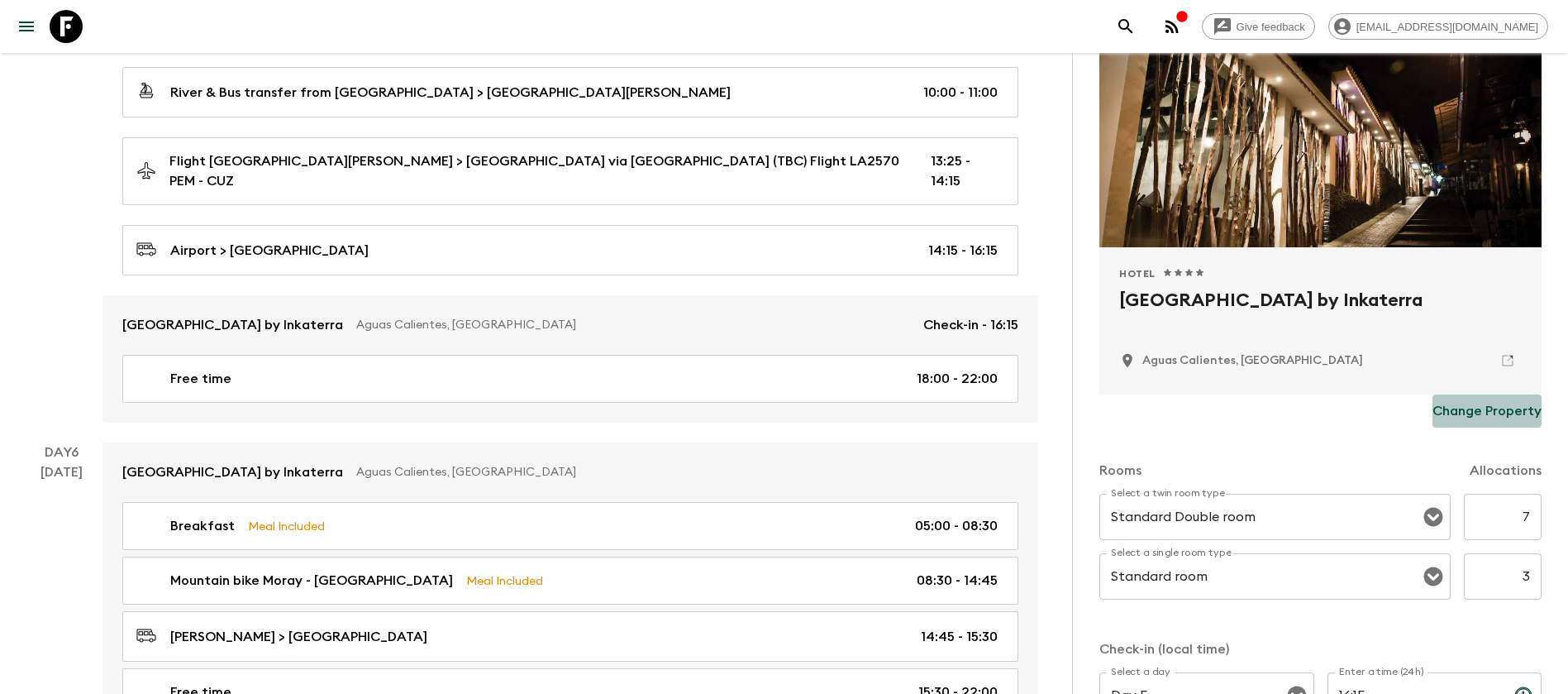
click at [1466, 405] on p "Change Property" at bounding box center [1487, 410] width 109 height 19
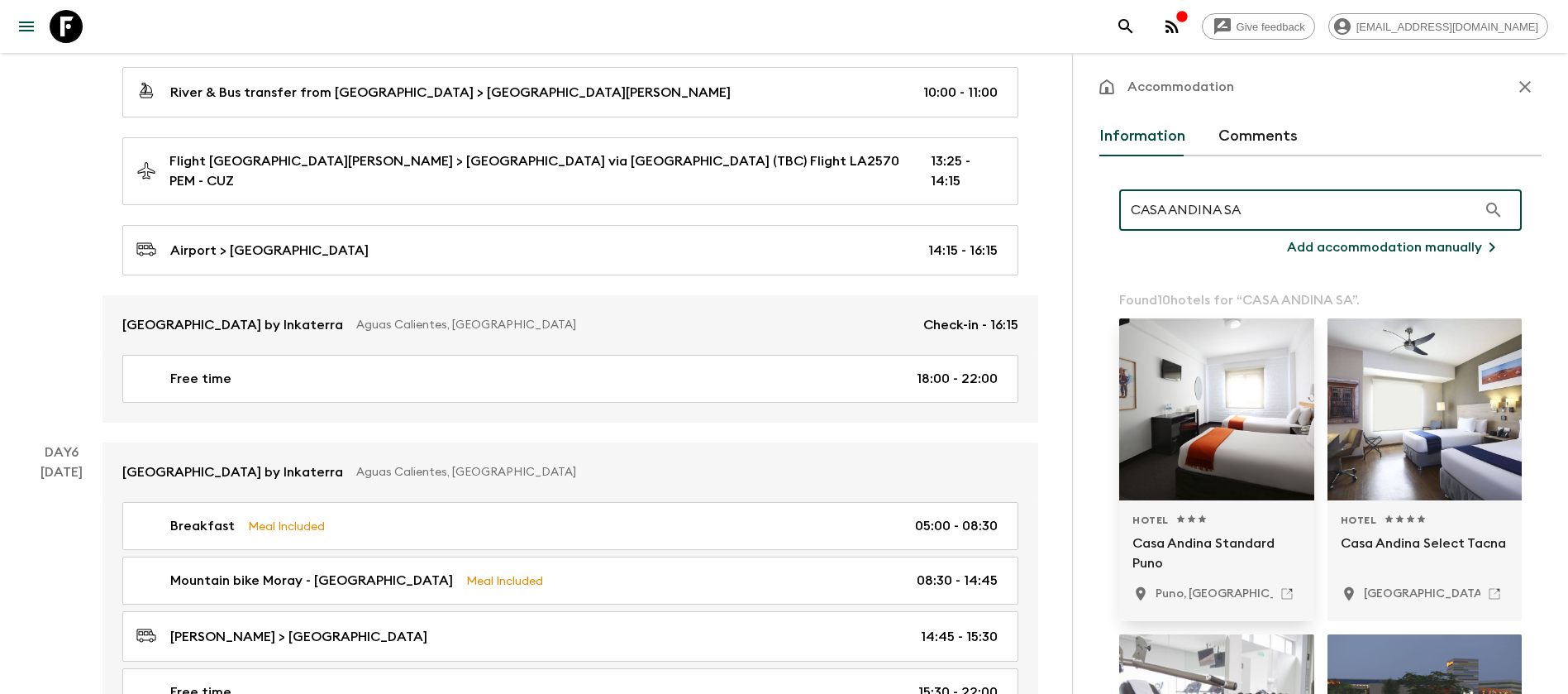
scroll to position [0, 0]
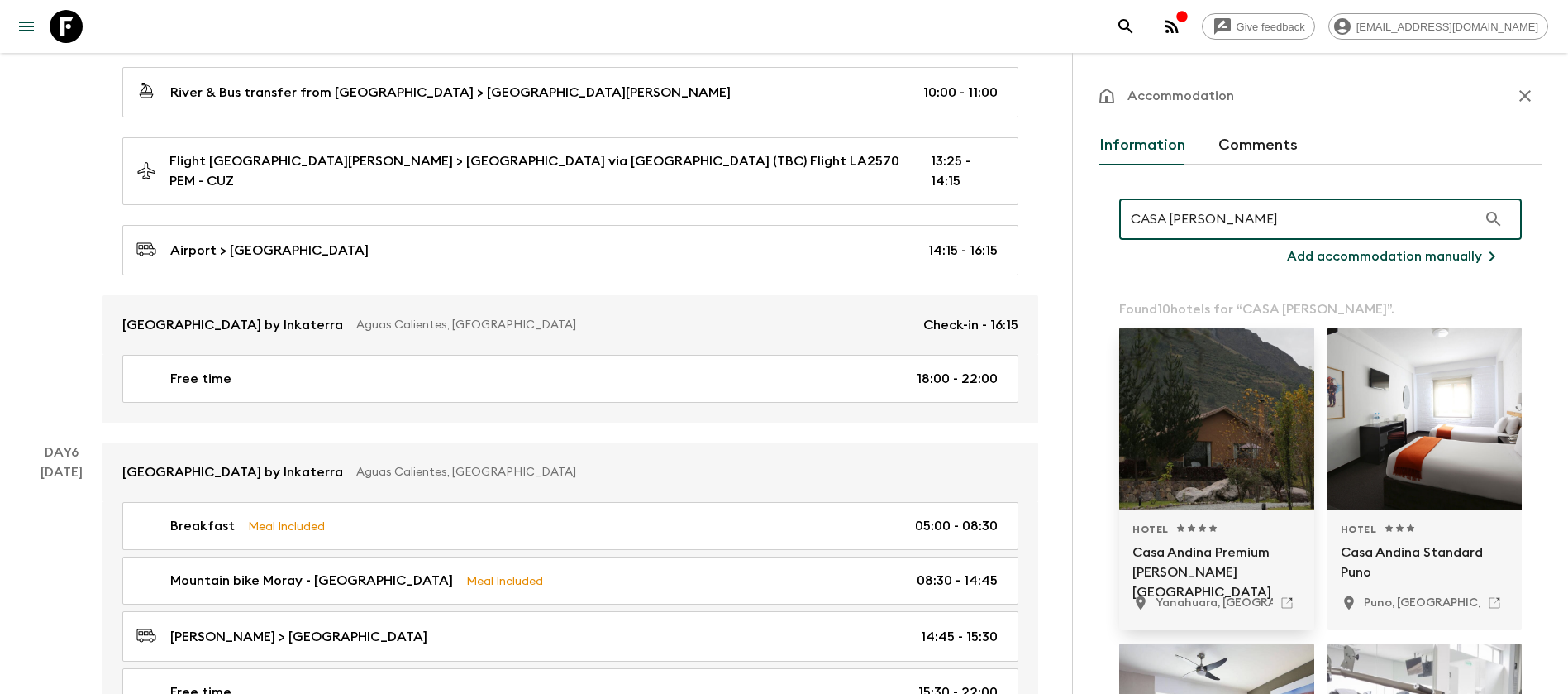
type input "CASA [PERSON_NAME]"
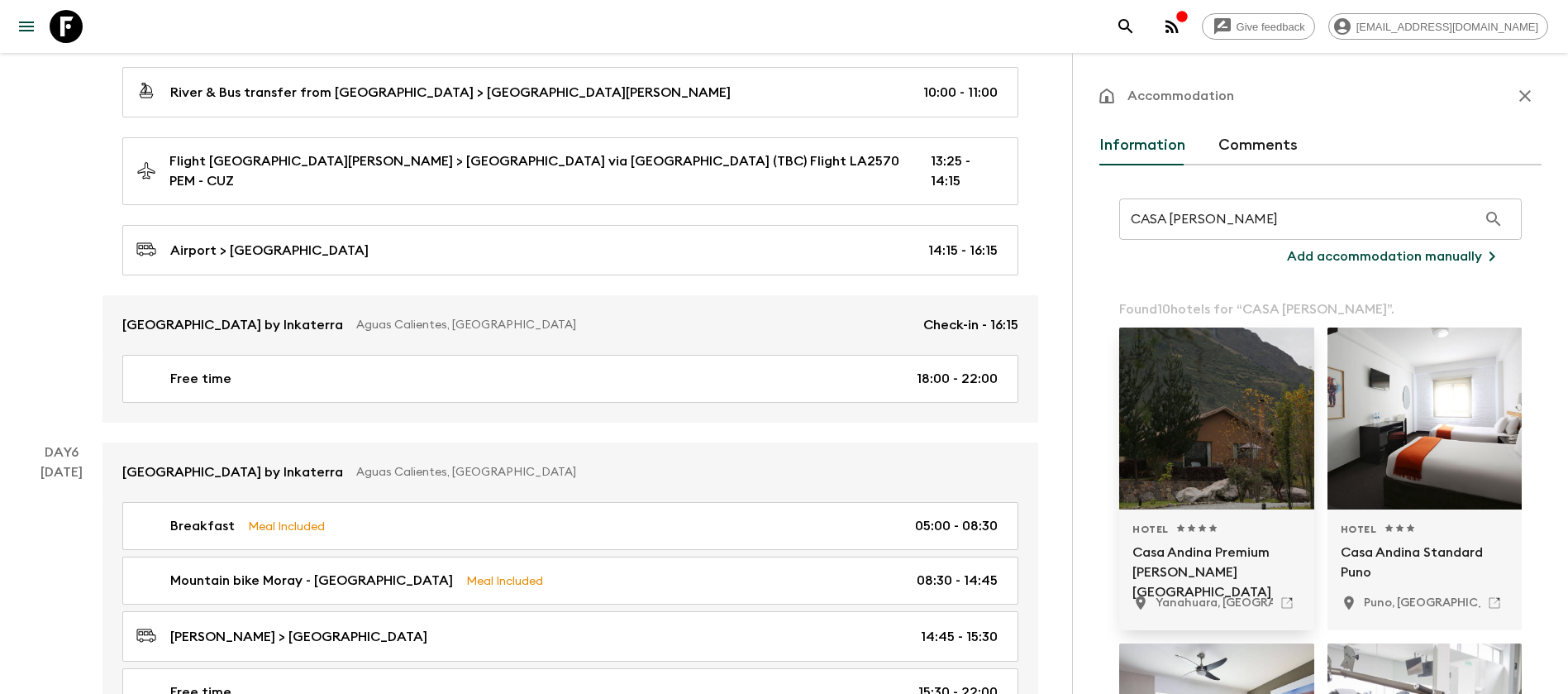
click at [1195, 441] on div at bounding box center [1216, 418] width 195 height 182
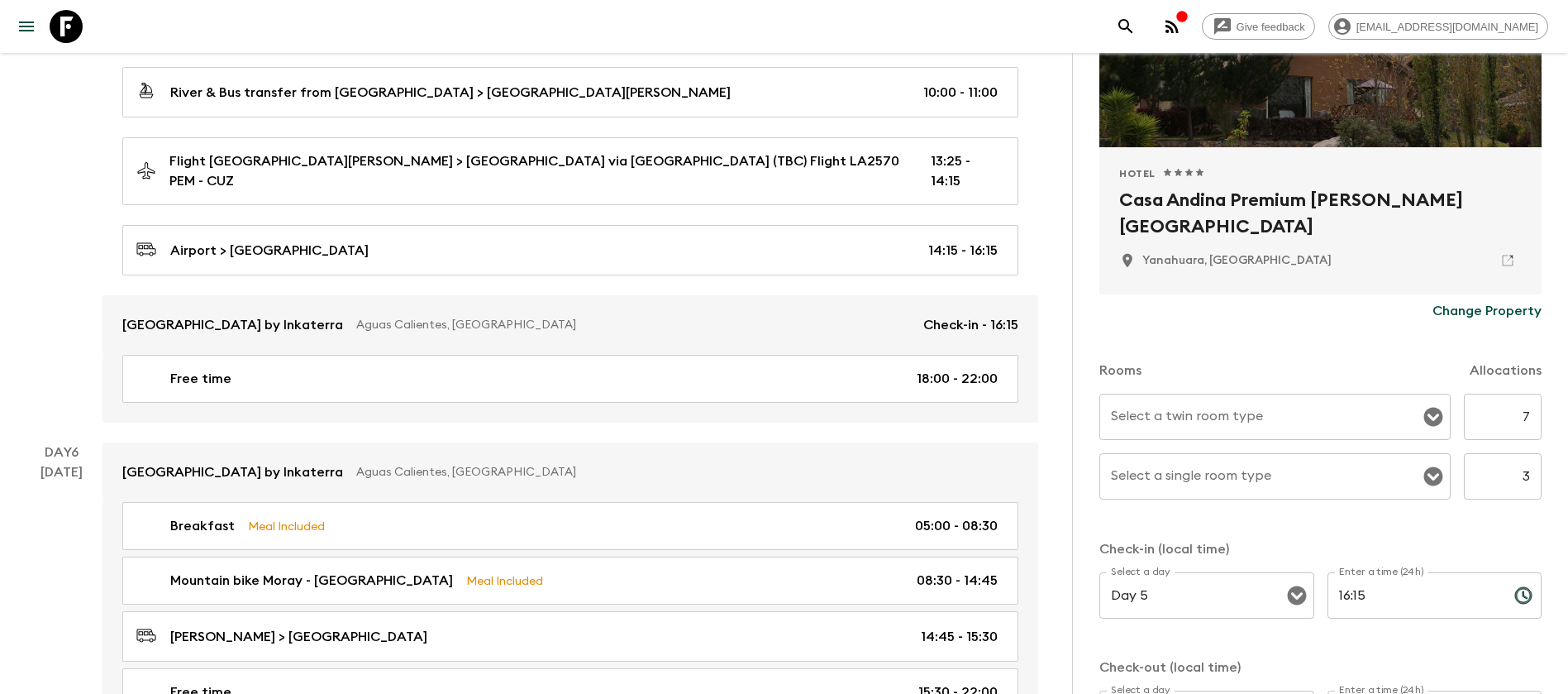
scroll to position [248, 0]
click at [1277, 418] on input "Select a twin room type" at bounding box center [1263, 415] width 312 height 31
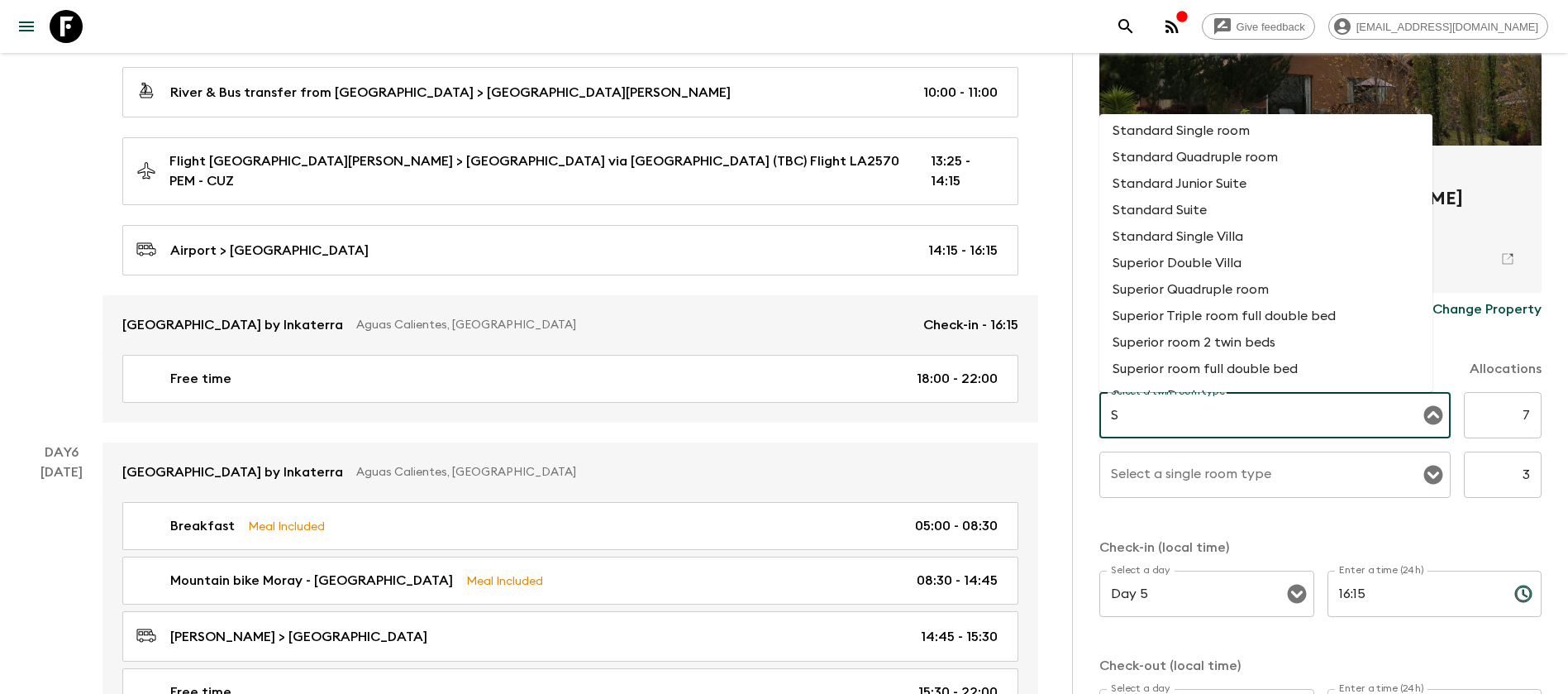
scroll to position [0, 0]
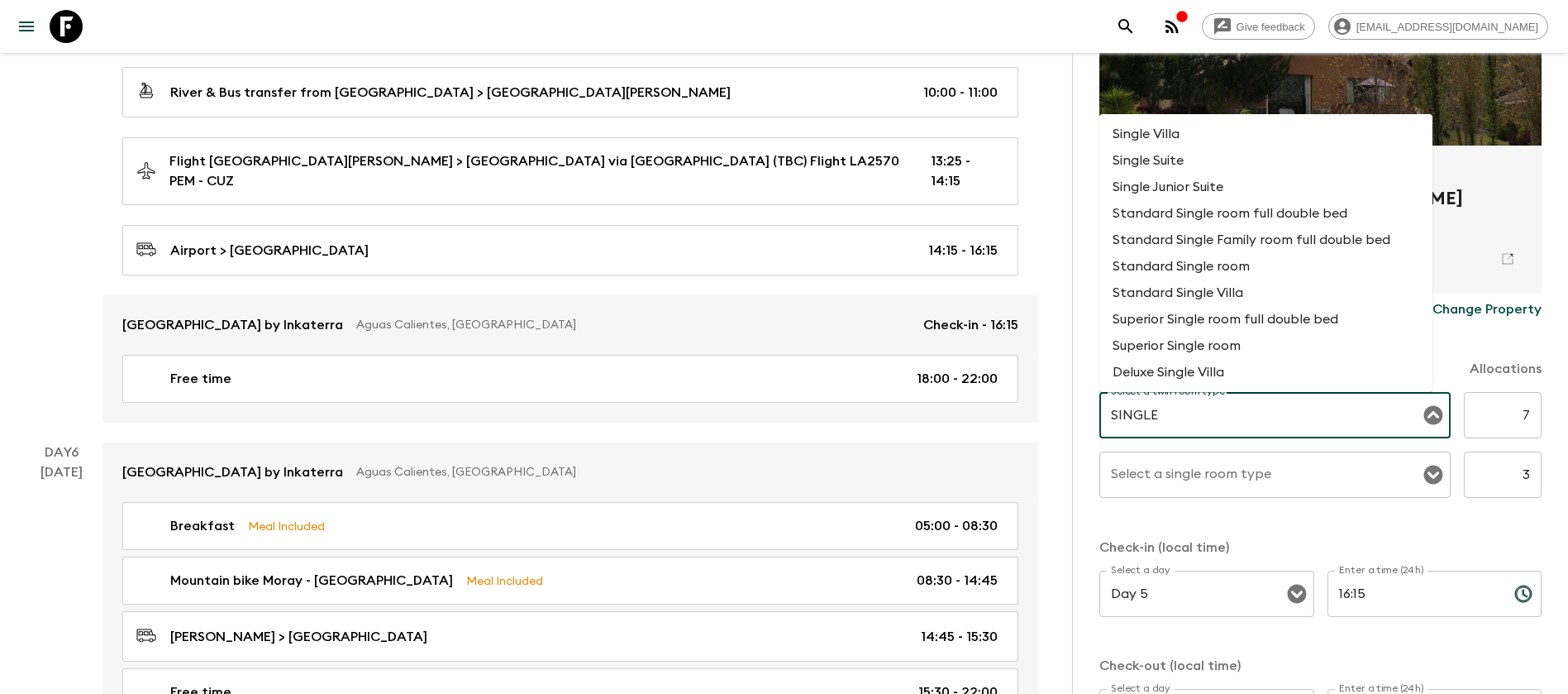
click at [1236, 266] on li "Standard Single room" at bounding box center [1266, 266] width 333 height 26
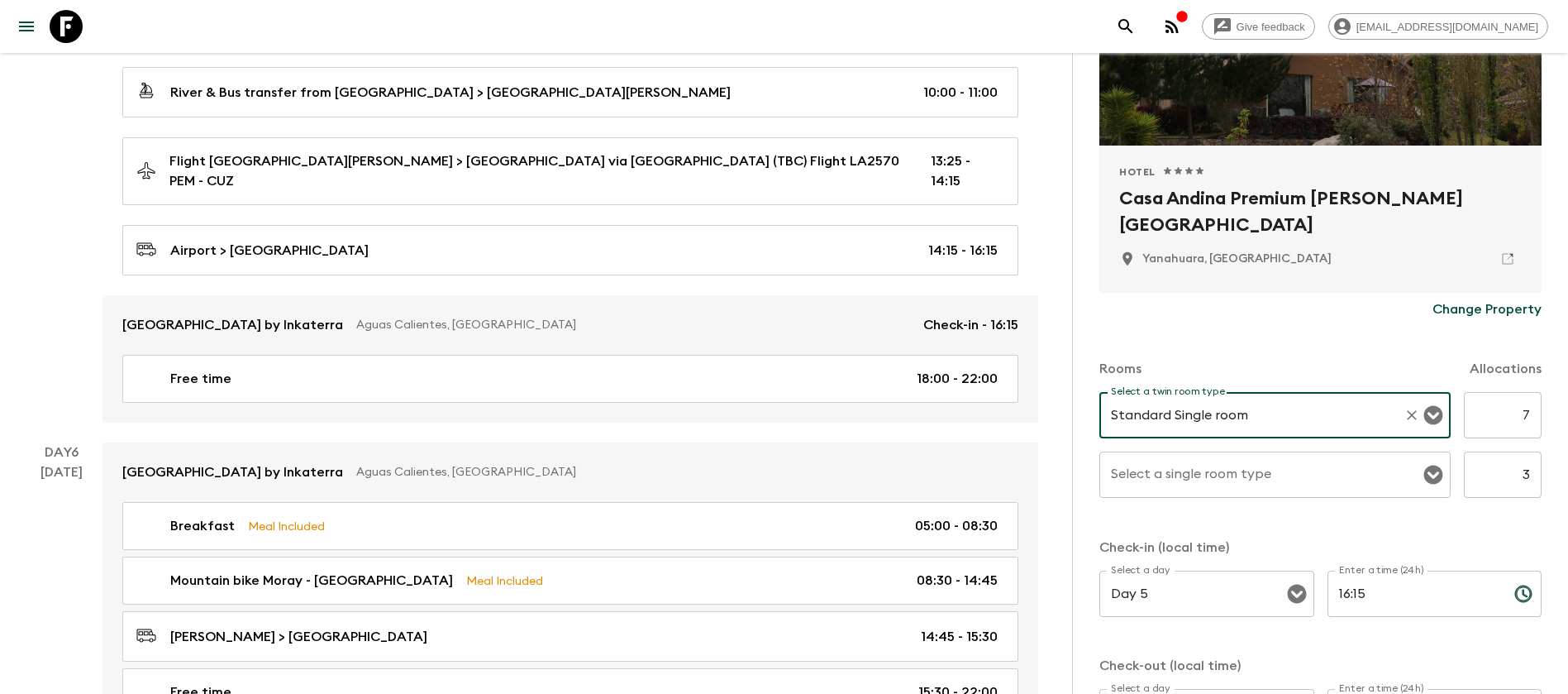
type input "Standard Single room"
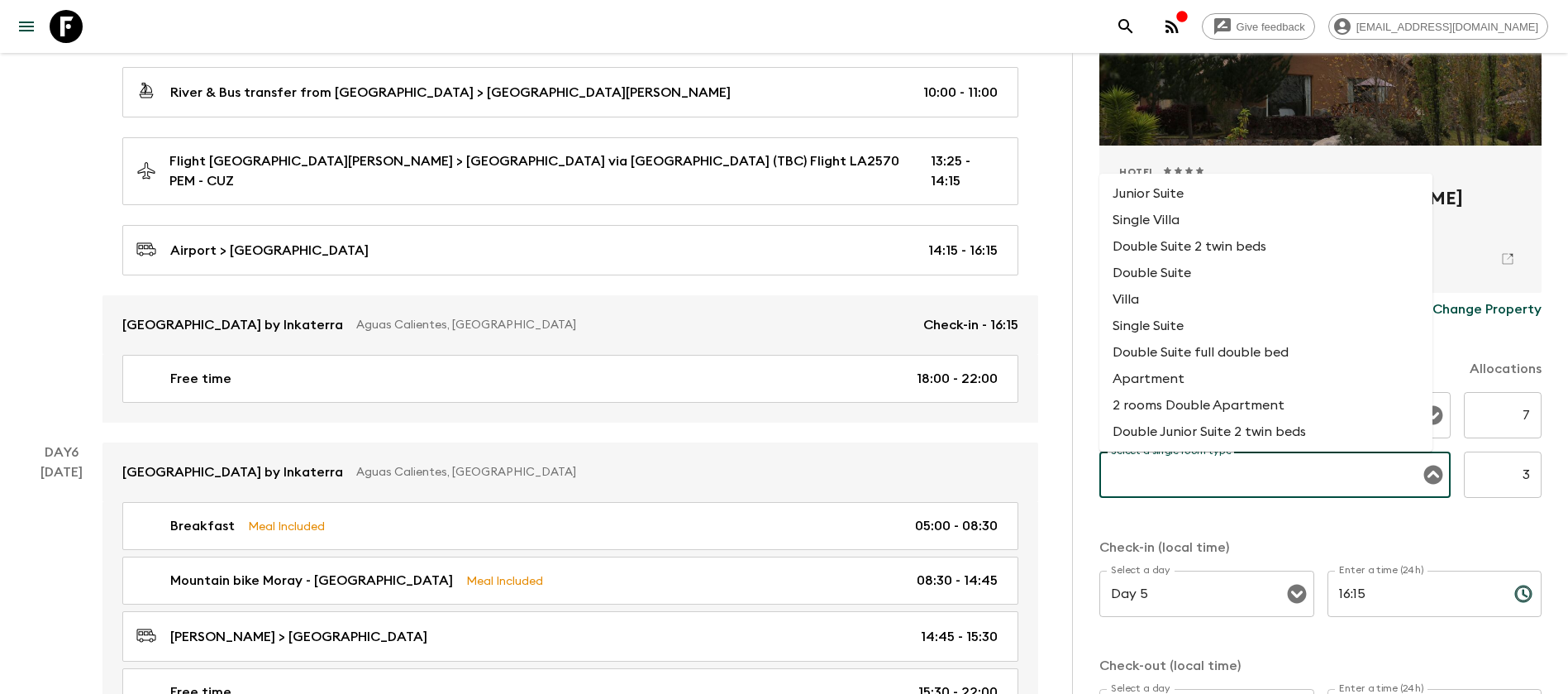
click at [1243, 463] on input "Select a single room type" at bounding box center [1263, 475] width 312 height 31
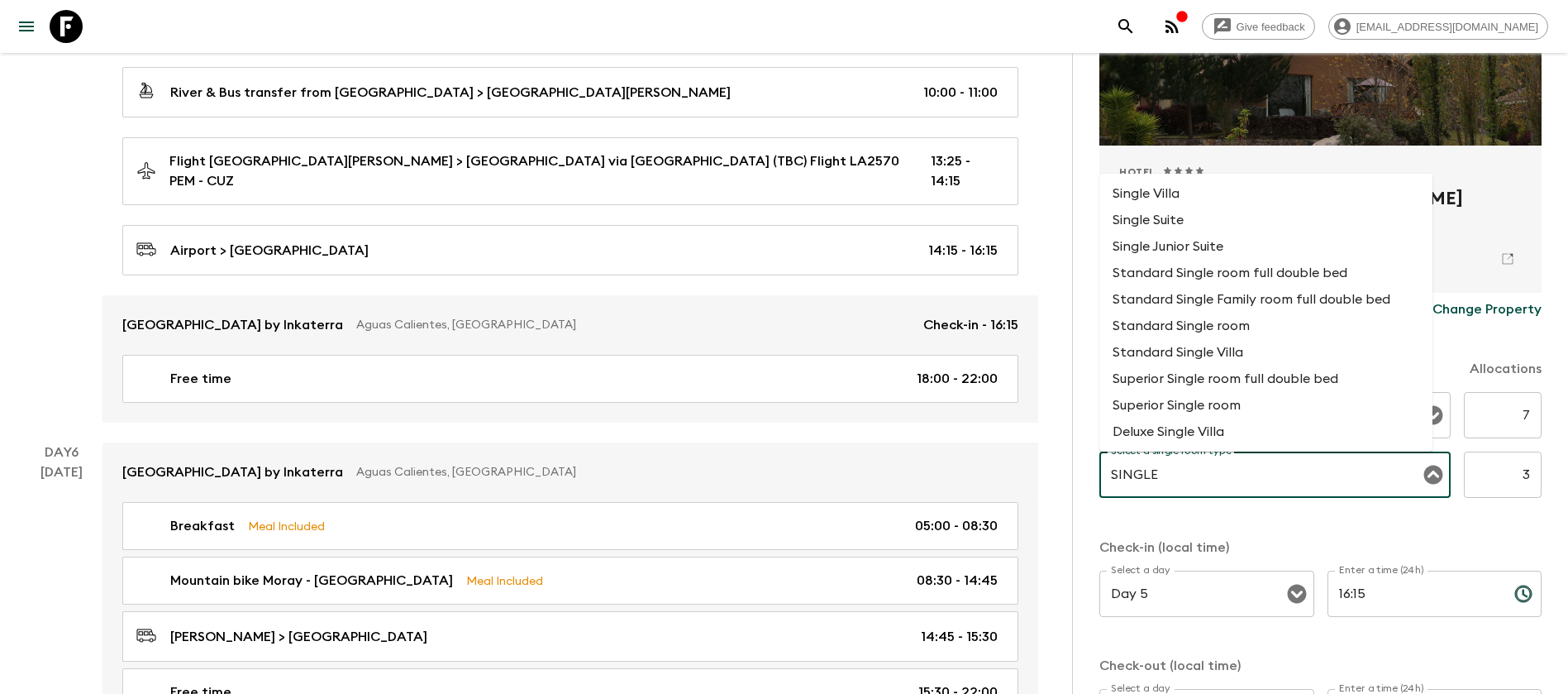
click at [1283, 313] on li "Standard Single room" at bounding box center [1266, 326] width 333 height 26
type input "Standard Single room"
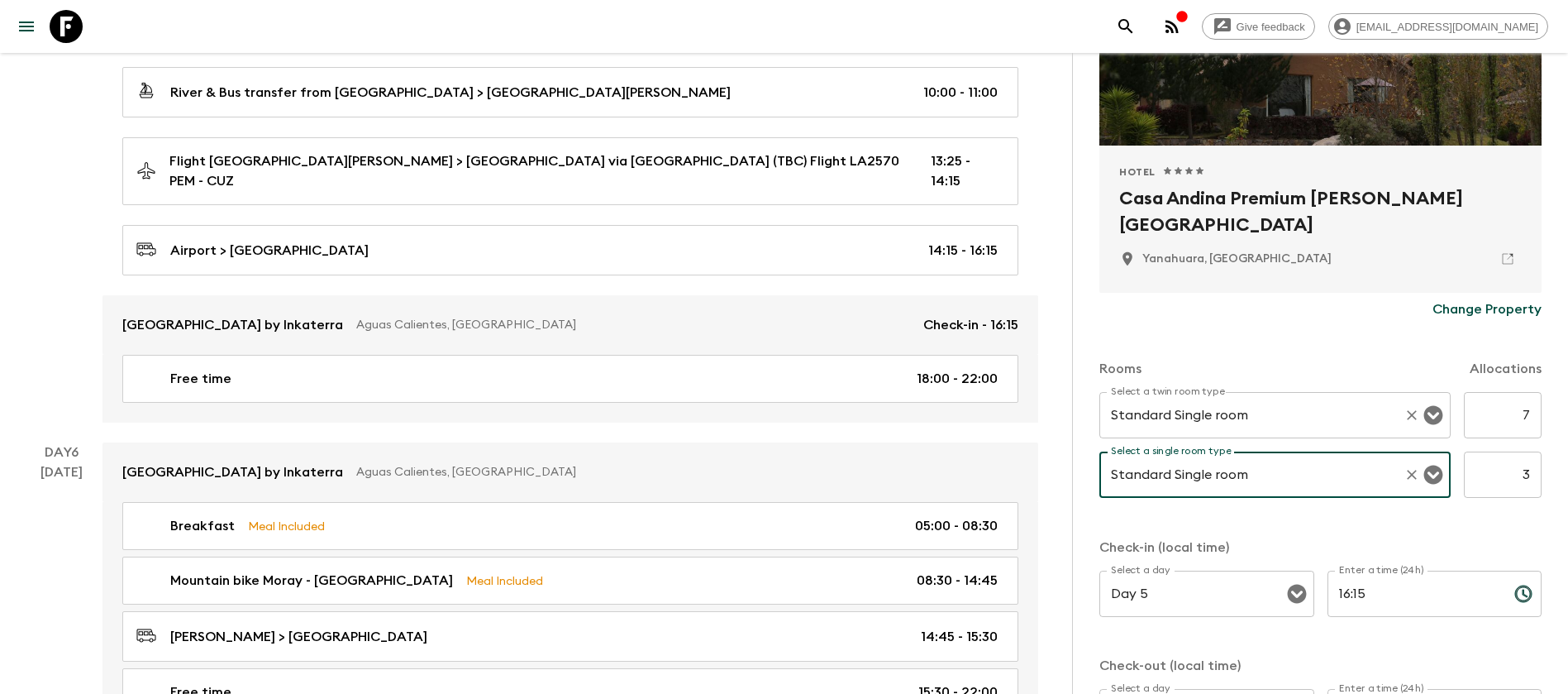
click at [1285, 410] on input "Standard Single room" at bounding box center [1252, 415] width 290 height 31
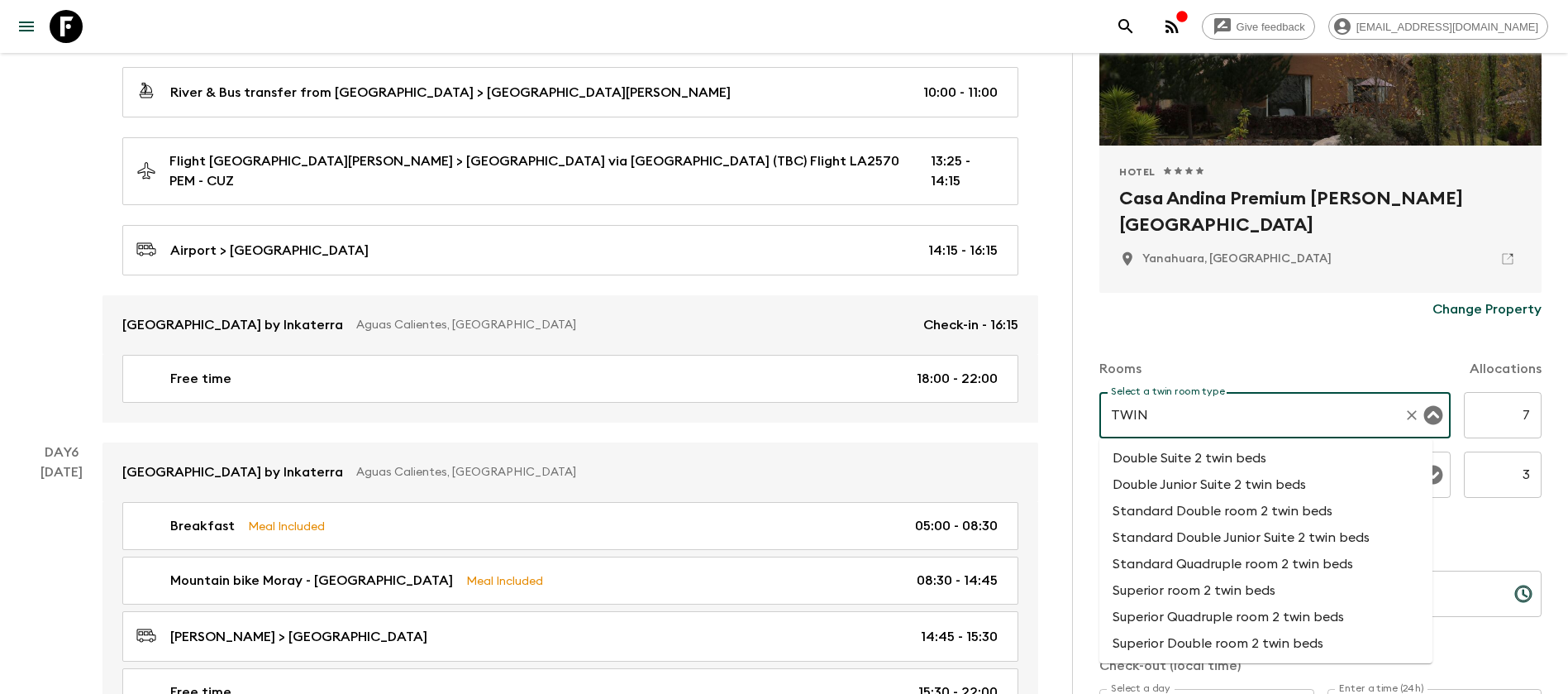
click at [1218, 513] on li "Standard Double room 2 twin beds" at bounding box center [1266, 511] width 333 height 26
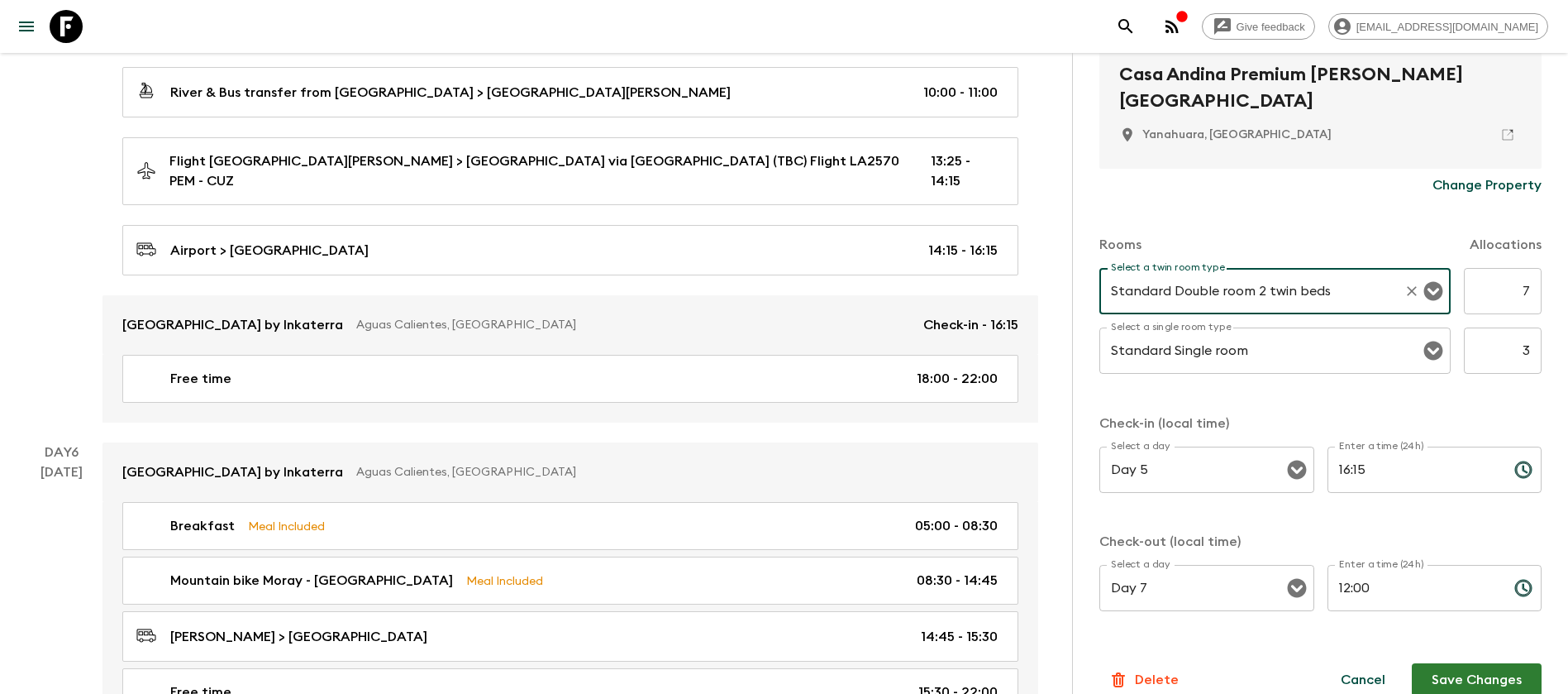
scroll to position [395, 0]
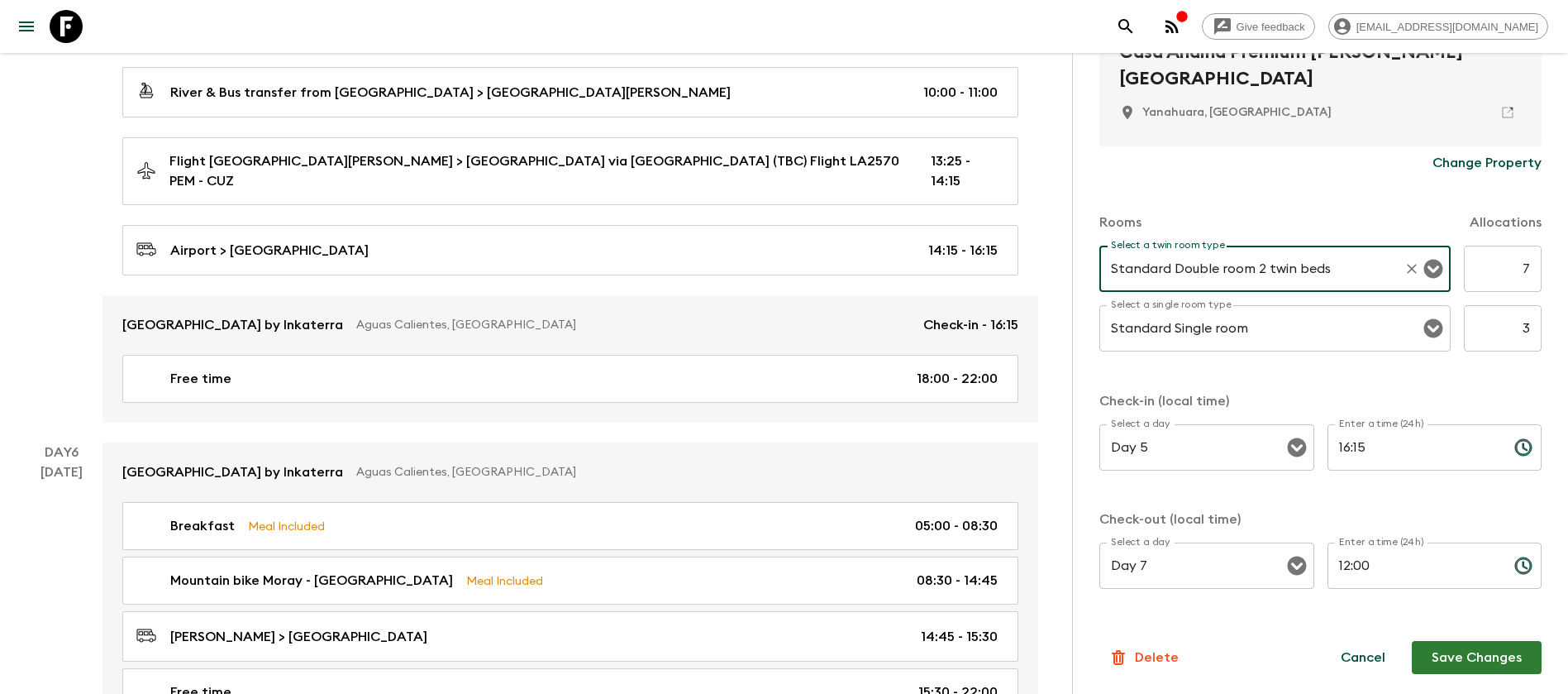
type input "Standard Double room 2 twin beds"
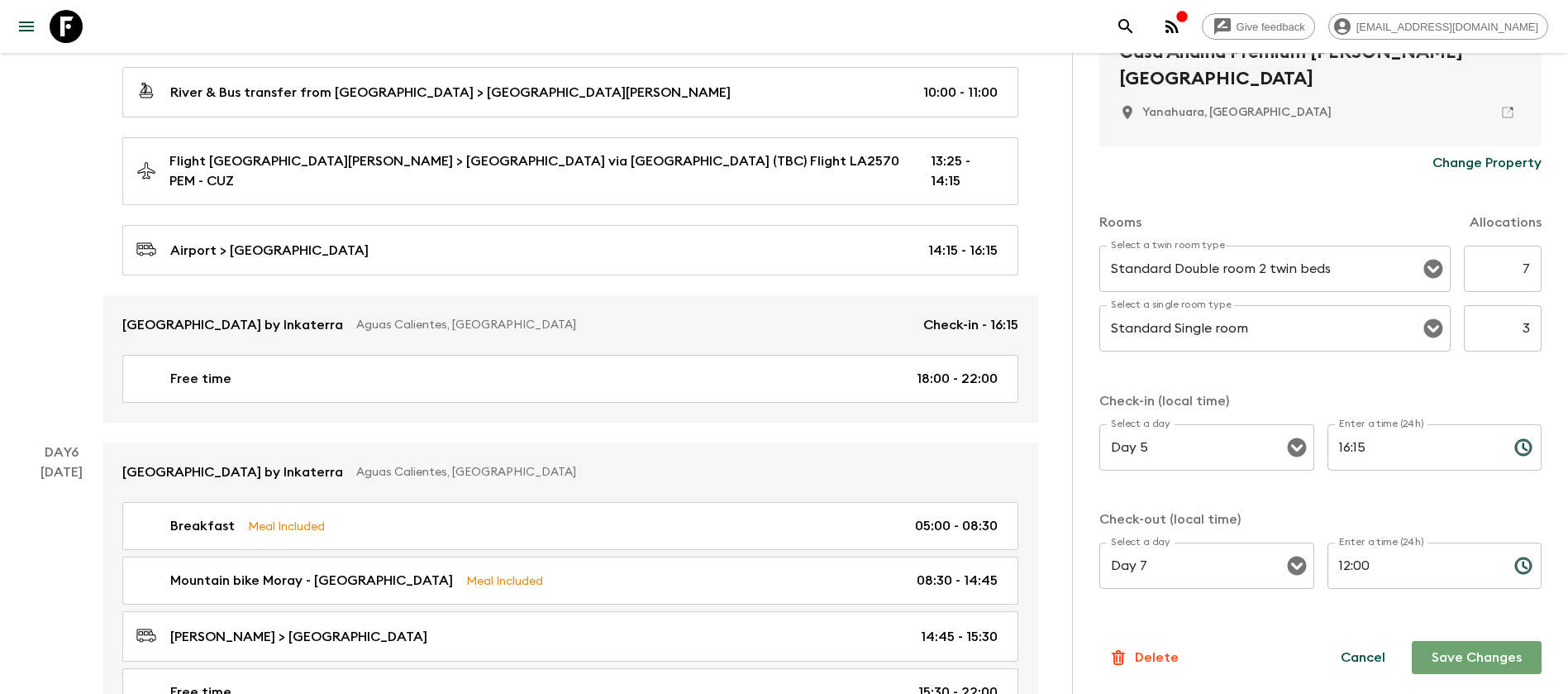
click at [1444, 647] on button "Save Changes" at bounding box center [1475, 657] width 130 height 33
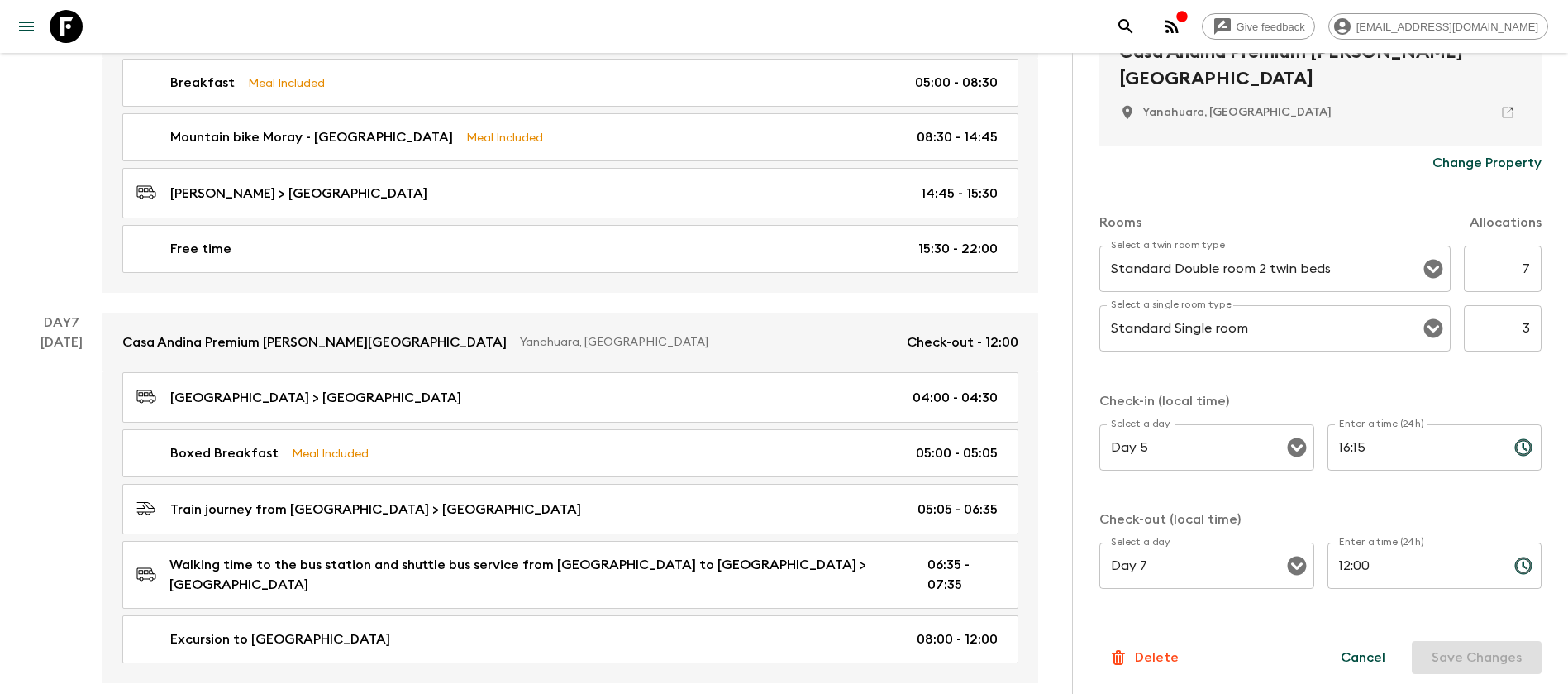
scroll to position [2232, 0]
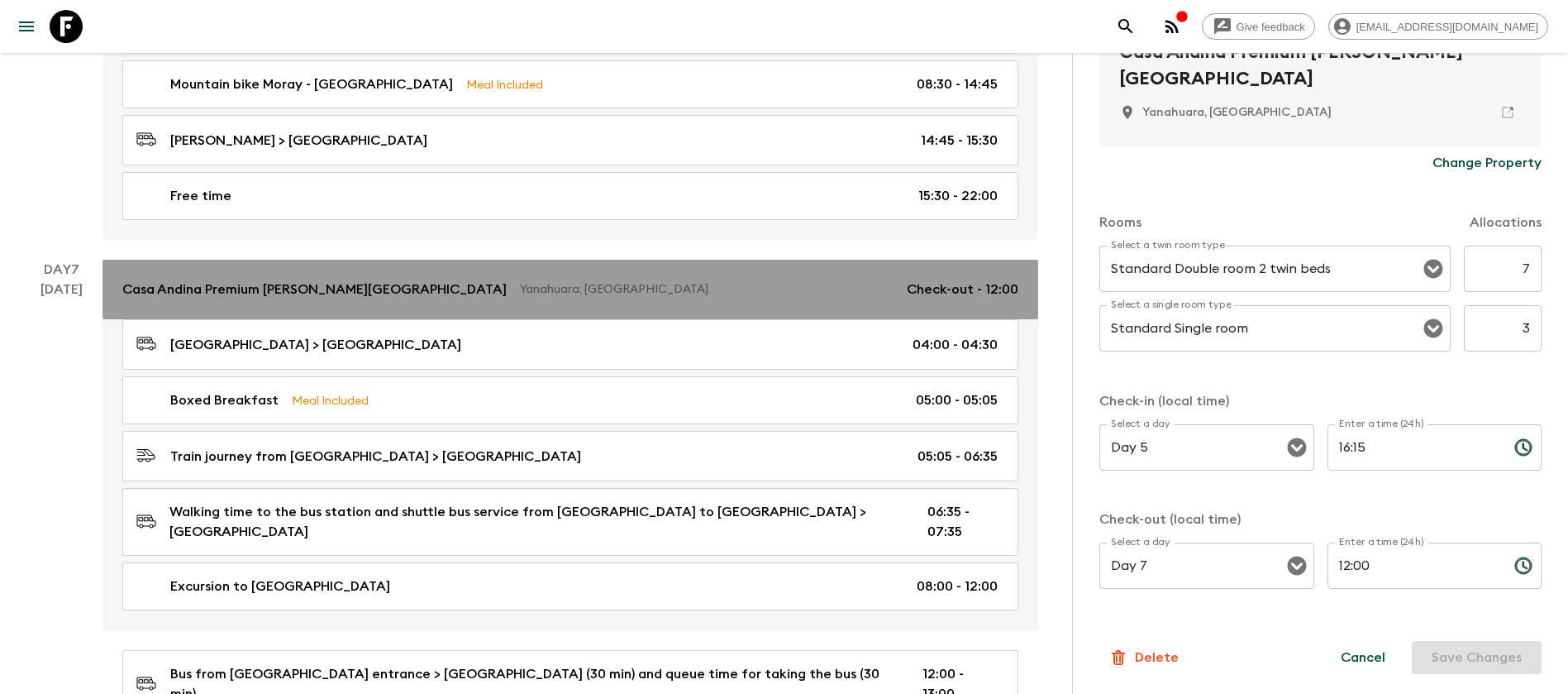
click at [624, 286] on link "Casa Andina Premium [PERSON_NAME][GEOGRAPHIC_DATA], [GEOGRAPHIC_DATA] Check-out…" at bounding box center [570, 289] width 936 height 59
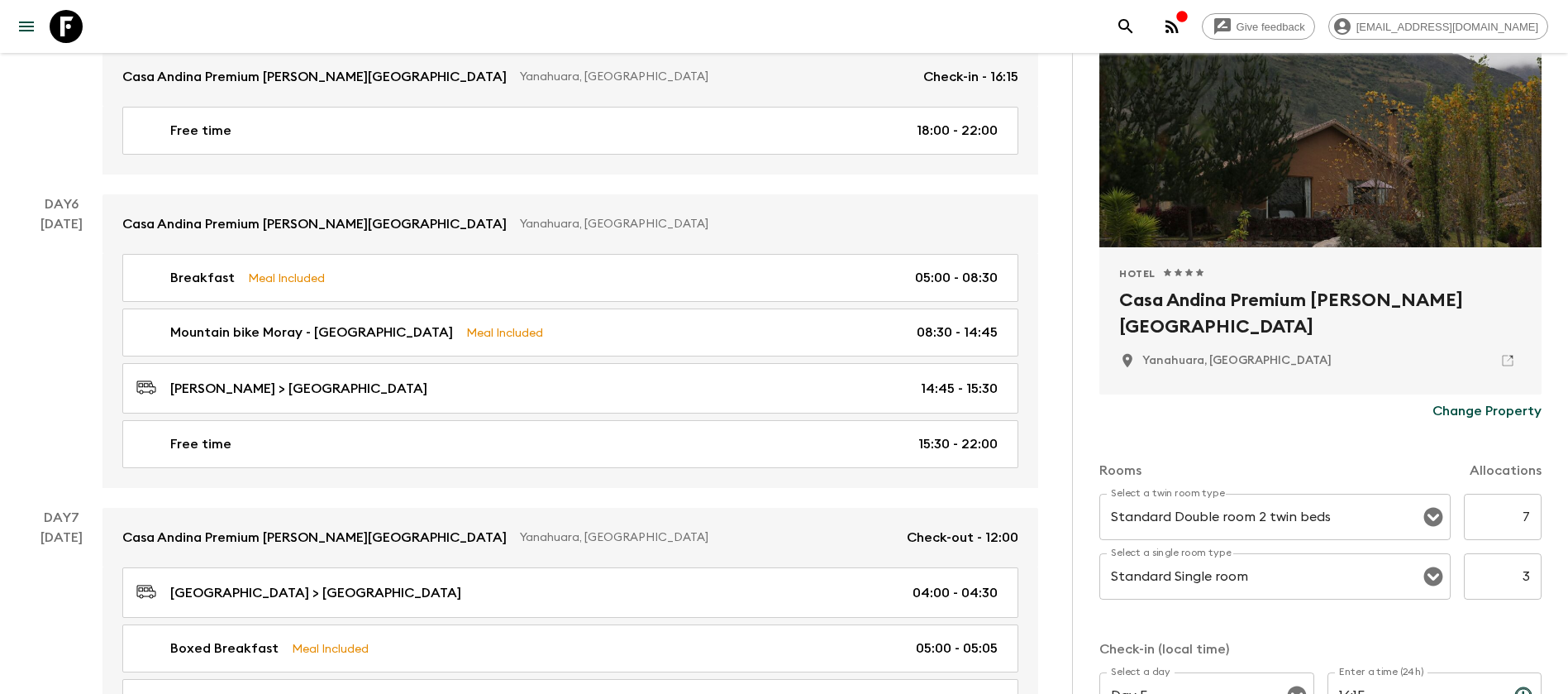
scroll to position [395, 0]
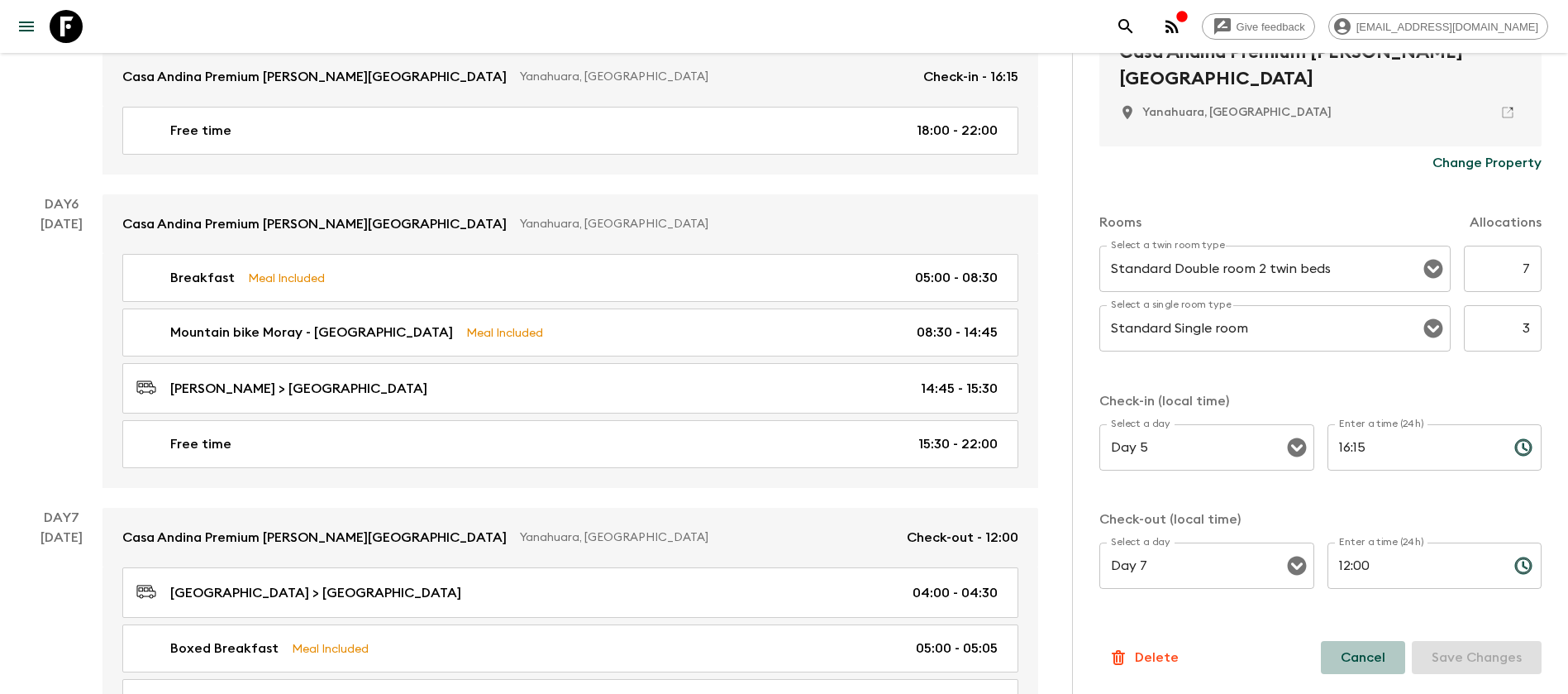
click at [1345, 653] on button "Cancel" at bounding box center [1362, 657] width 85 height 33
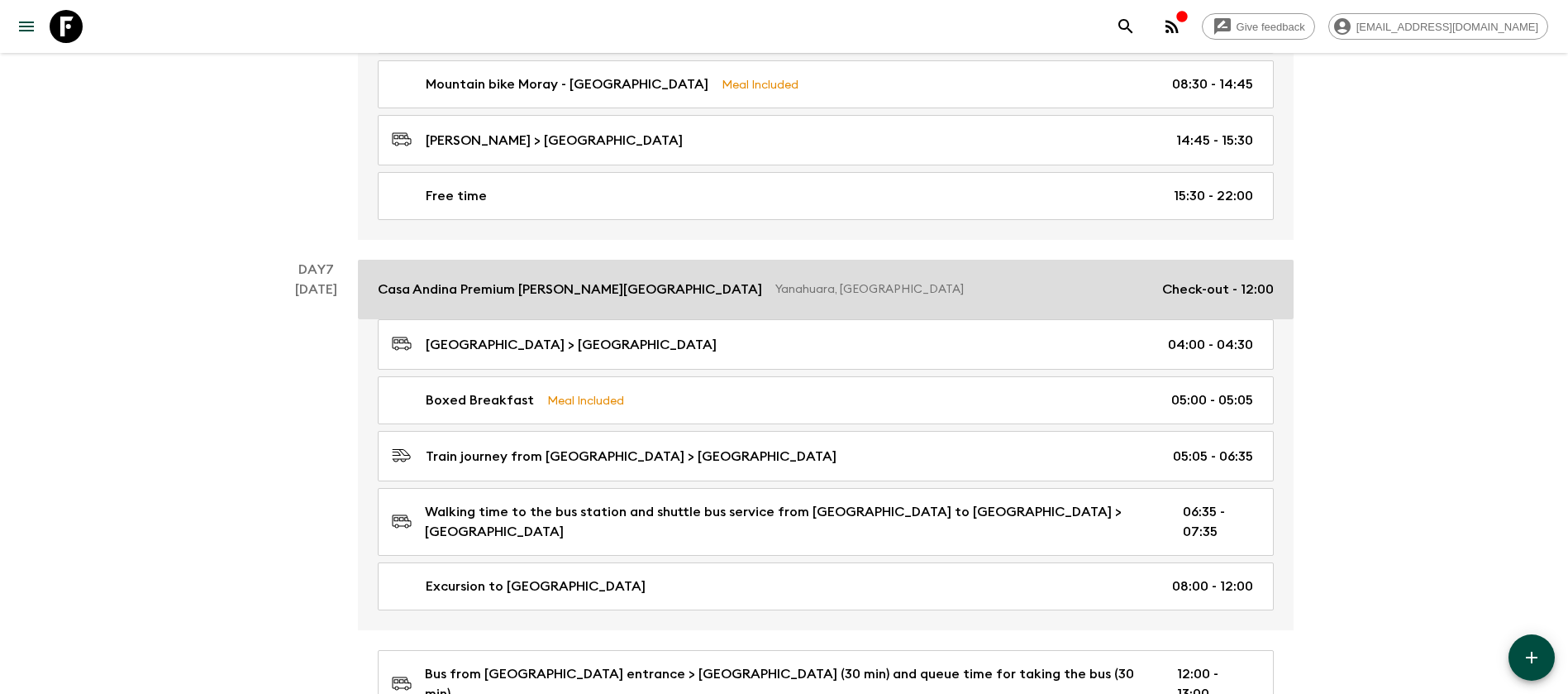
scroll to position [2356, 0]
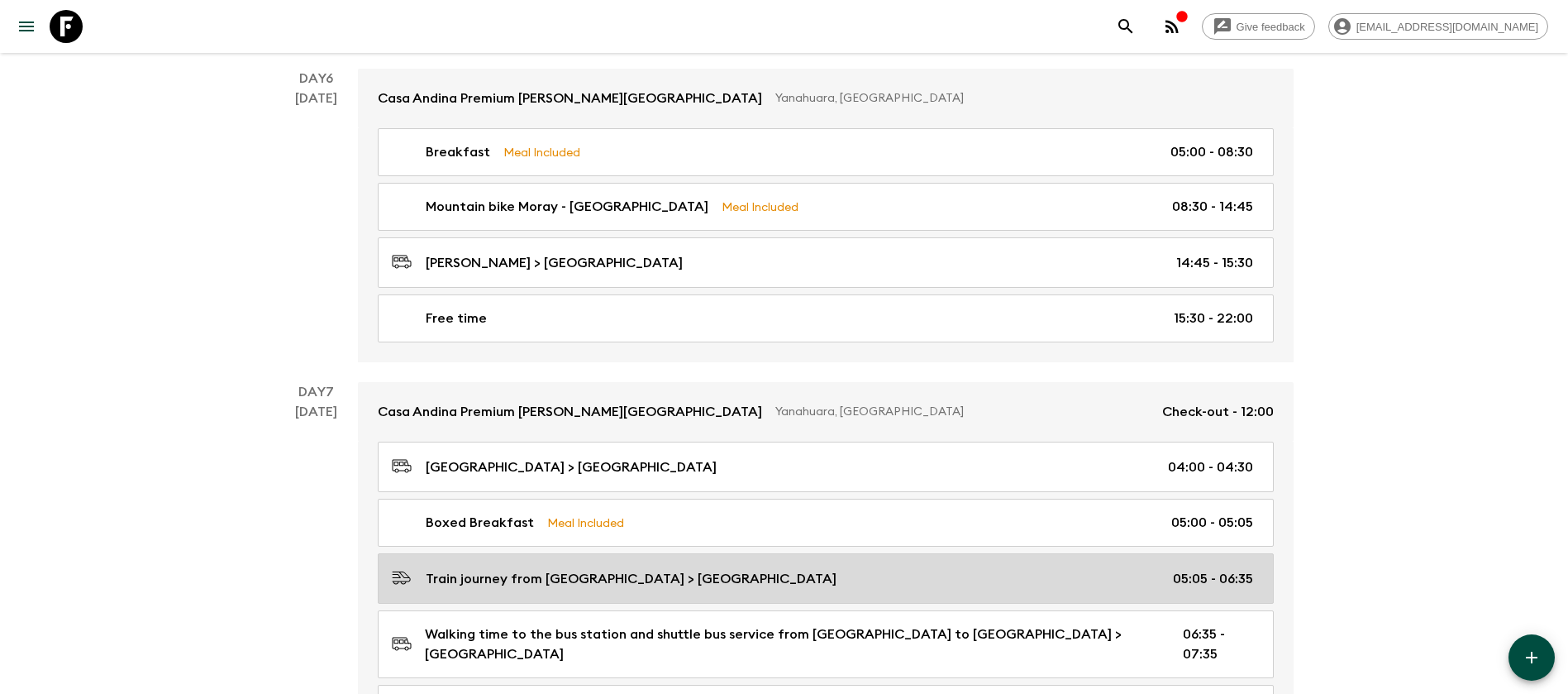
scroll to position [2108, 0]
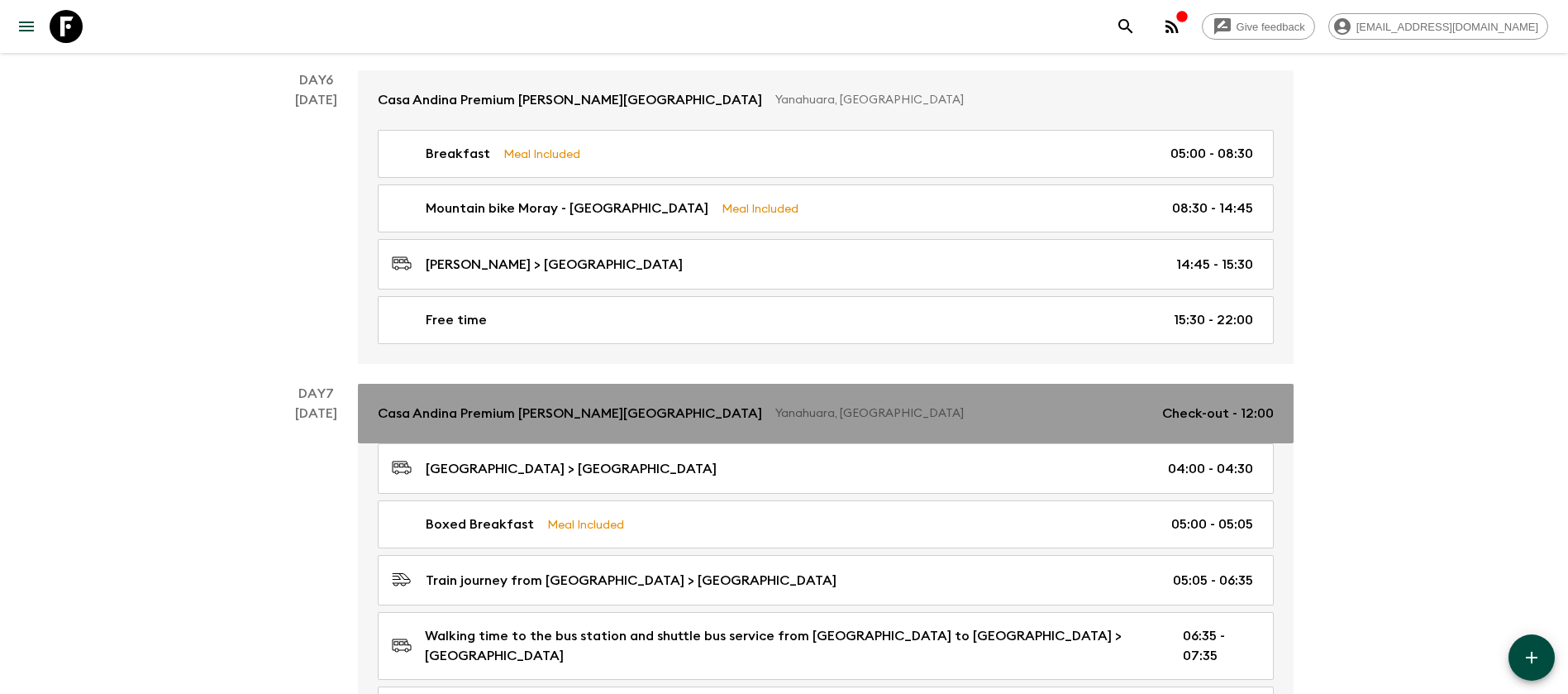
click at [781, 405] on p "Yanahuara, [GEOGRAPHIC_DATA]" at bounding box center [961, 413] width 373 height 17
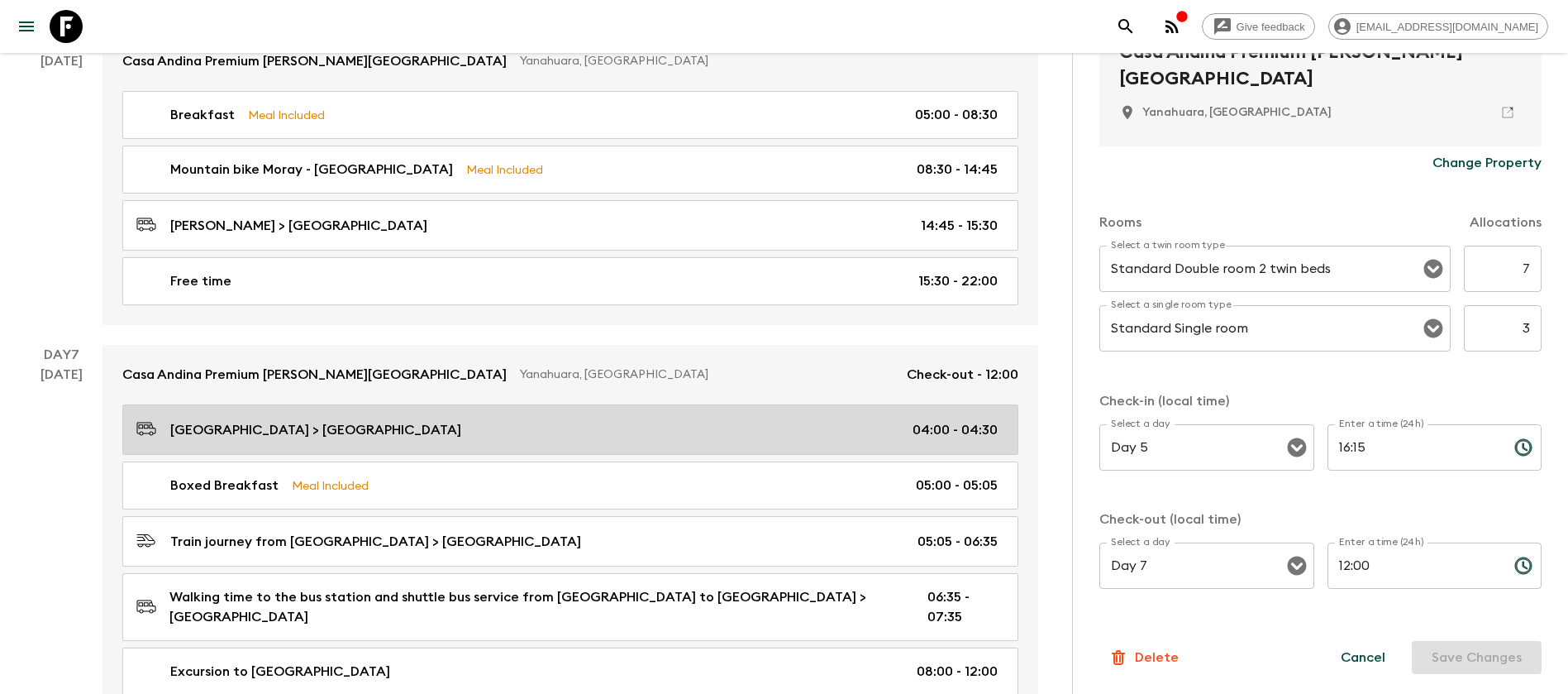
scroll to position [2108, 0]
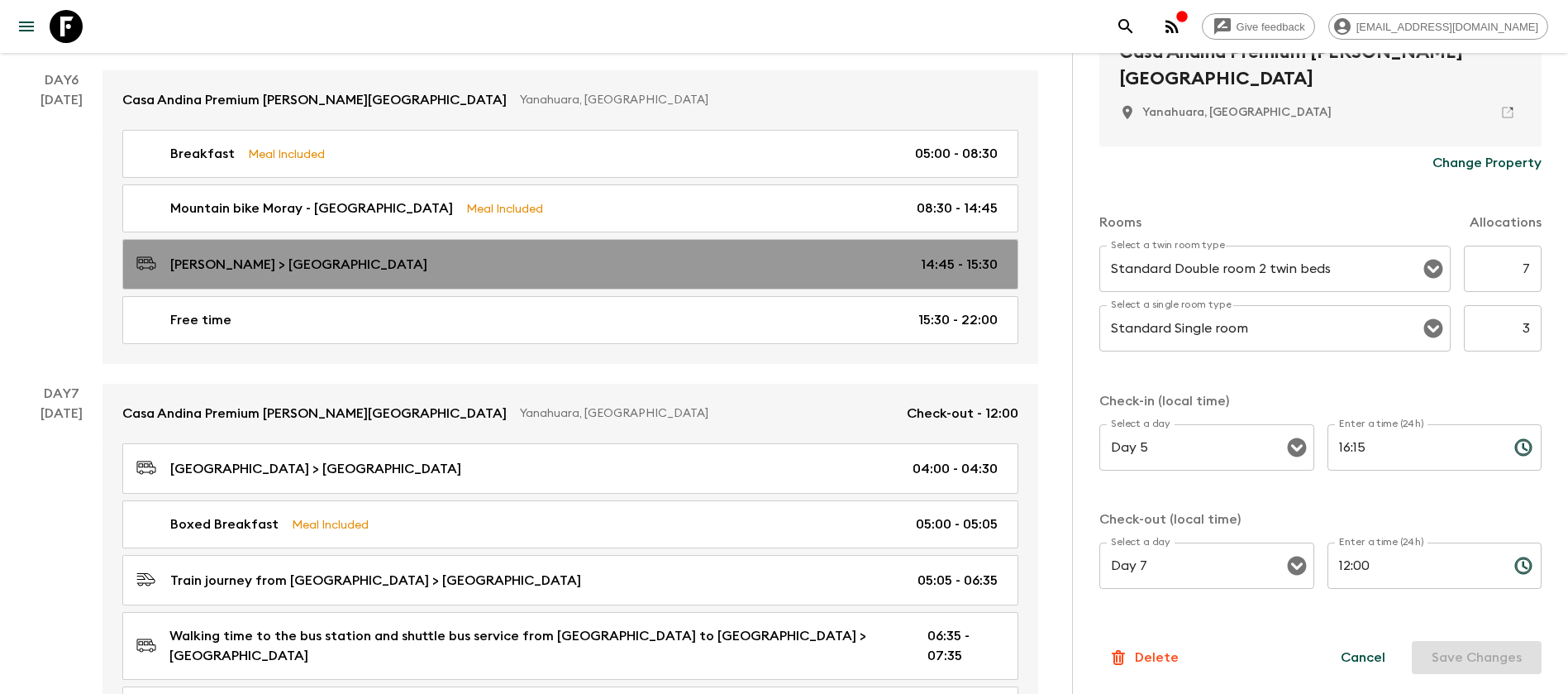
click at [525, 259] on link "[GEOGRAPHIC_DATA] > [GEOGRAPHIC_DATA] 14:45 - 15:30" at bounding box center [570, 264] width 896 height 51
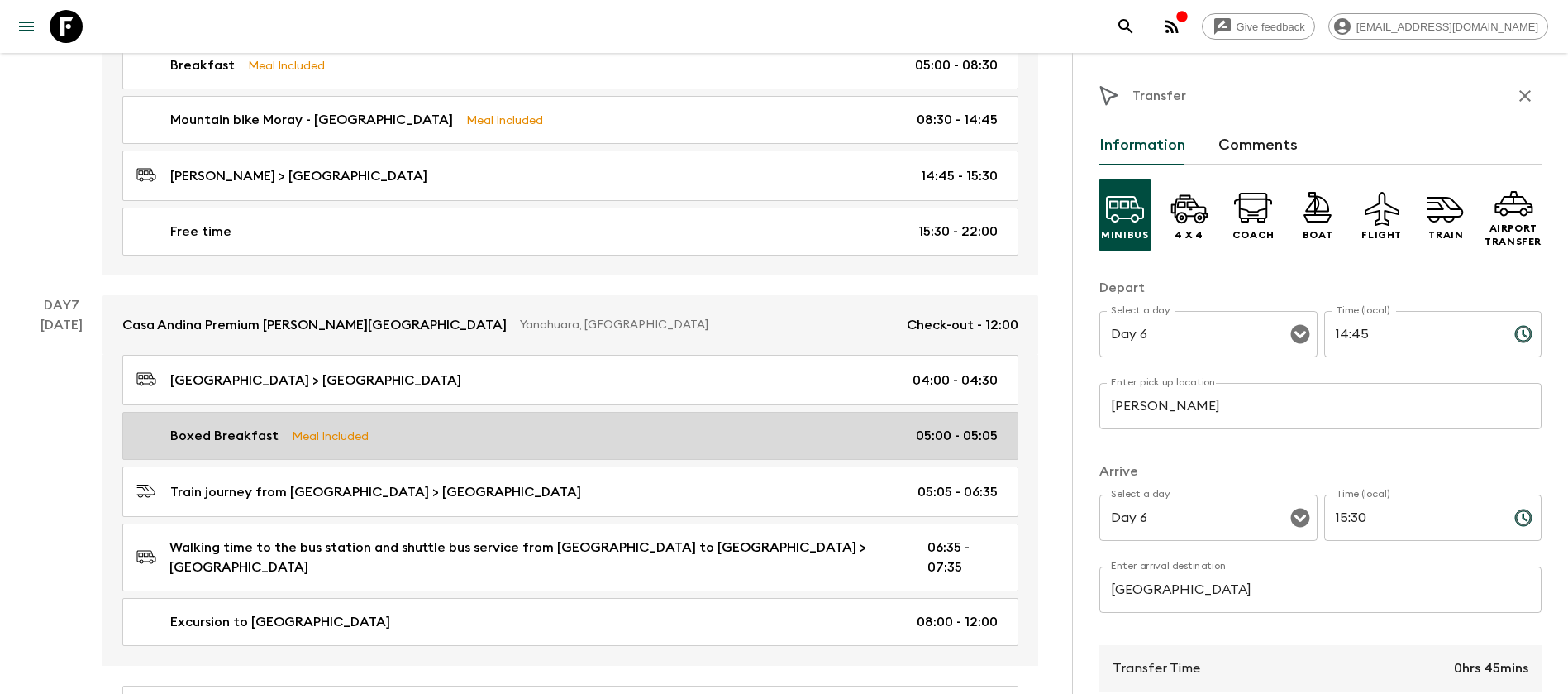
scroll to position [2232, 0]
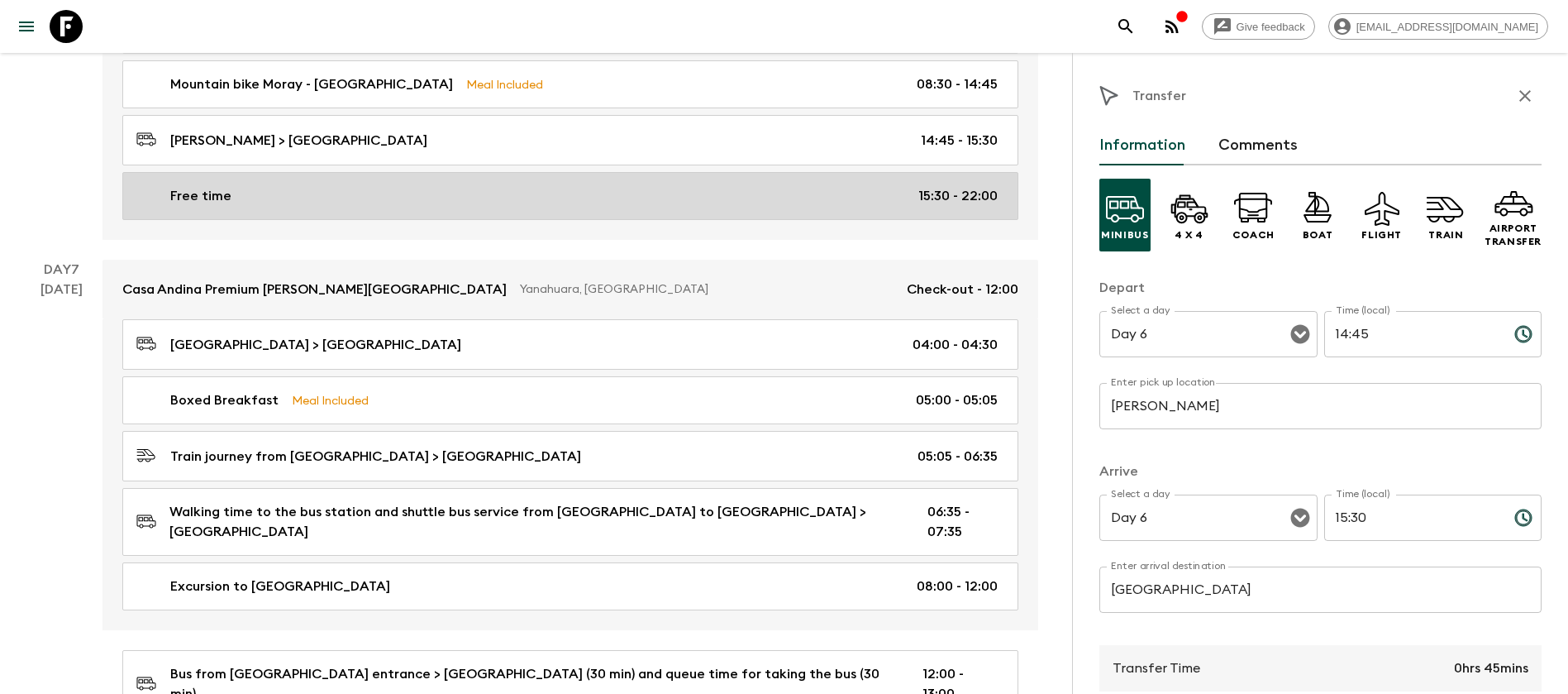
click at [559, 172] on link "Free time 15:30 - 22:00" at bounding box center [570, 195] width 896 height 48
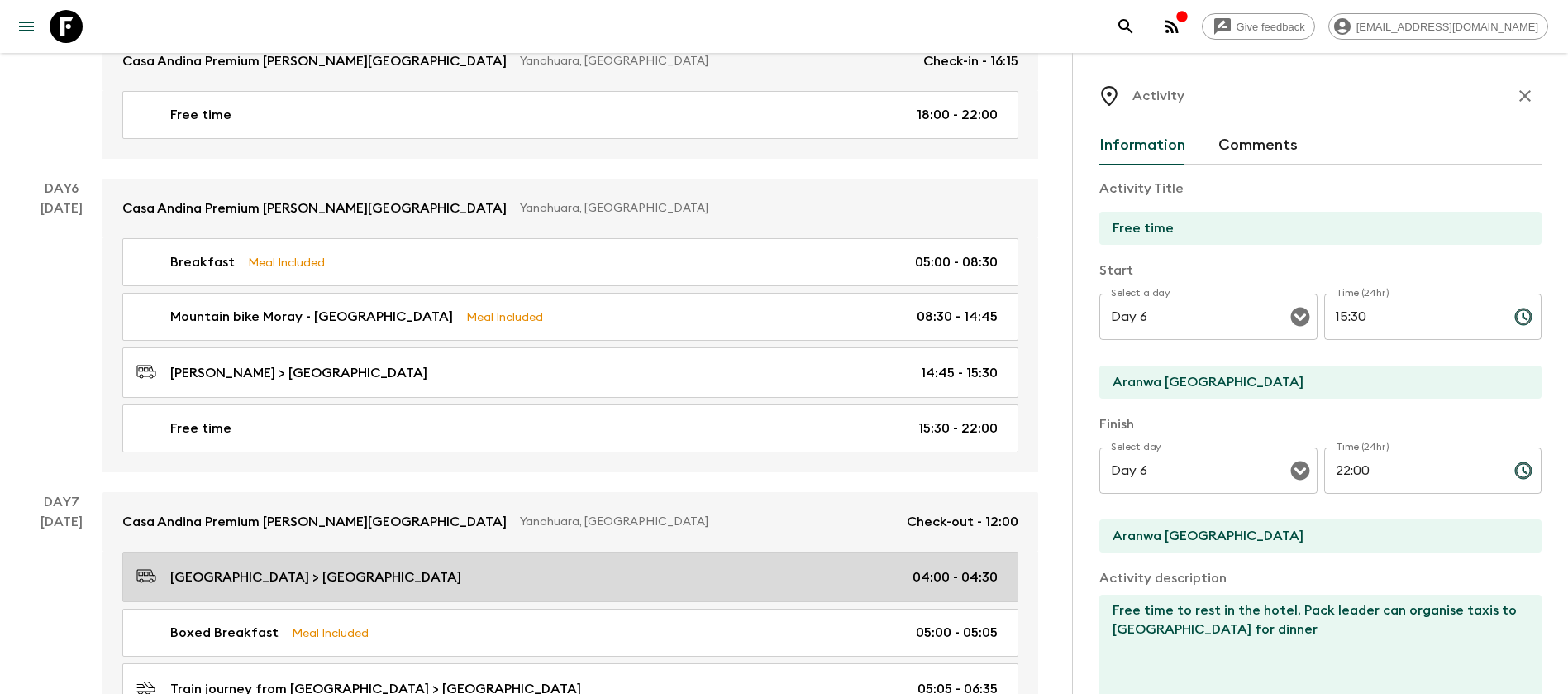
scroll to position [1984, 0]
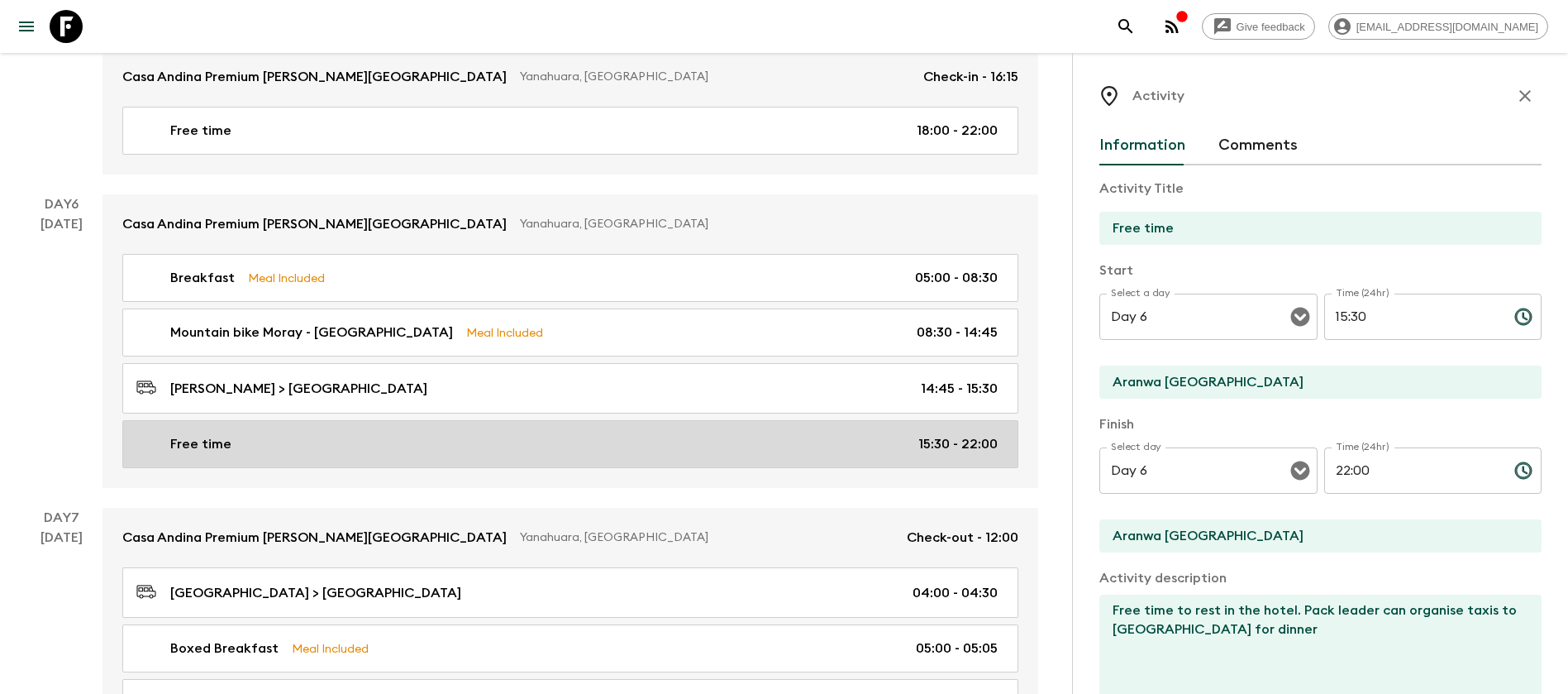
click at [656, 438] on link "Free time 15:30 - 22:00" at bounding box center [570, 443] width 896 height 48
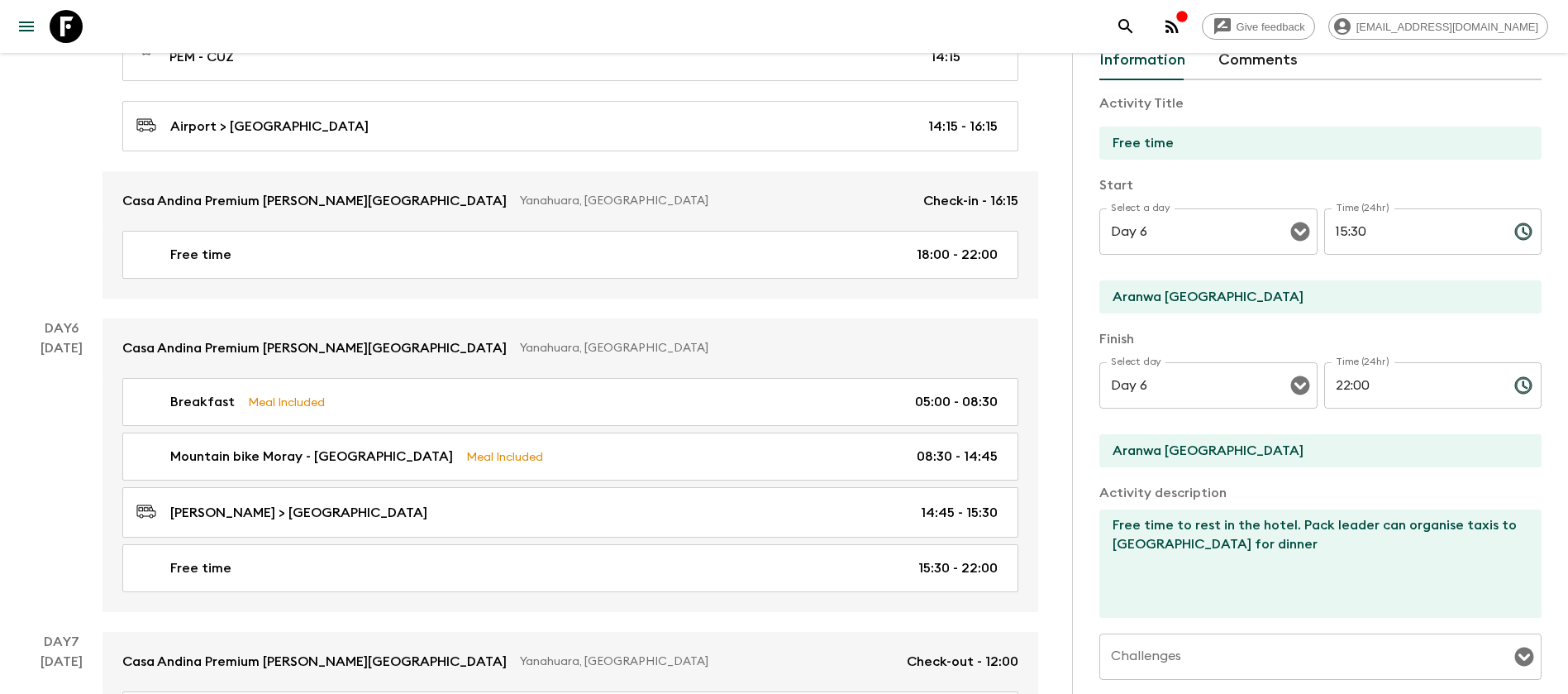
scroll to position [124, 0]
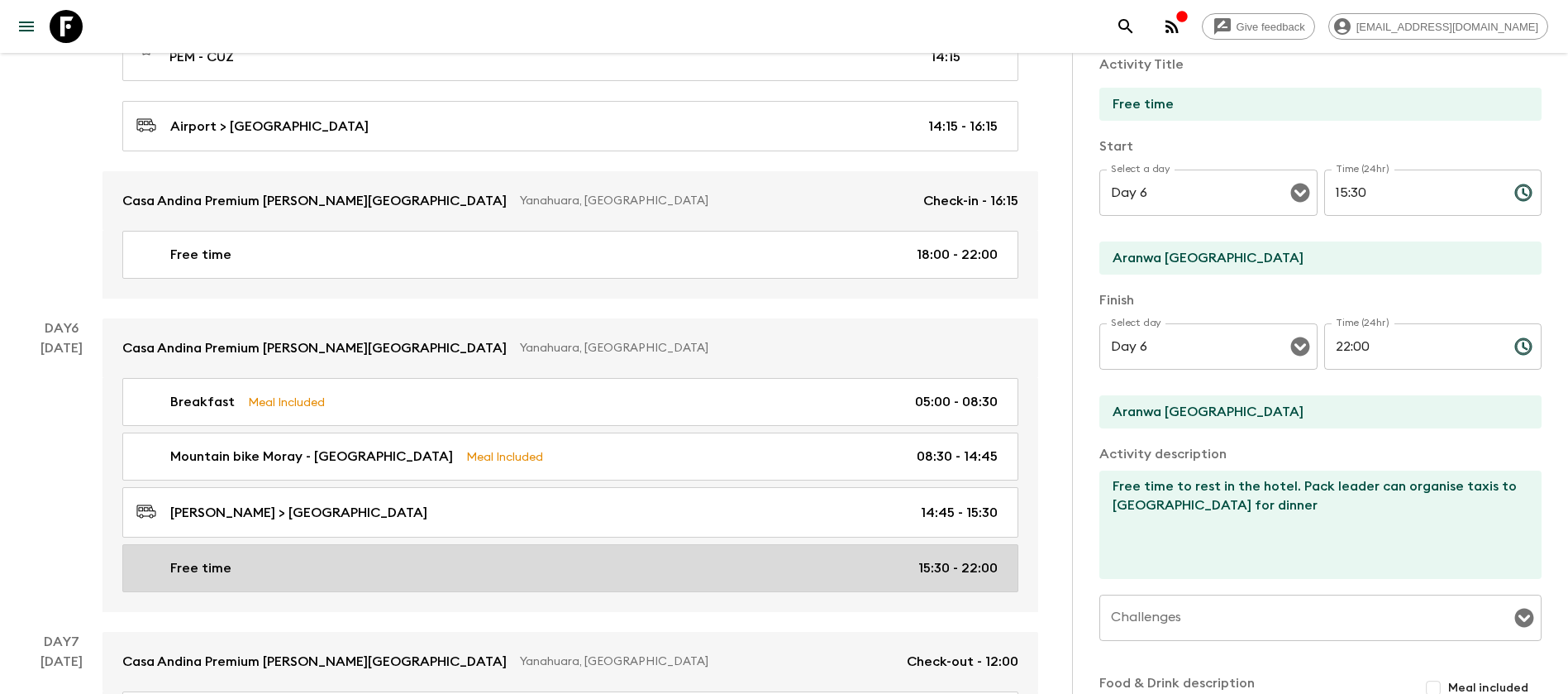
click at [492, 544] on link "Free time 15:30 - 22:00" at bounding box center [570, 567] width 896 height 48
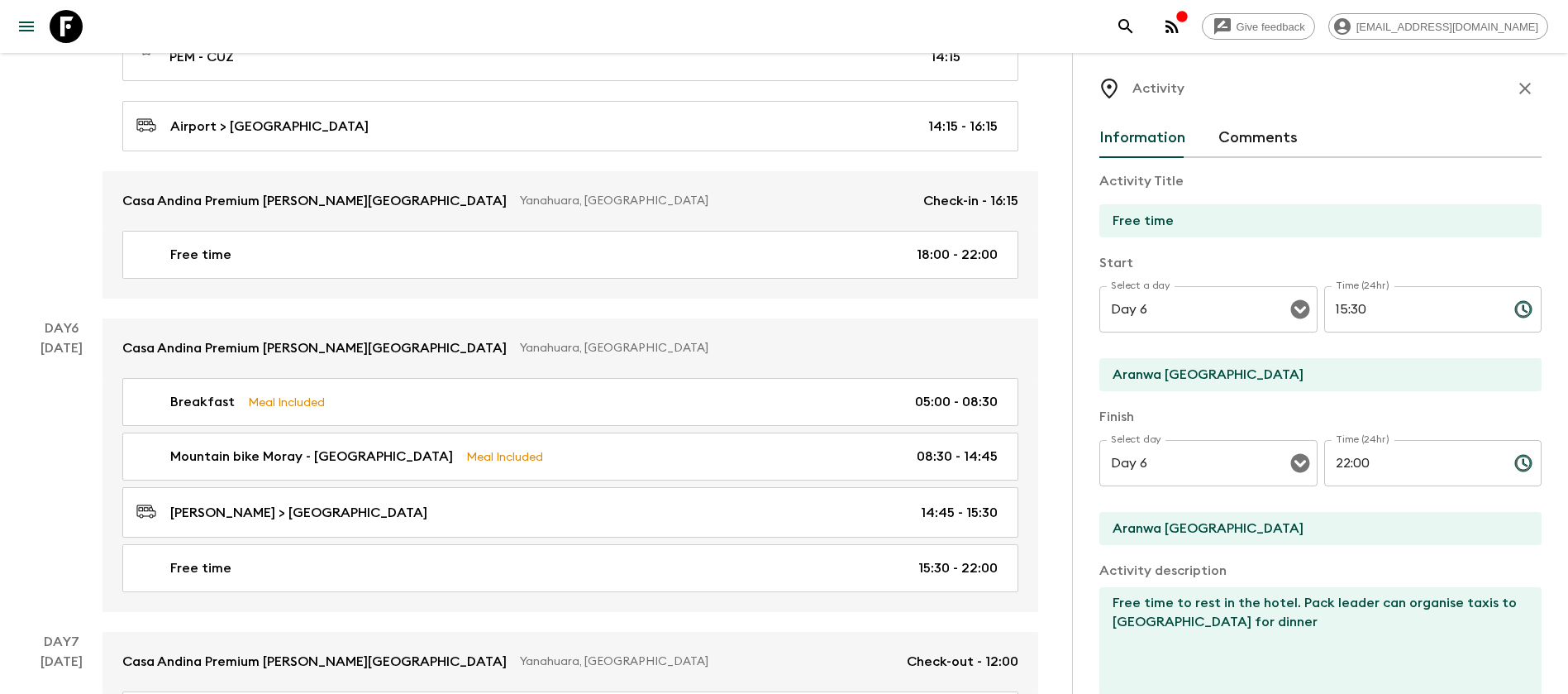
scroll to position [0, 0]
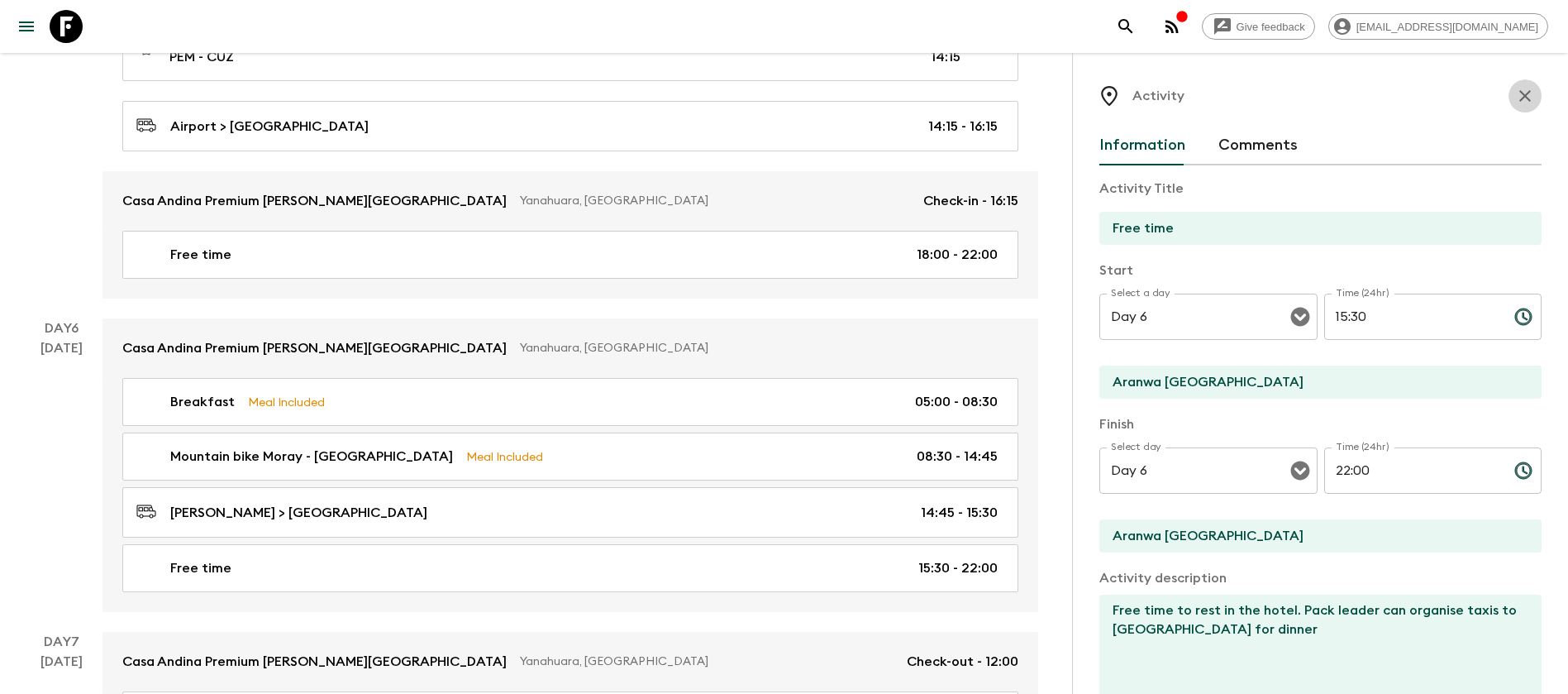
click at [1515, 88] on button "button" at bounding box center [1525, 96] width 33 height 33
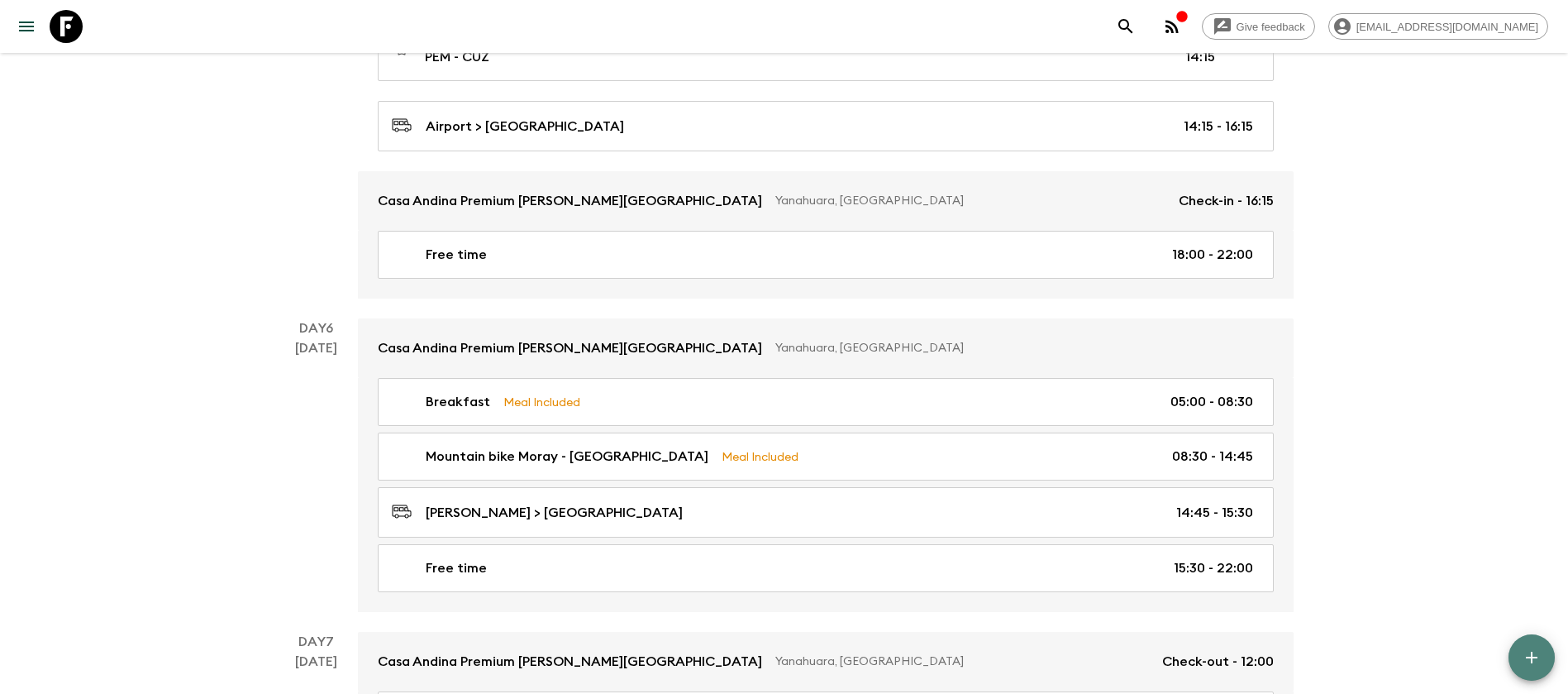
click at [1535, 651] on icon "button" at bounding box center [1531, 657] width 19 height 19
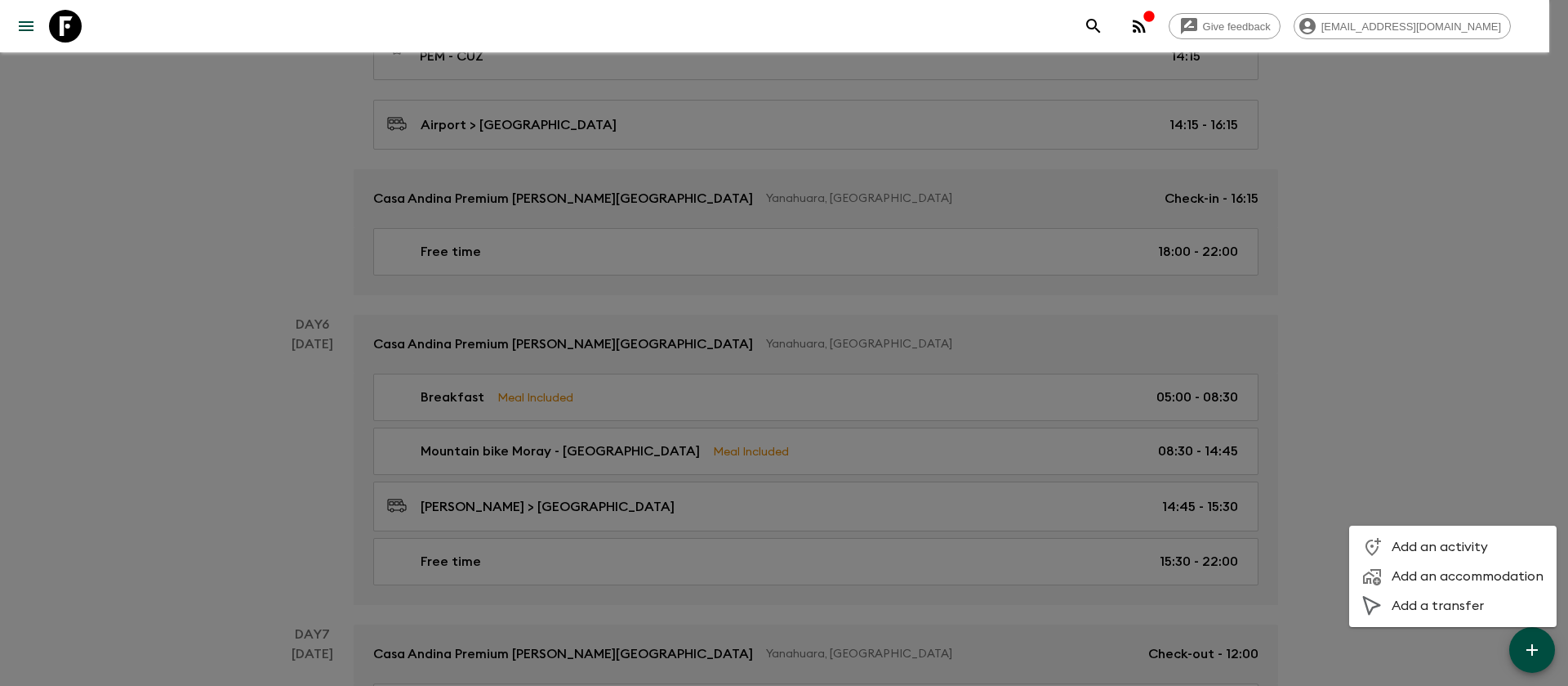
click at [1468, 540] on span "Add an activity" at bounding box center [1468, 546] width 152 height 16
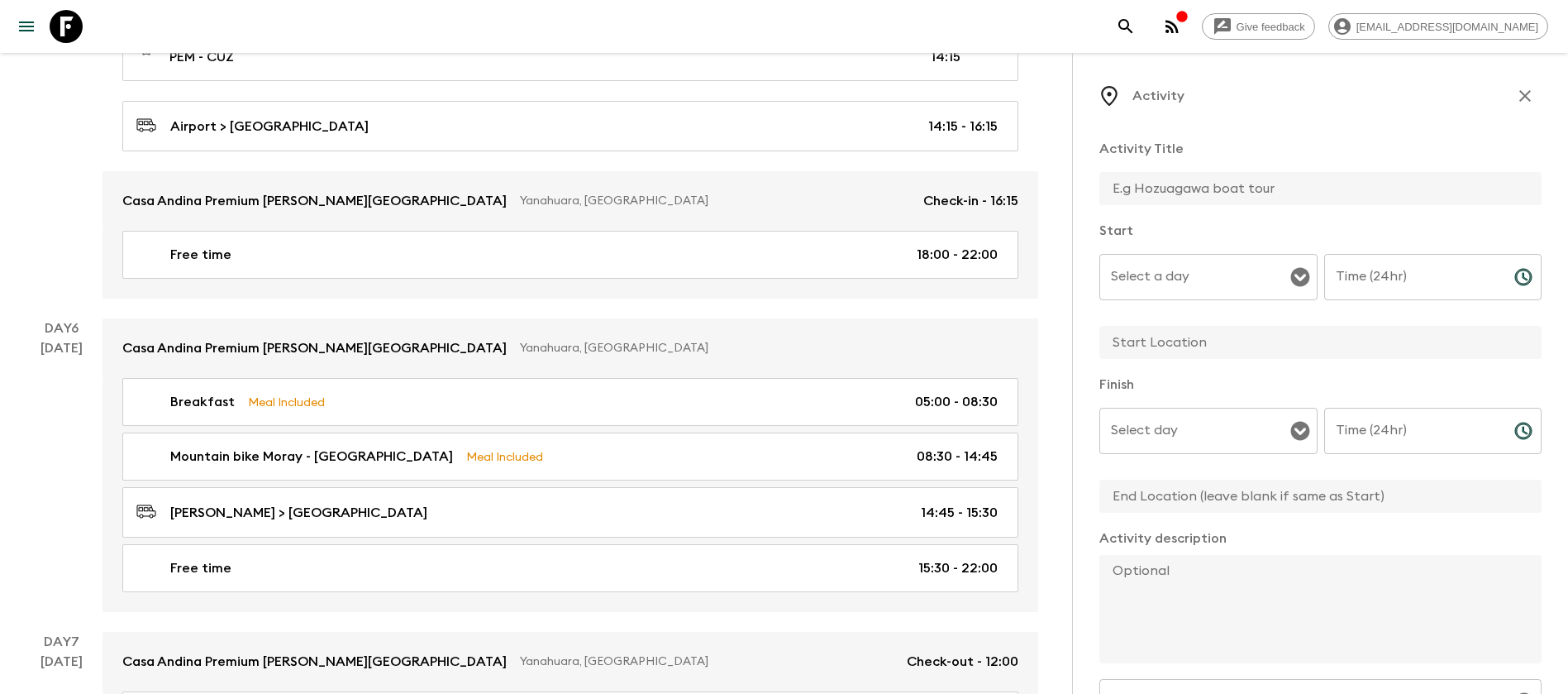
click at [1278, 273] on div "Select a day" at bounding box center [1208, 276] width 218 height 46
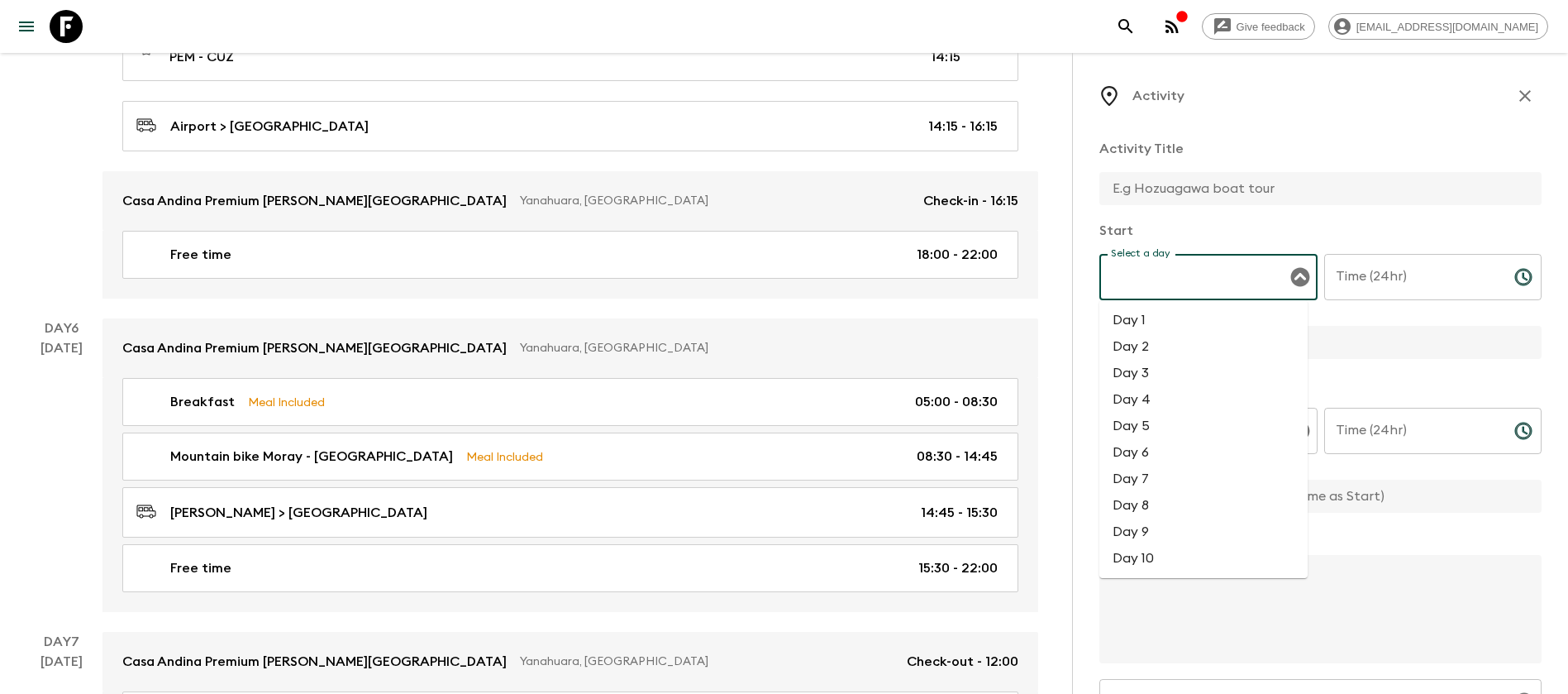
click at [1172, 452] on li "Day 6" at bounding box center [1204, 451] width 209 height 26
type input "Day 6"
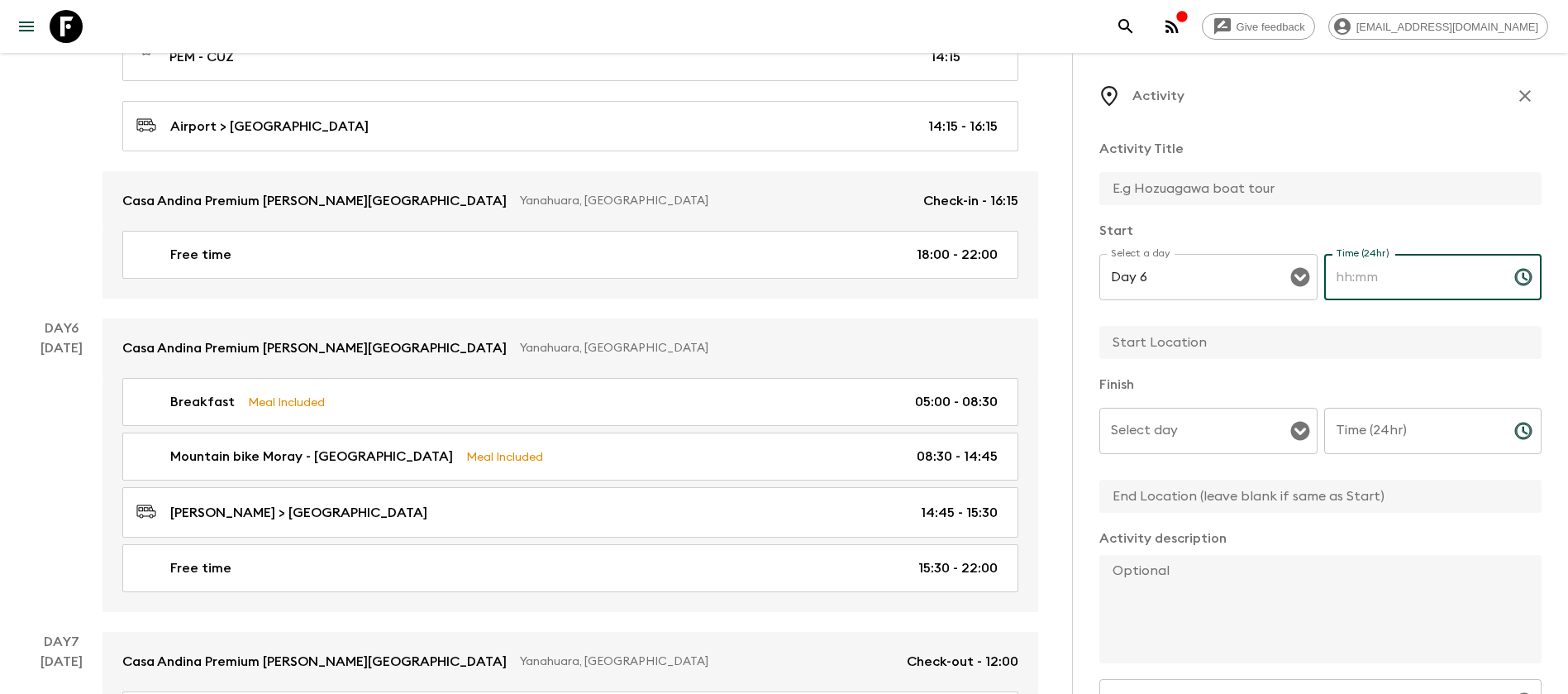
click at [1427, 274] on input "Time (24hr)" at bounding box center [1412, 276] width 176 height 46
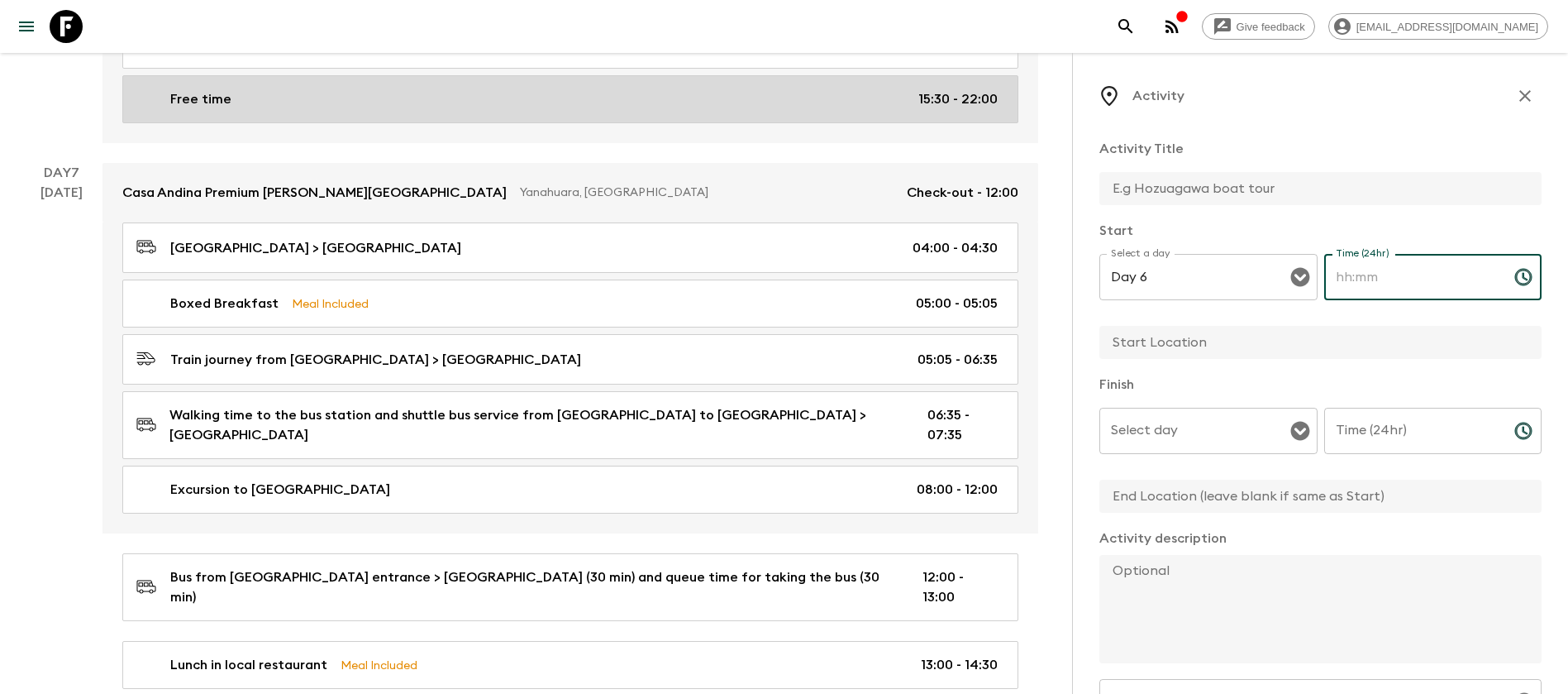
scroll to position [2356, 0]
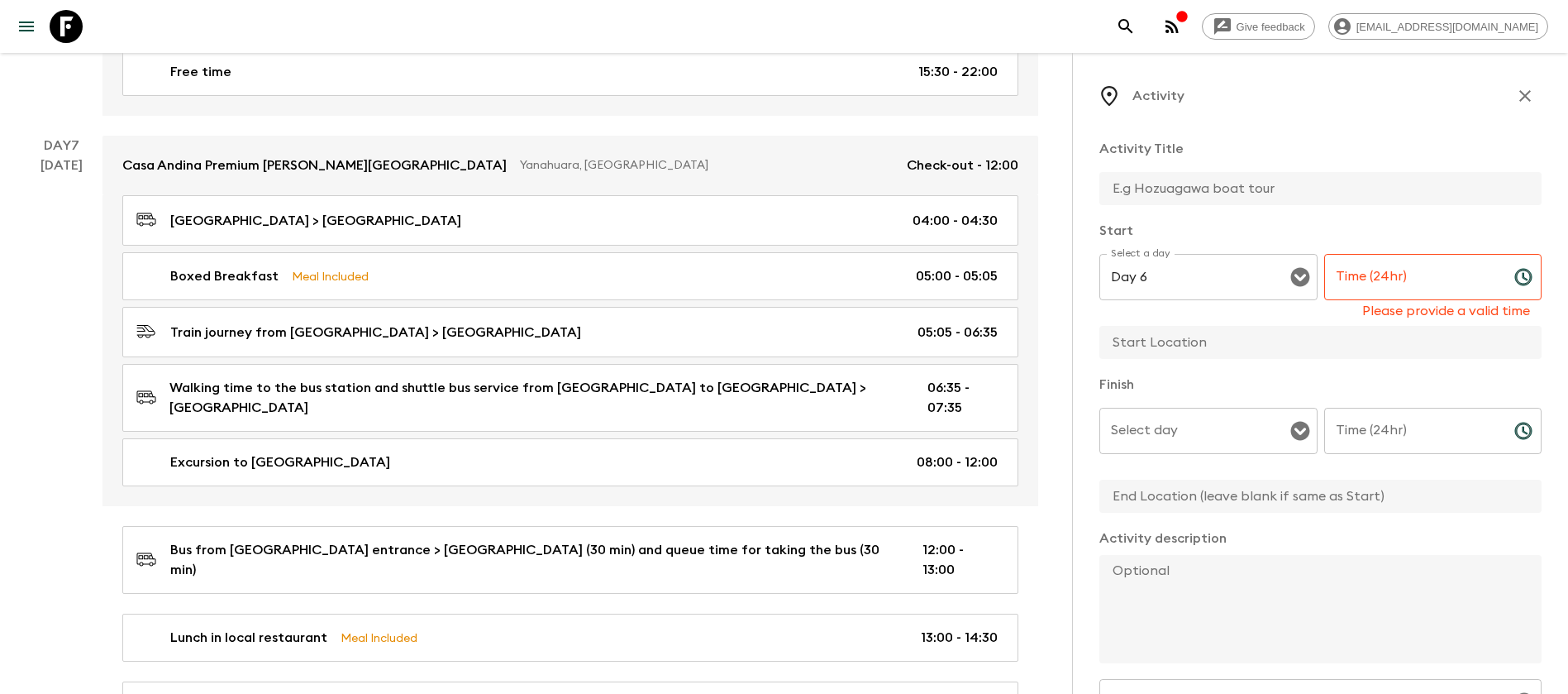
click at [1183, 176] on input "text" at bounding box center [1314, 188] width 429 height 33
type input "t"
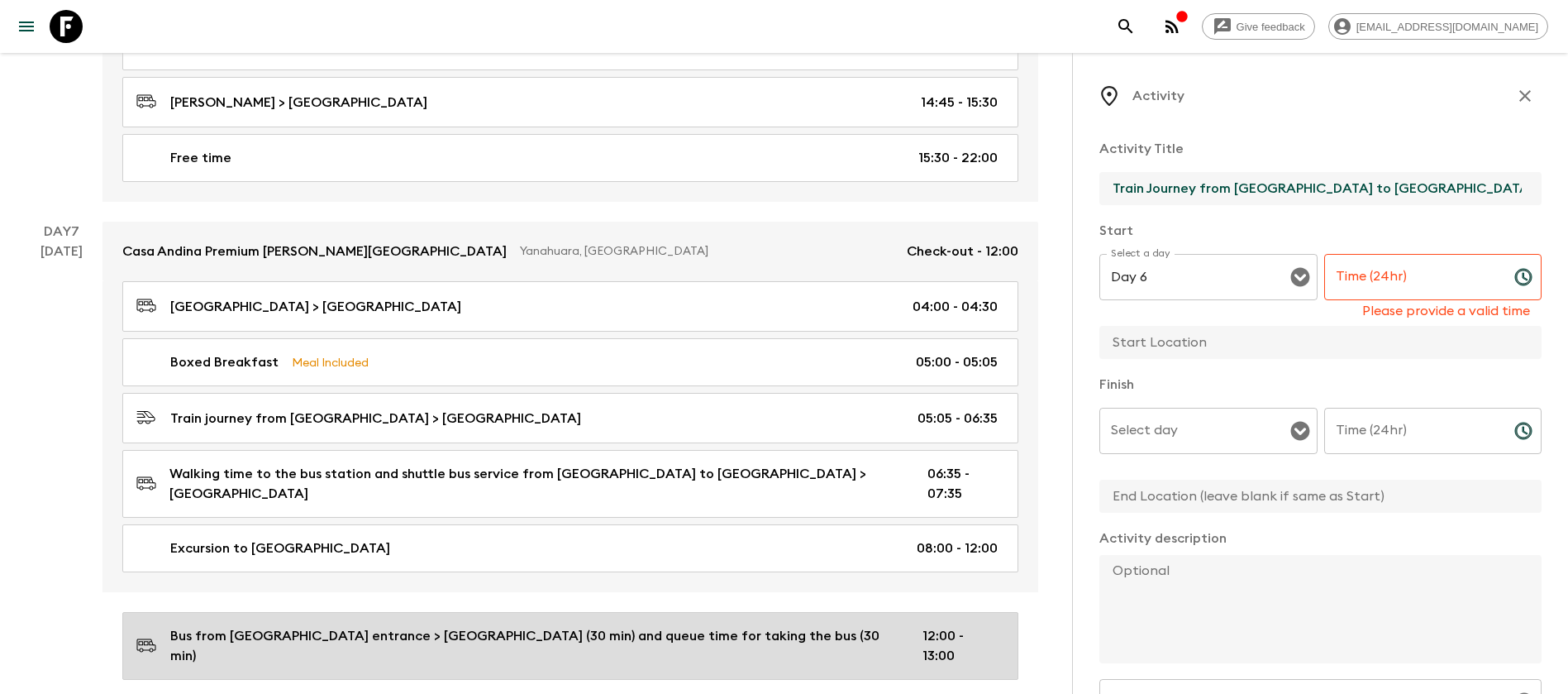
scroll to position [2232, 0]
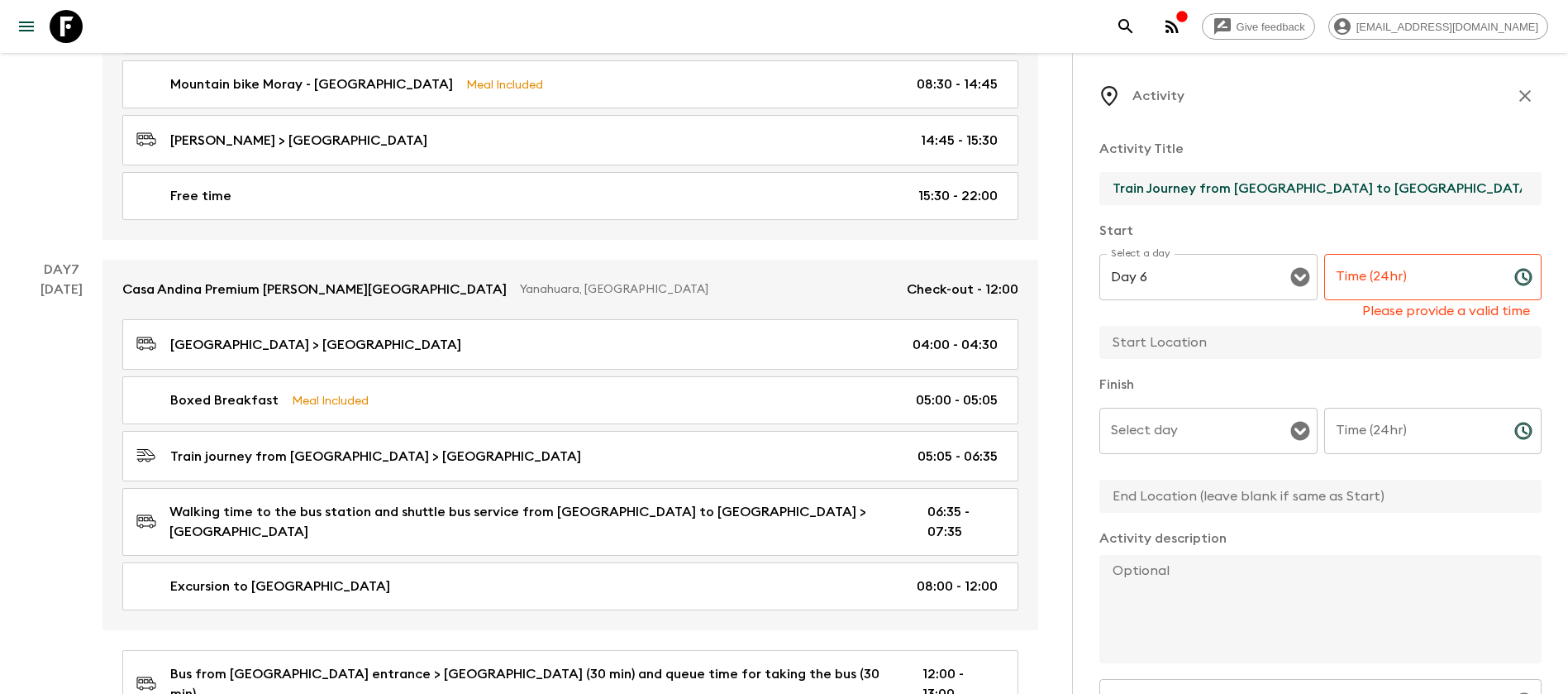
type input "Train Journey from [GEOGRAPHIC_DATA] to [GEOGRAPHIC_DATA]"
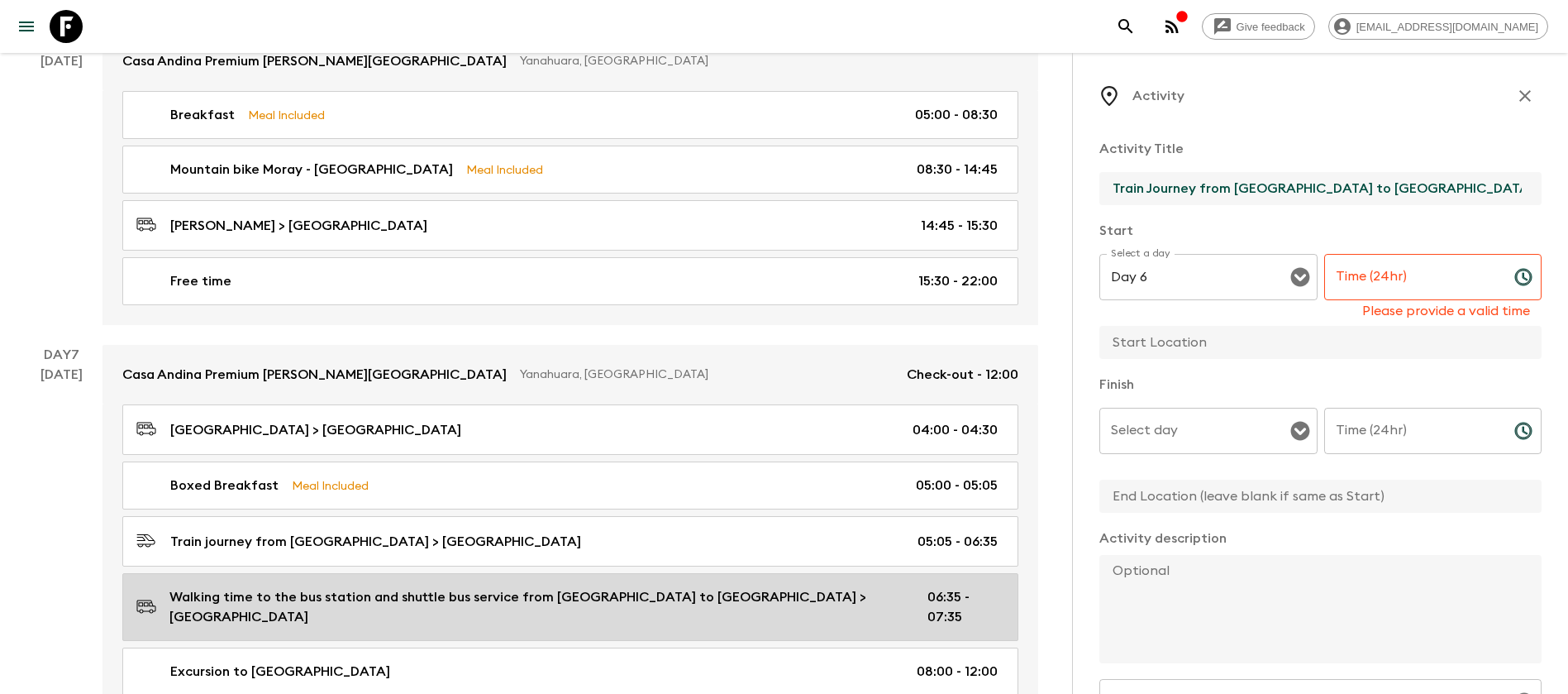
scroll to position [2108, 0]
